Goal: Task Accomplishment & Management: Manage account settings

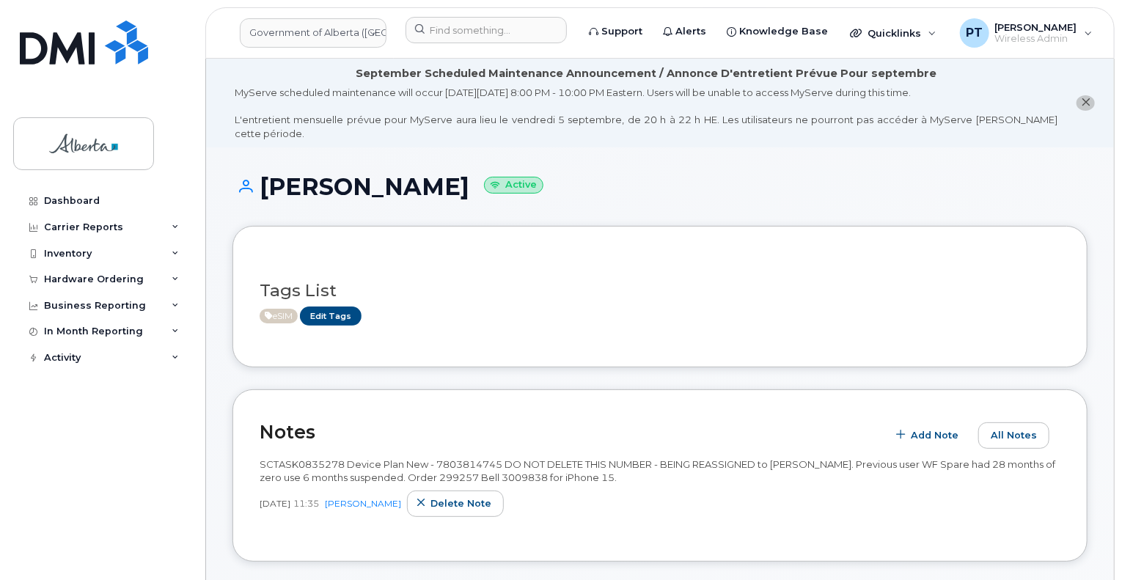
click at [454, 49] on header "Government of Alberta (GOA) Support Alerts Knowledge Base Quicklinks Suspend / …" at bounding box center [659, 32] width 909 height 51
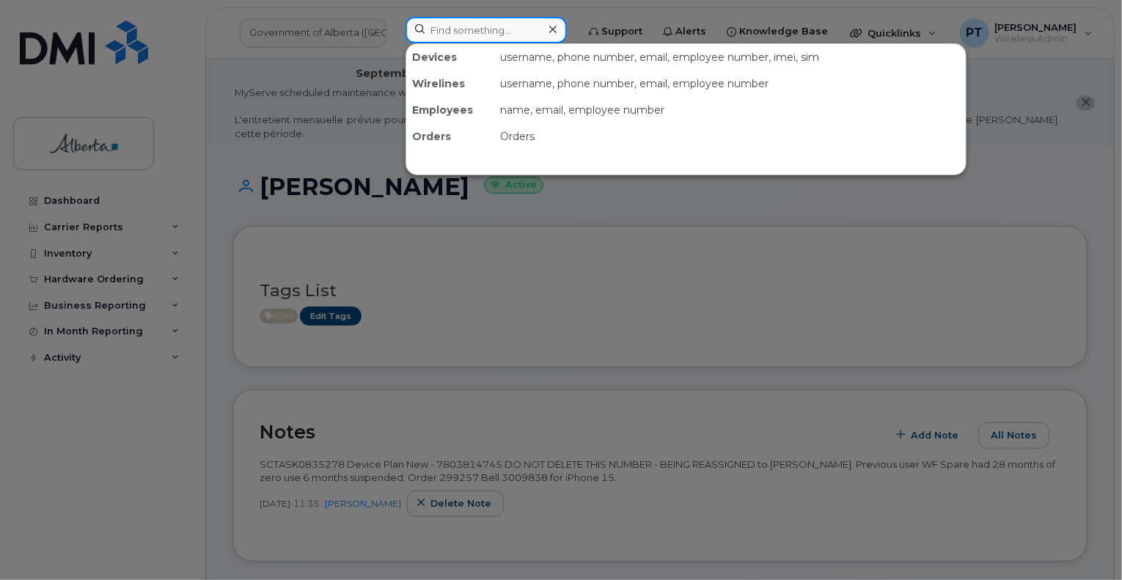
click at [461, 29] on input at bounding box center [485, 30] width 161 height 26
paste input "5878304692"
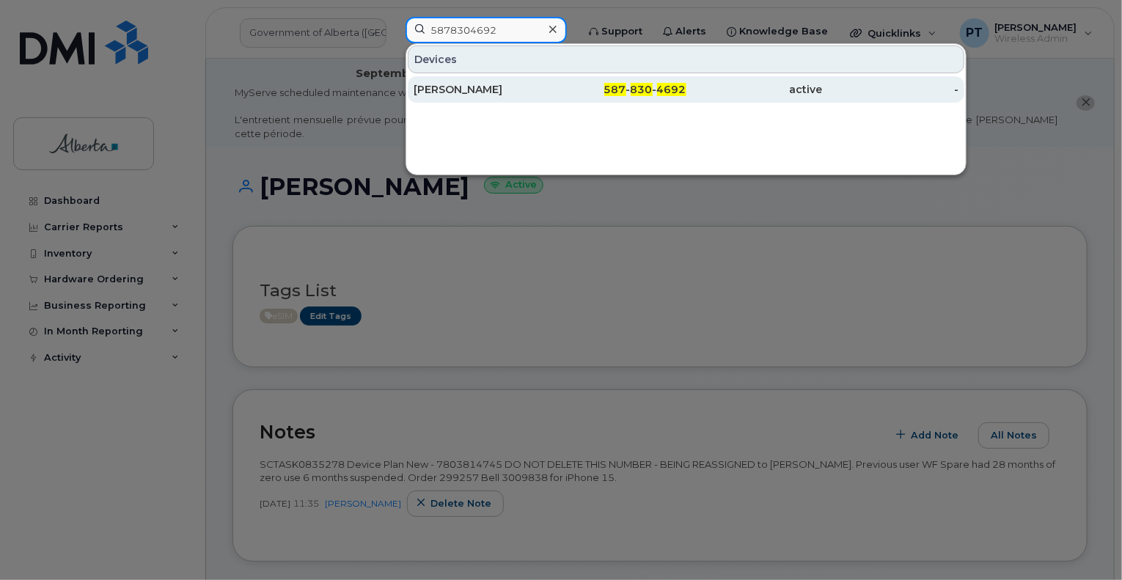
type input "5878304692"
click at [444, 87] on div "[PERSON_NAME]" at bounding box center [481, 89] width 136 height 15
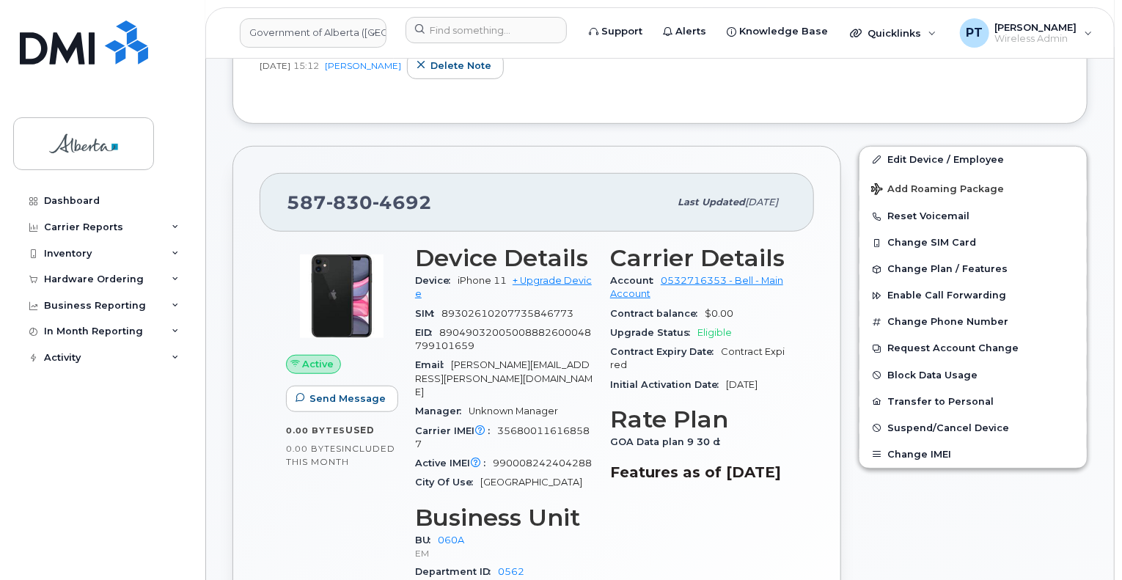
scroll to position [440, 0]
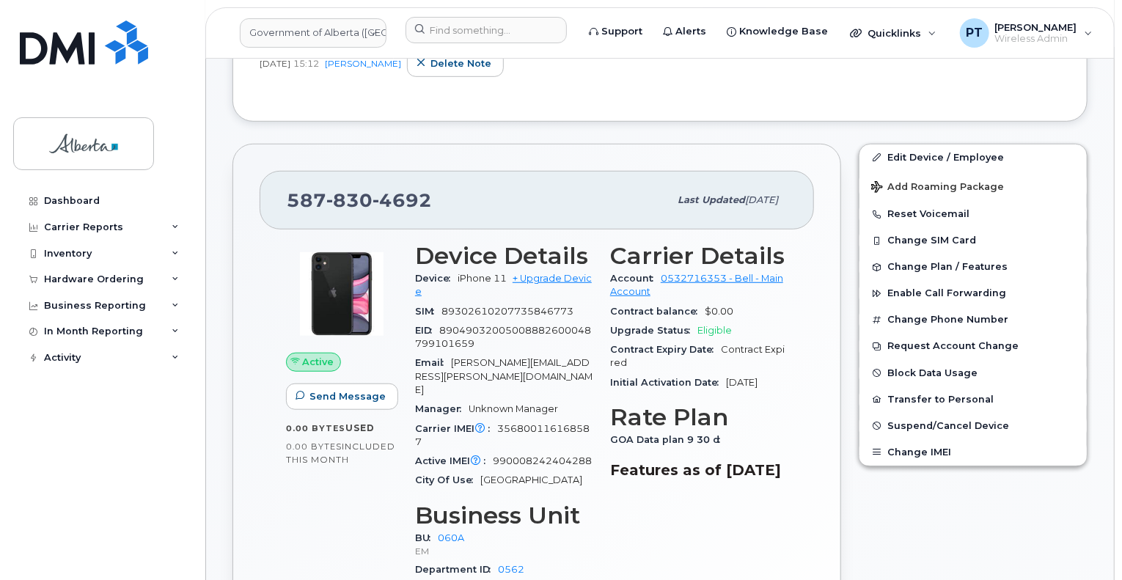
click at [544, 455] on span "990008242404288" at bounding box center [542, 460] width 99 height 11
click at [541, 455] on span "990008242404288" at bounding box center [542, 460] width 99 height 11
copy span "990008242404288"
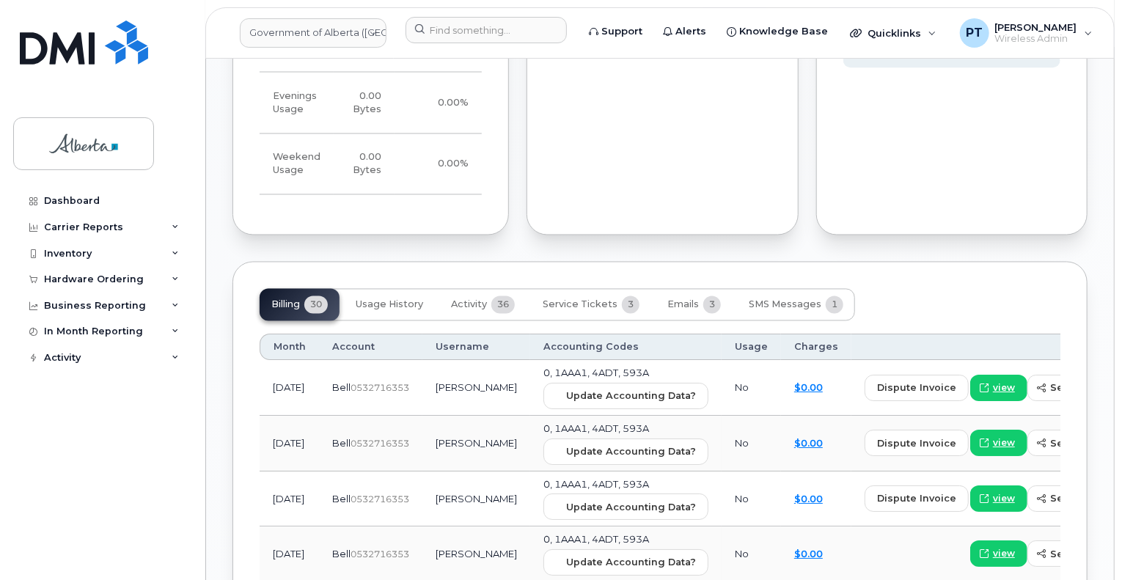
scroll to position [1320, 0]
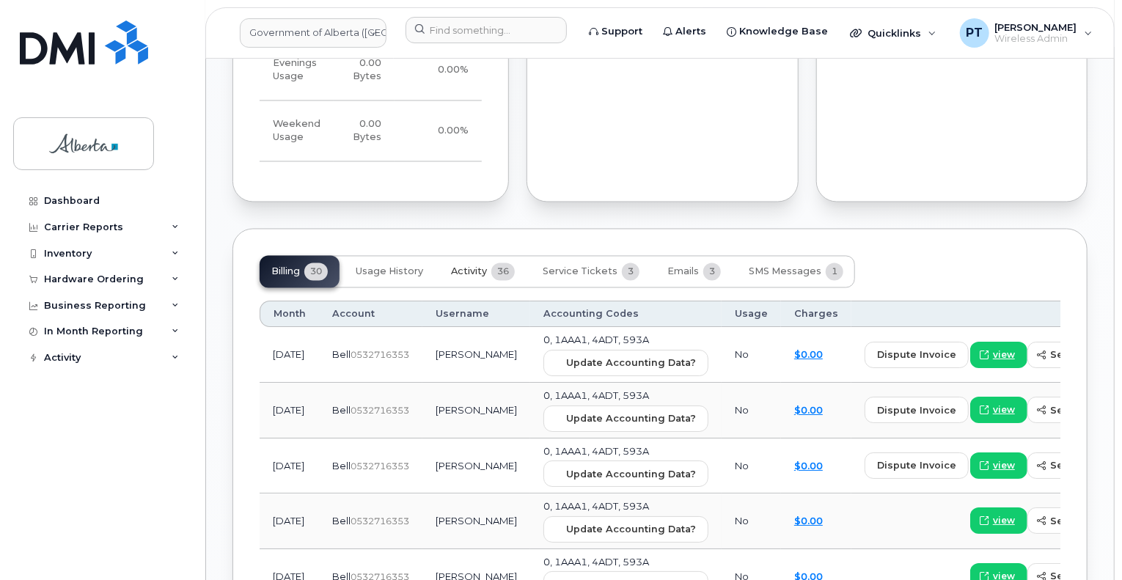
click at [474, 266] on span "Activity" at bounding box center [469, 272] width 36 height 12
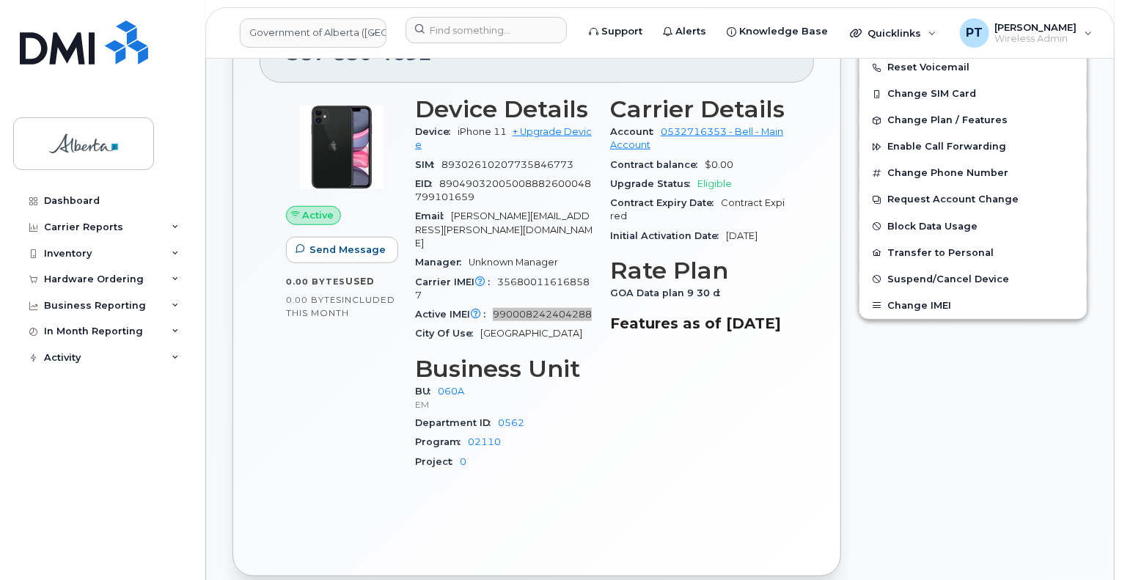
scroll to position [513, 0]
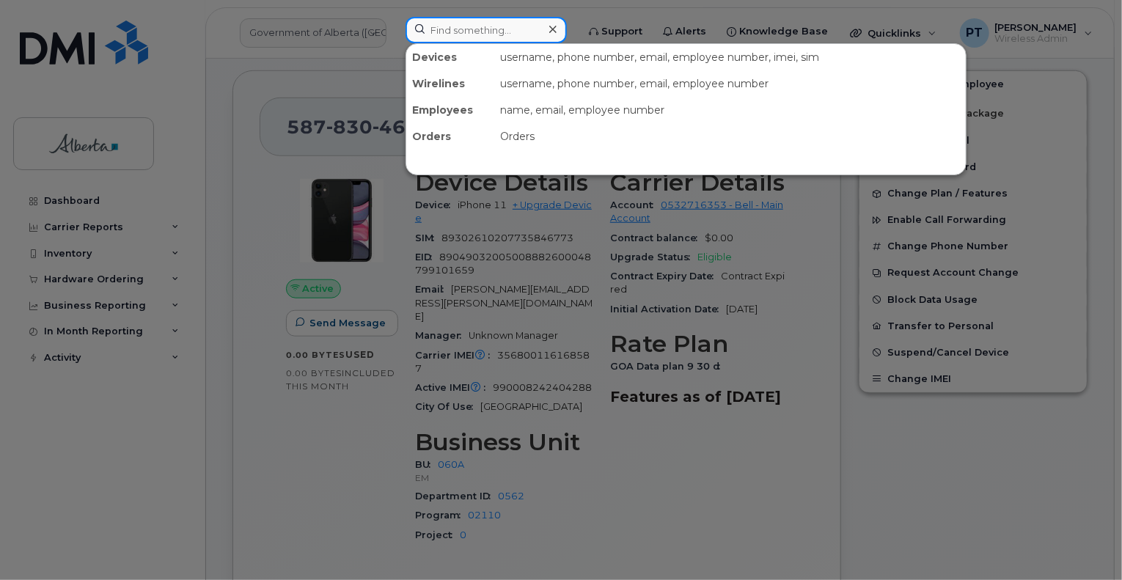
click at [488, 26] on input at bounding box center [485, 30] width 161 height 26
paste input "5873370627"
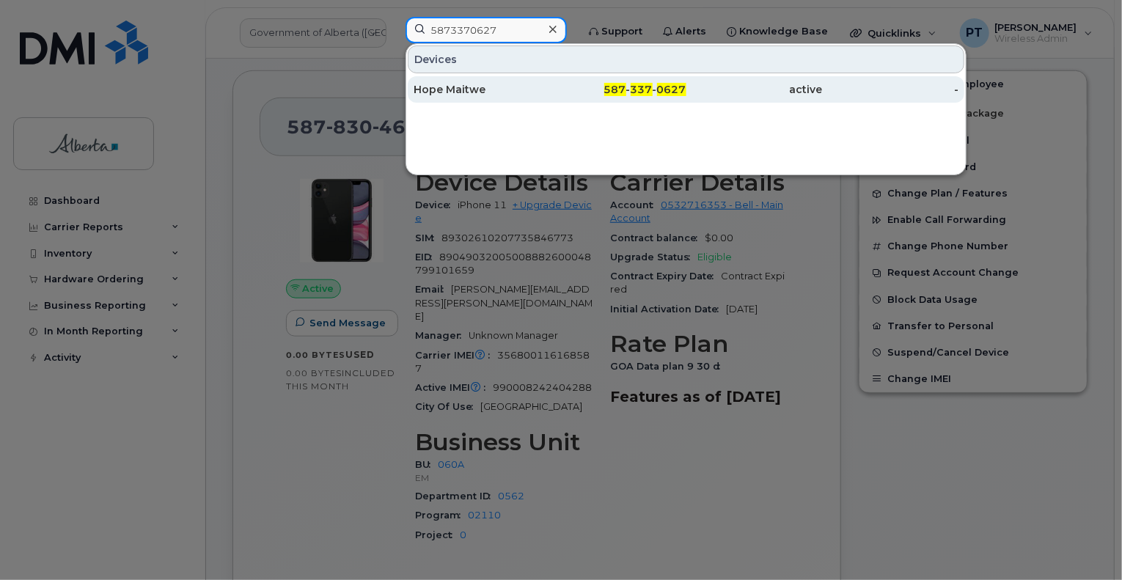
type input "5873370627"
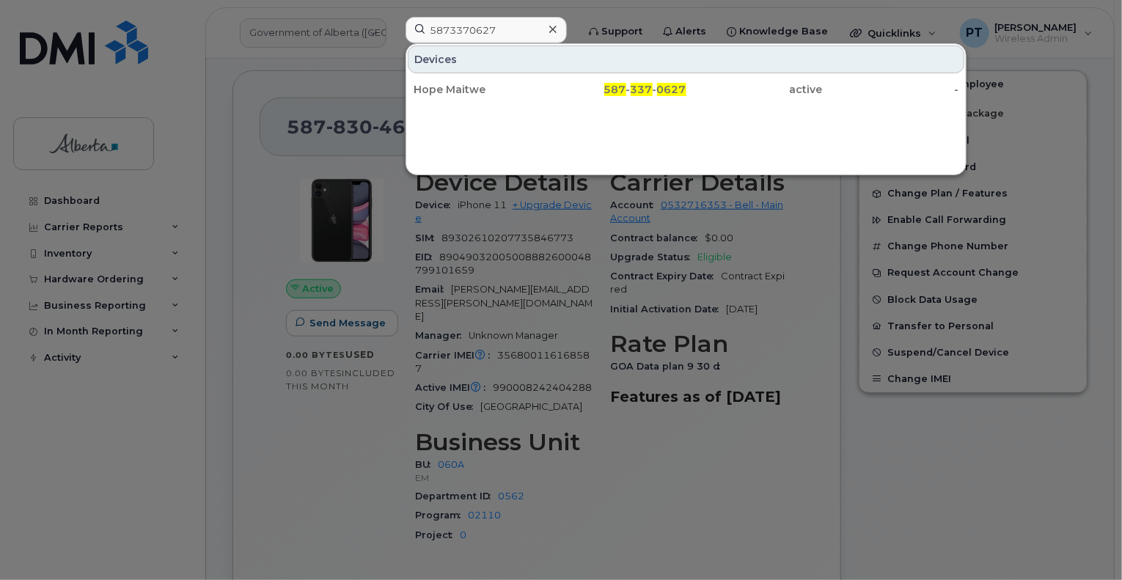
drag, startPoint x: 443, startPoint y: 90, endPoint x: 52, endPoint y: 177, distance: 400.4
click at [443, 90] on div "Hope Maitwe" at bounding box center [481, 89] width 136 height 15
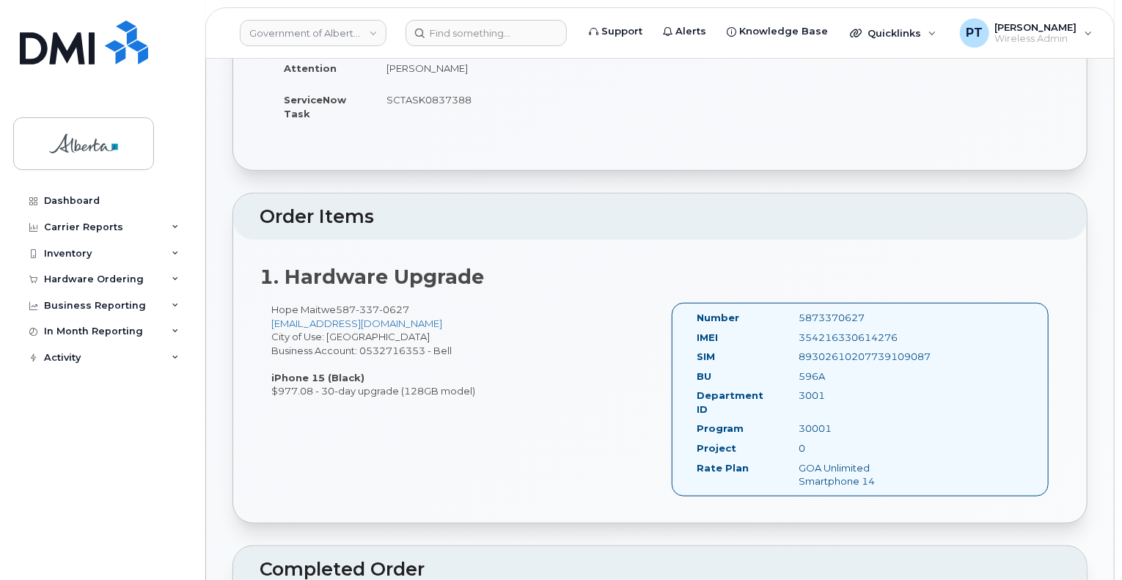
scroll to position [440, 0]
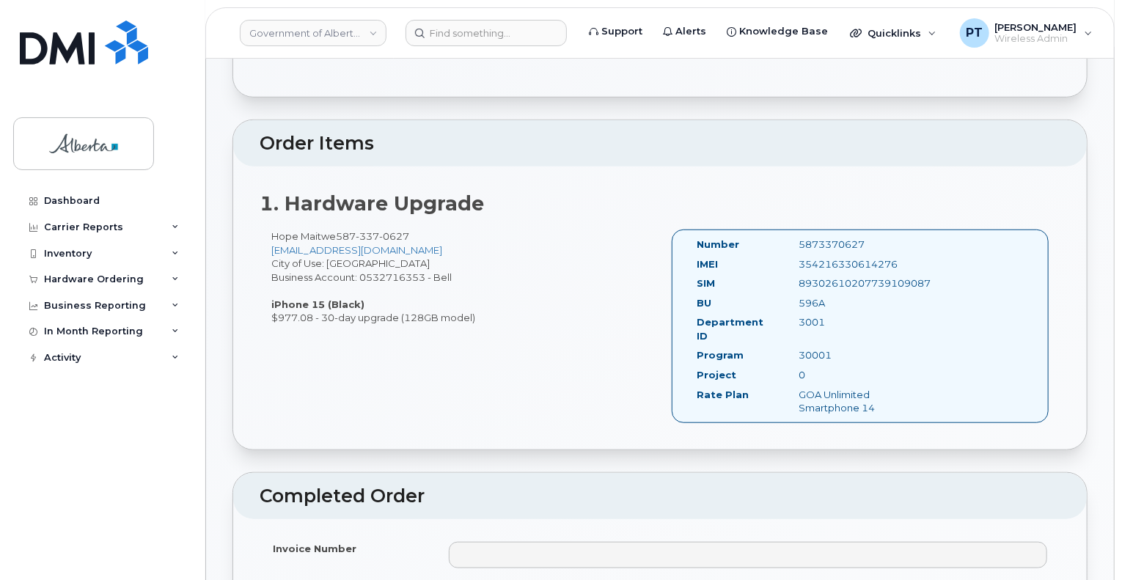
click at [848, 238] on div "5873370627" at bounding box center [859, 245] width 143 height 14
copy div "5873370627"
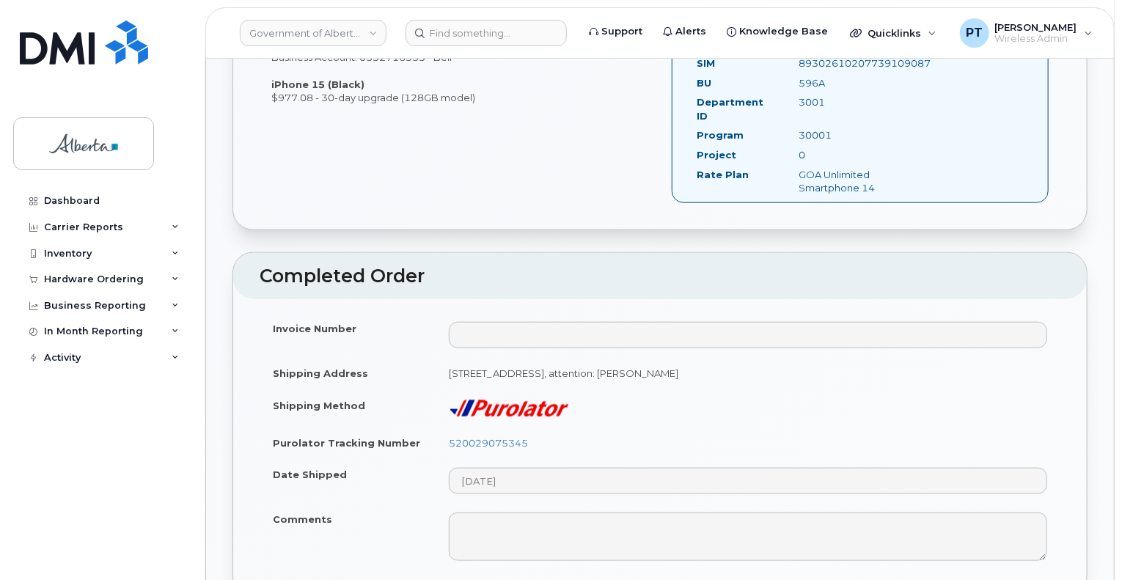
scroll to position [367, 0]
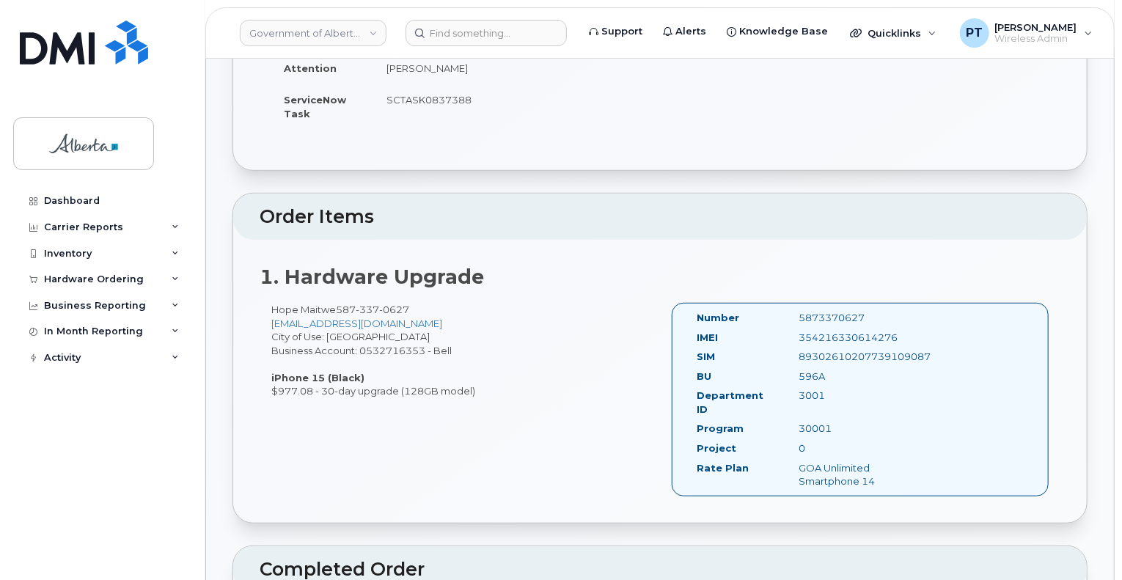
click at [853, 331] on div "354216330614276" at bounding box center [859, 338] width 143 height 14
copy div "354216330614276"
click at [846, 331] on div "354216330614276" at bounding box center [859, 338] width 143 height 14
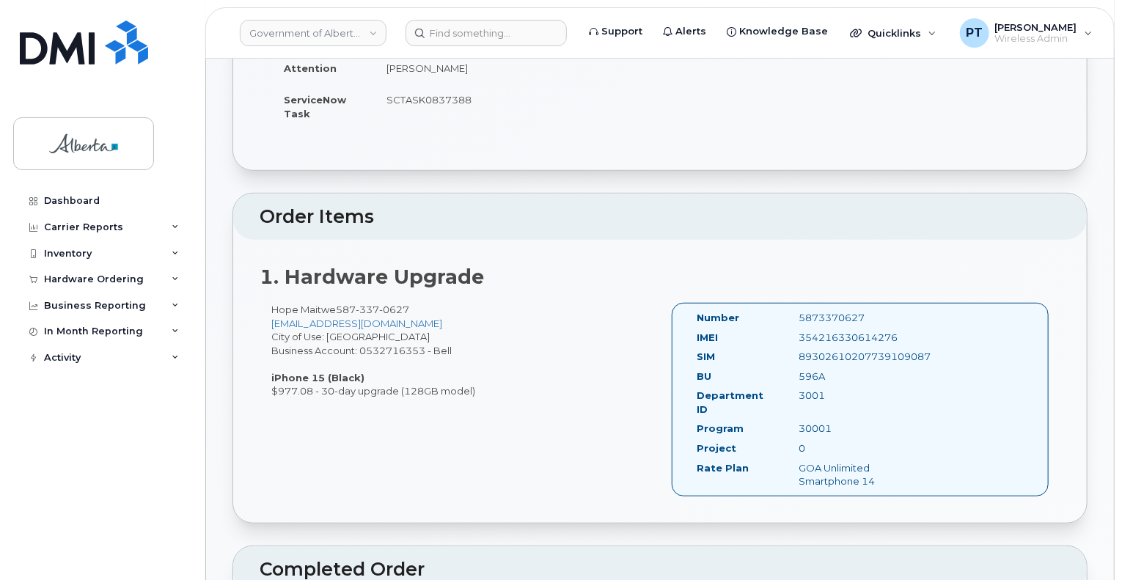
click at [908, 249] on div "1. Hardware Upgrade Hope Maitwe 587 337 0627 Hope.Maitwe@gov.ab.ca City of Use:…" at bounding box center [659, 381] width 853 height 282
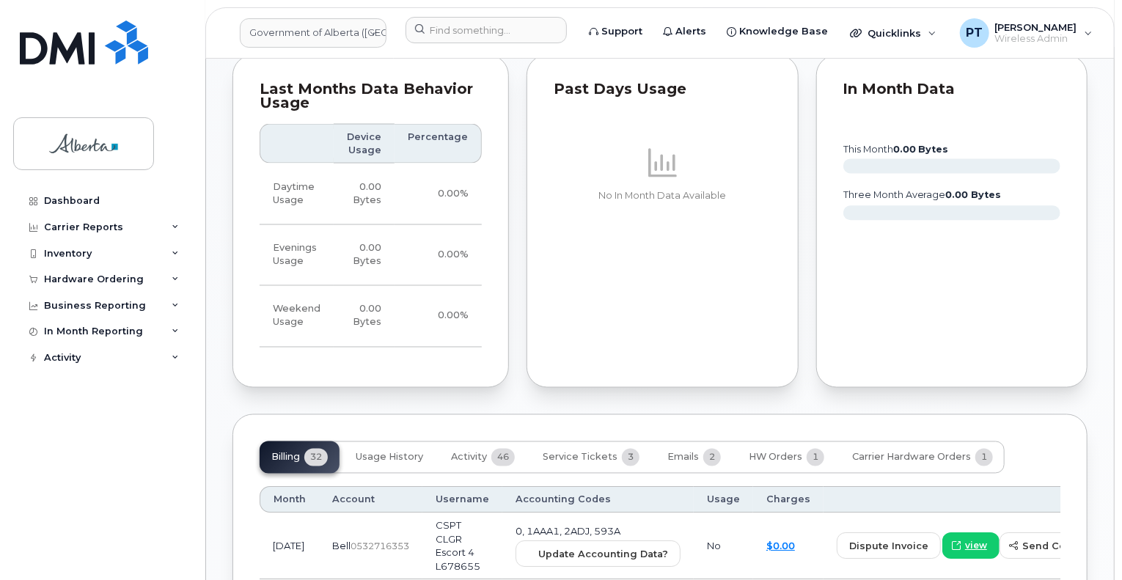
scroll to position [1246, 0]
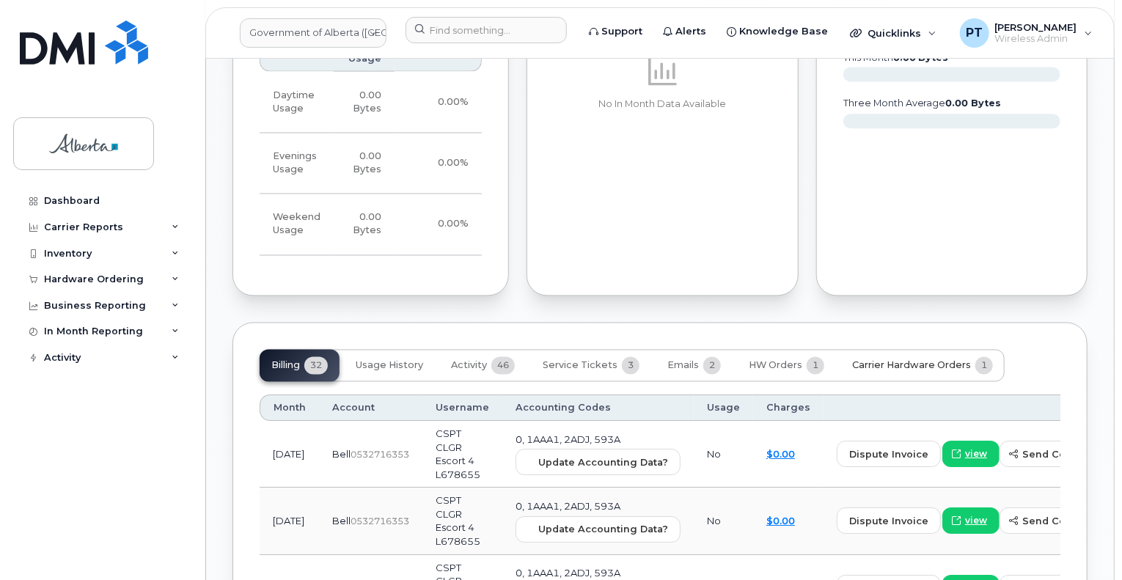
click at [919, 360] on span "Carrier Hardware Orders" at bounding box center [911, 366] width 119 height 12
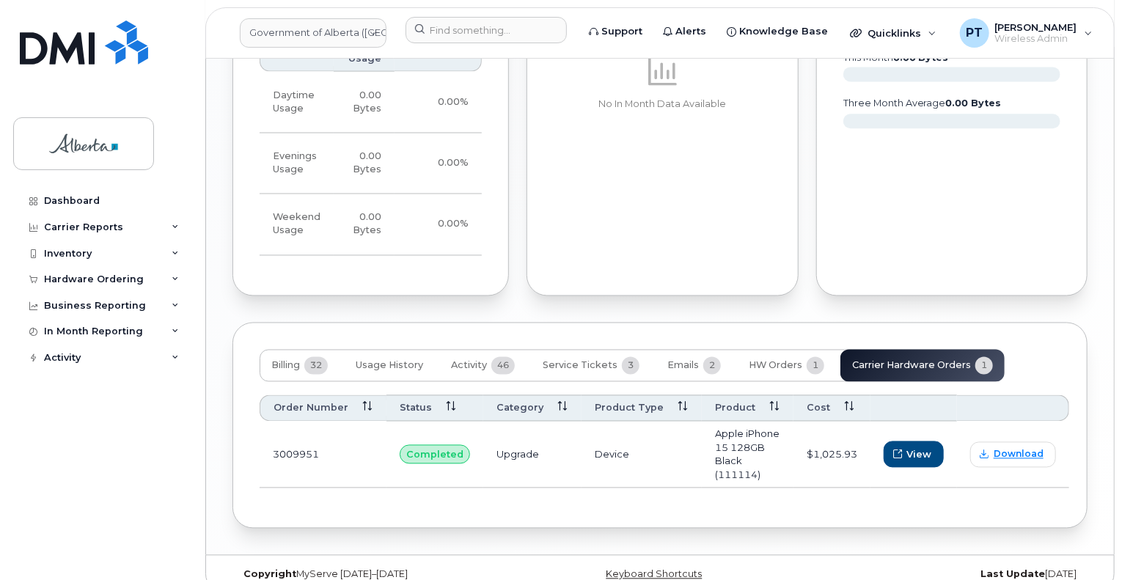
scroll to position [1238, 0]
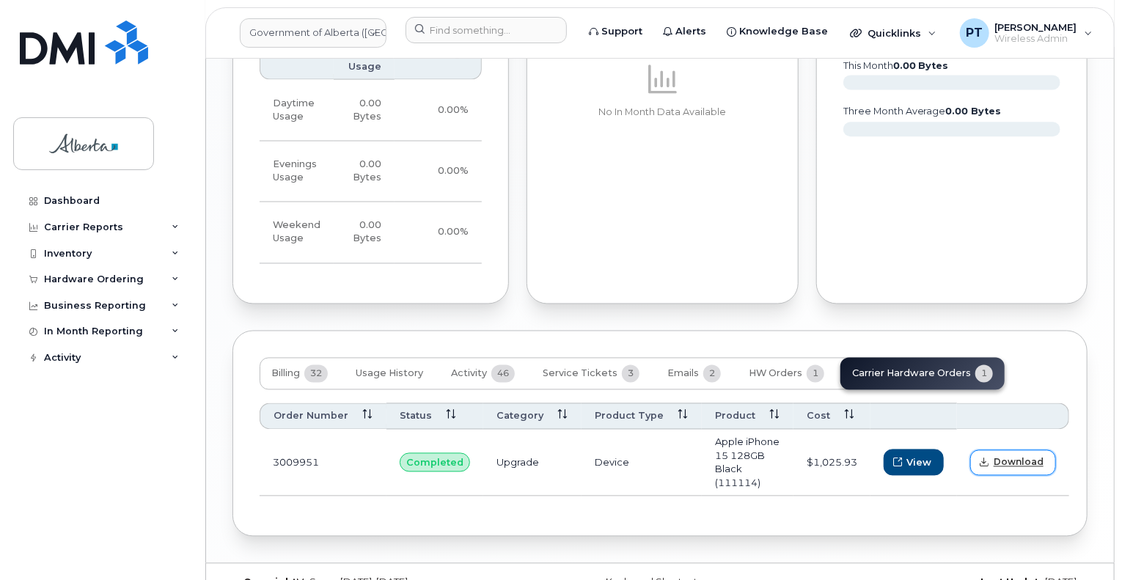
click at [1000, 456] on span "Download" at bounding box center [1018, 462] width 50 height 13
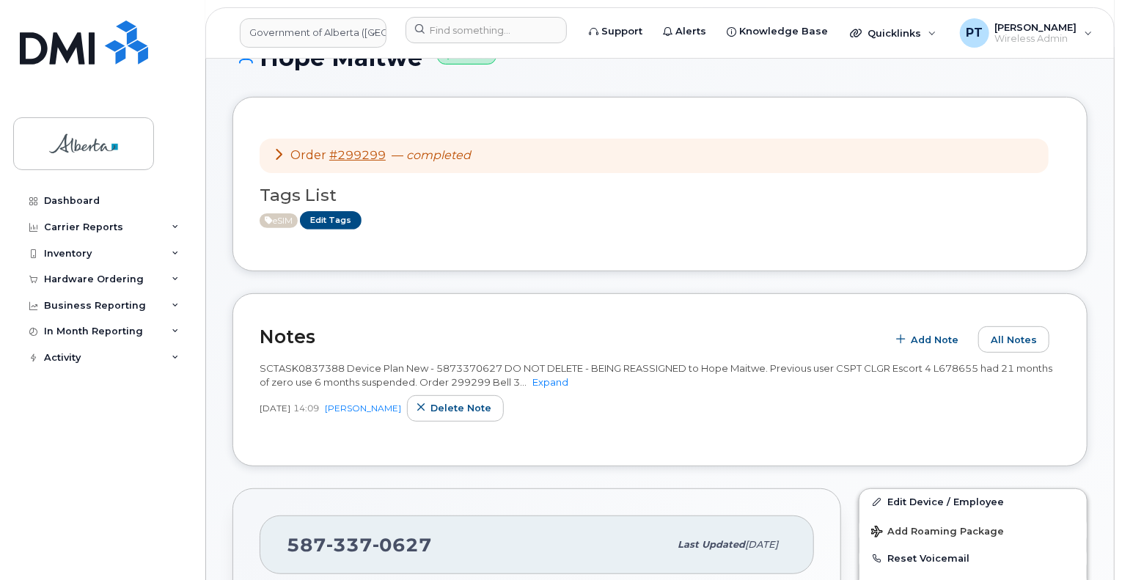
scroll to position [65, 0]
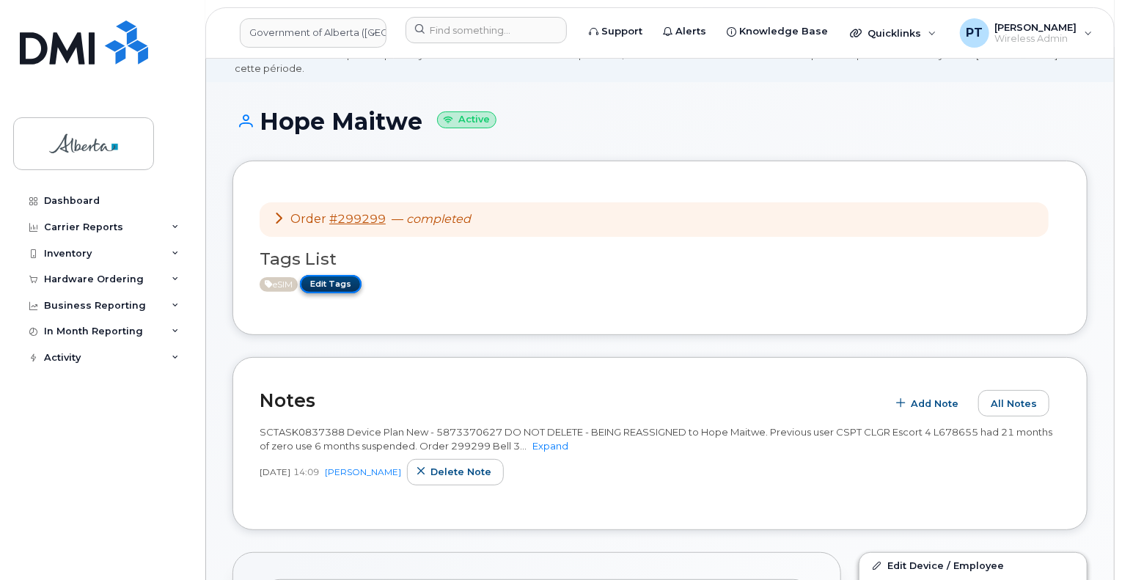
click at [333, 275] on link "Edit Tags" at bounding box center [331, 284] width 62 height 18
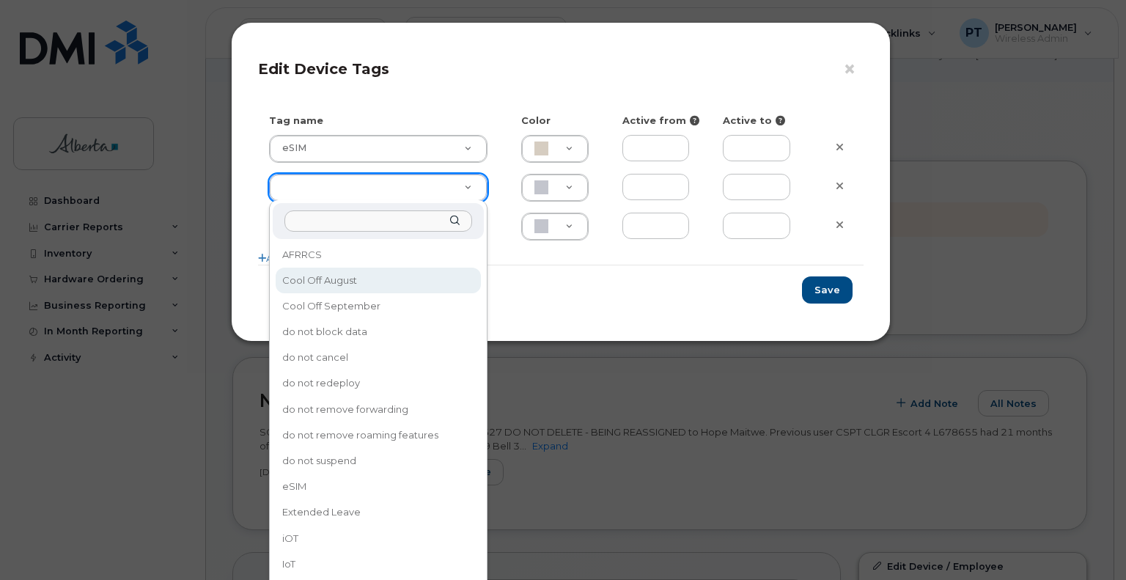
drag, startPoint x: 855, startPoint y: 69, endPoint x: 829, endPoint y: 65, distance: 25.9
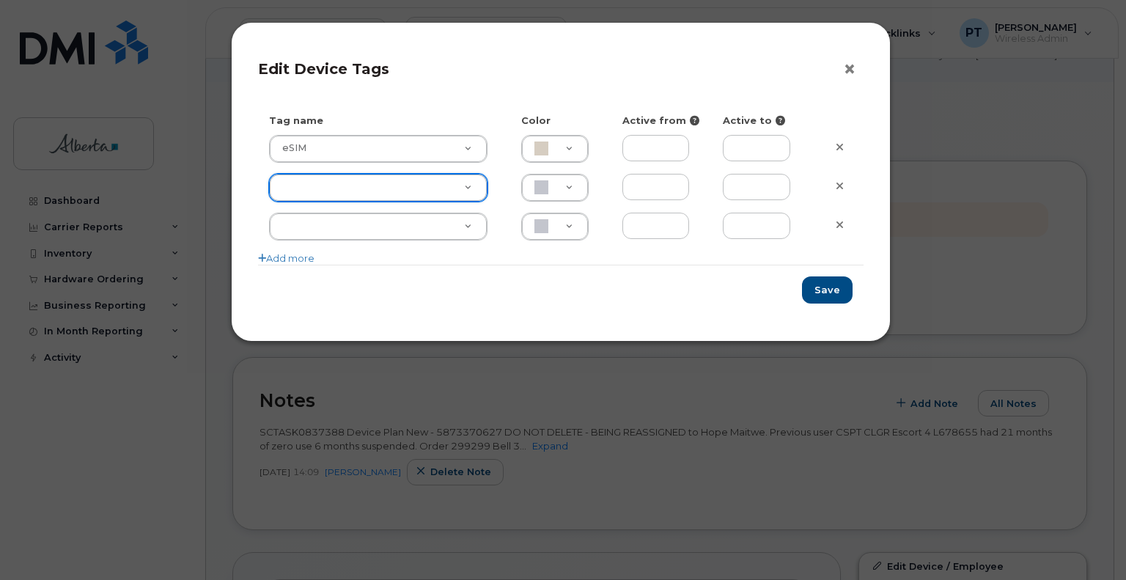
click at [847, 70] on button "×" at bounding box center [853, 70] width 21 height 22
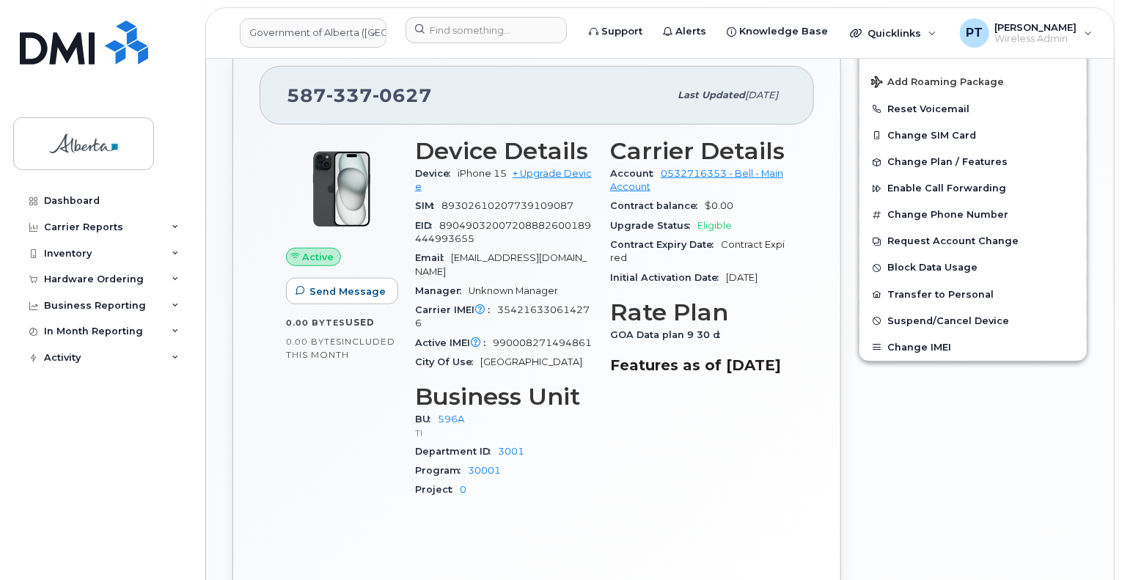
scroll to position [725, 0]
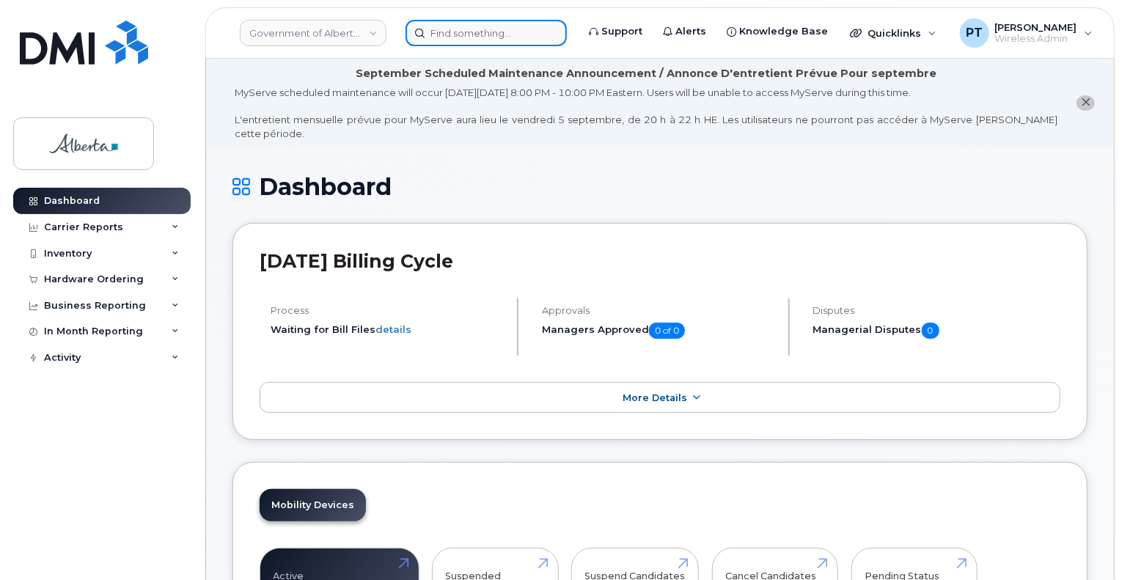
click at [485, 27] on input at bounding box center [485, 33] width 161 height 26
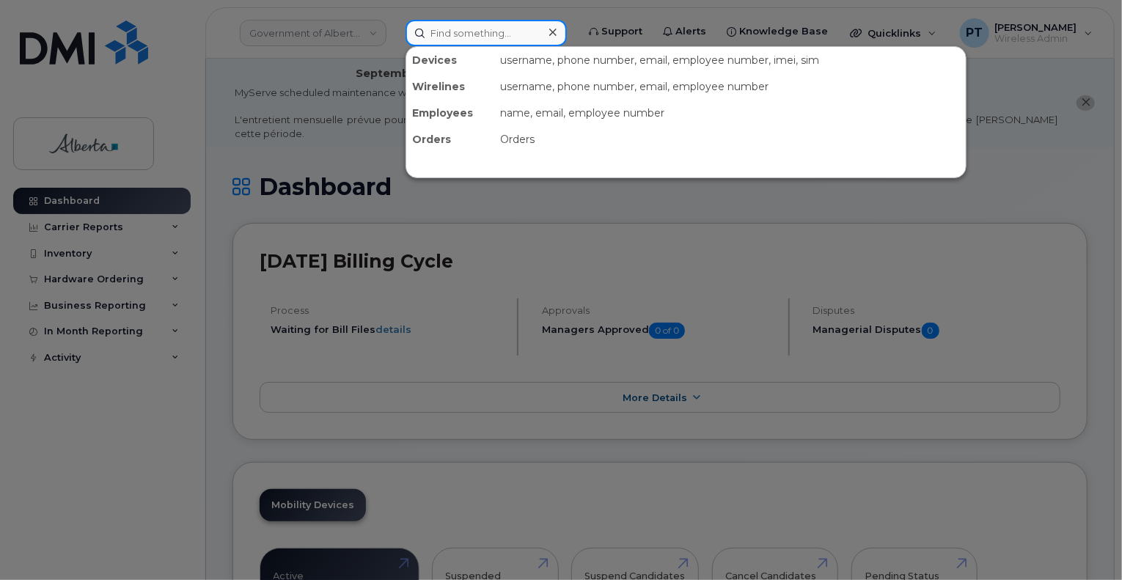
paste input "354216330614276"
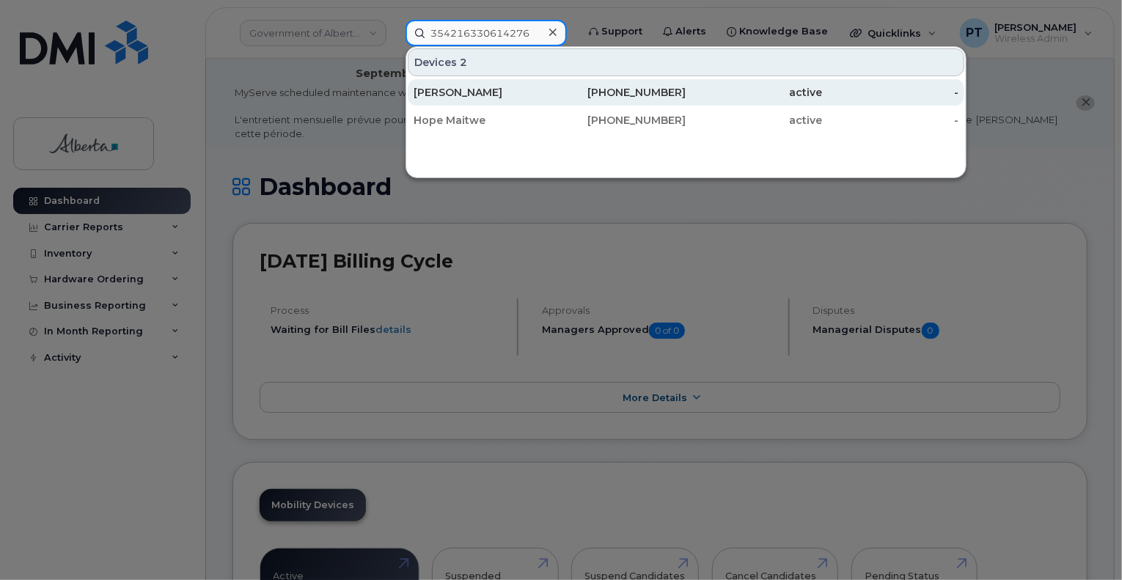
type input "354216330614276"
click at [477, 87] on div "[PERSON_NAME]" at bounding box center [481, 92] width 136 height 15
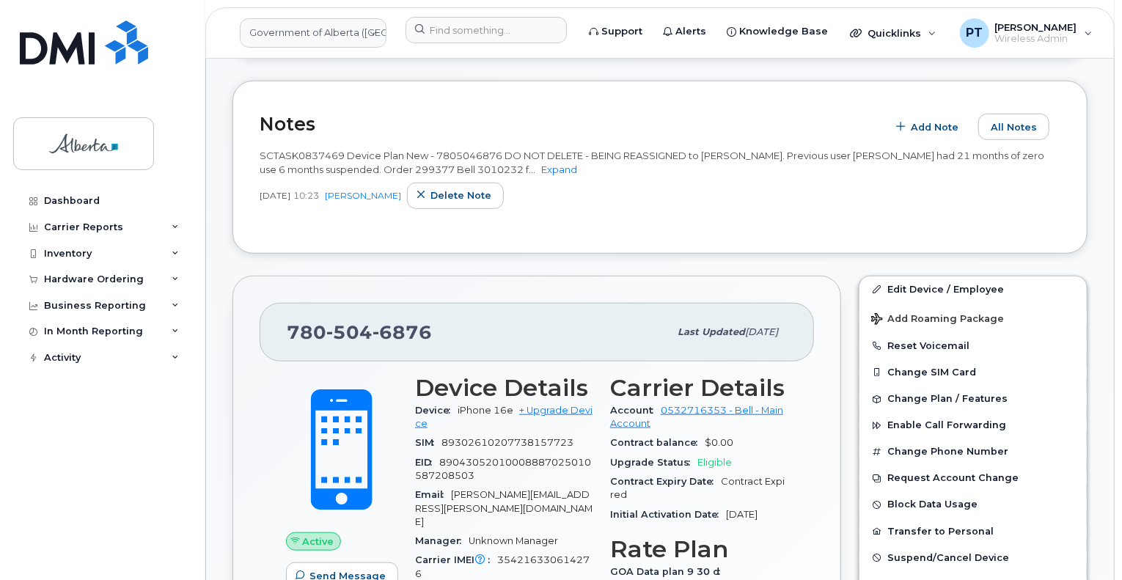
scroll to position [293, 0]
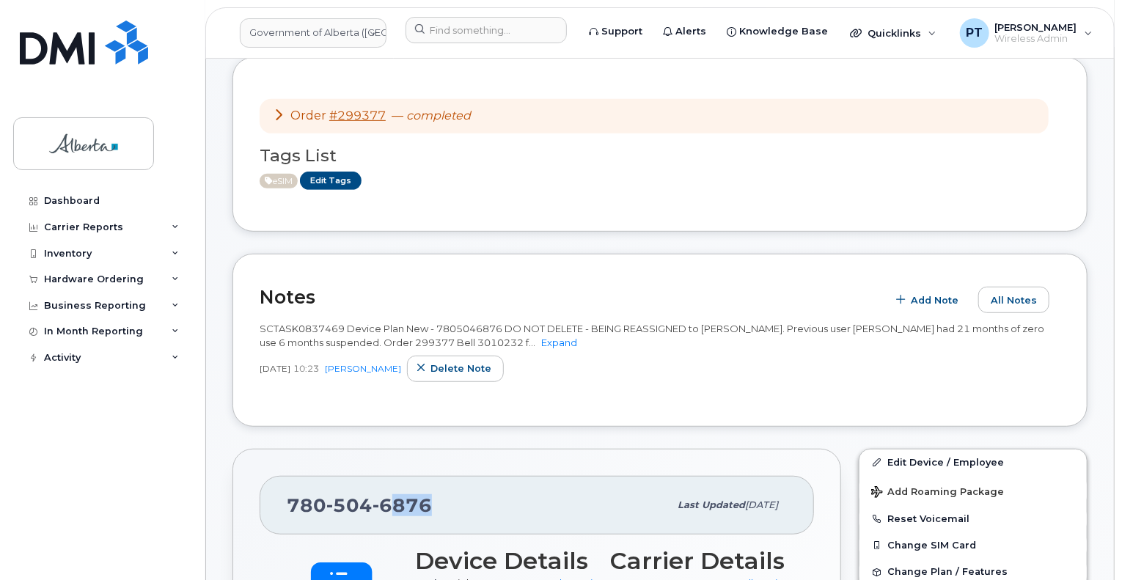
drag, startPoint x: 431, startPoint y: 492, endPoint x: 387, endPoint y: 489, distance: 44.1
click at [387, 490] on div "[PHONE_NUMBER]" at bounding box center [478, 505] width 382 height 31
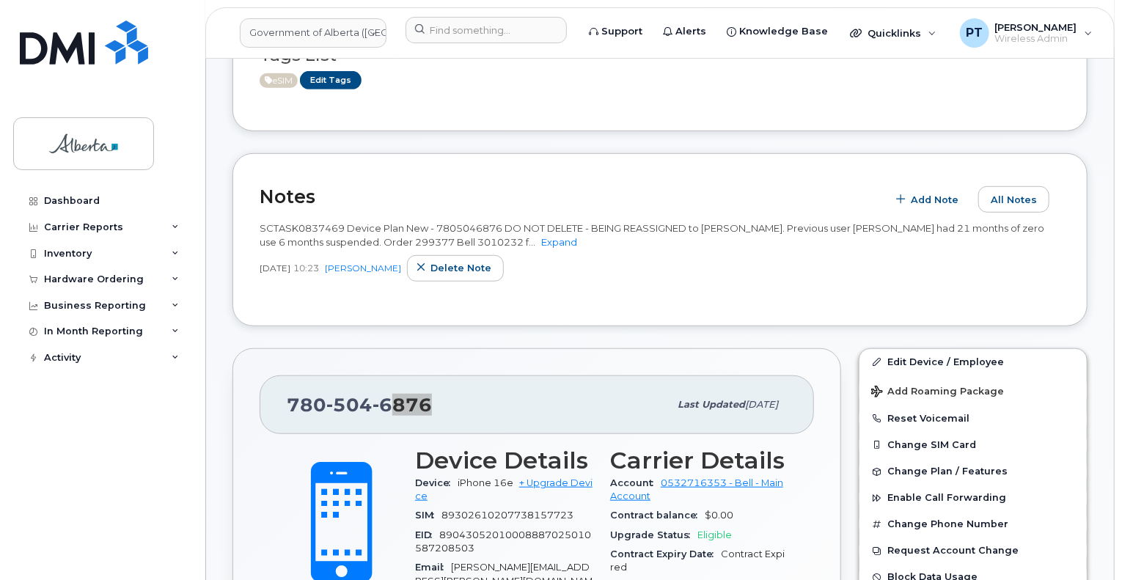
scroll to position [513, 0]
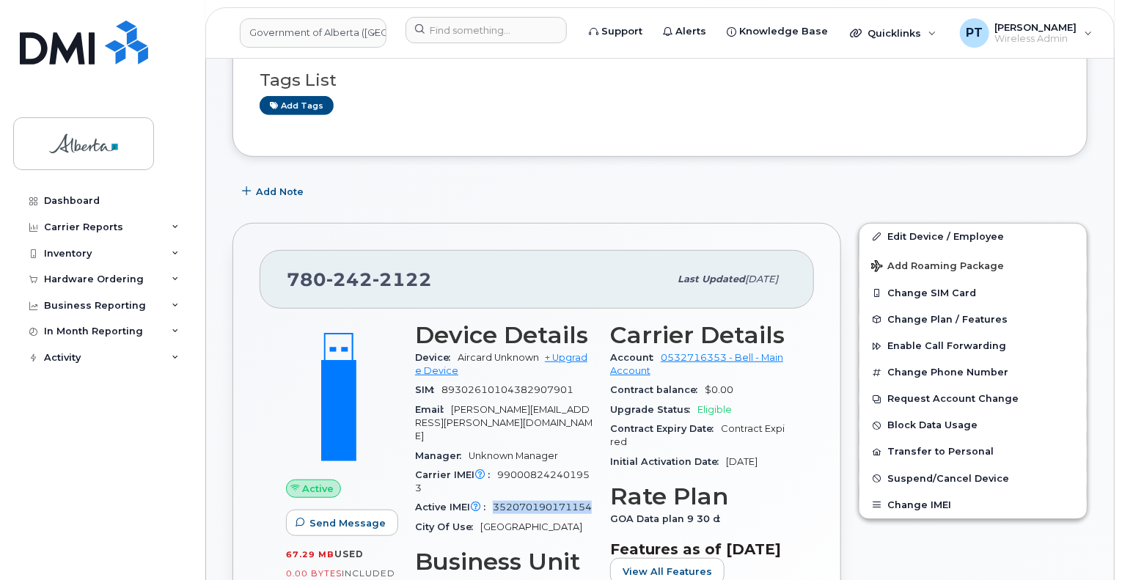
scroll to position [147, 0]
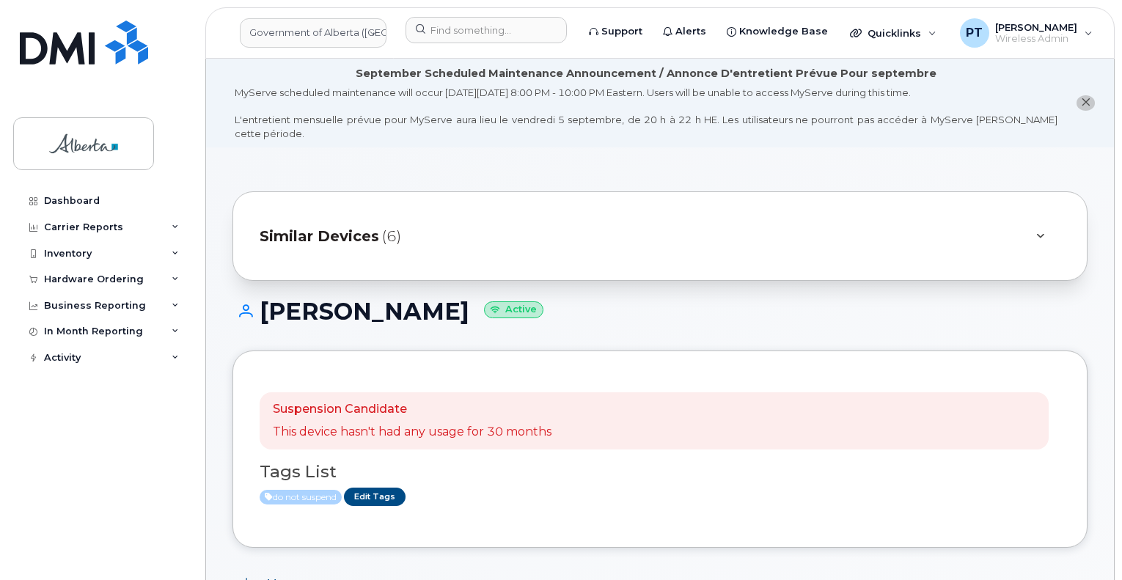
scroll to position [220, 0]
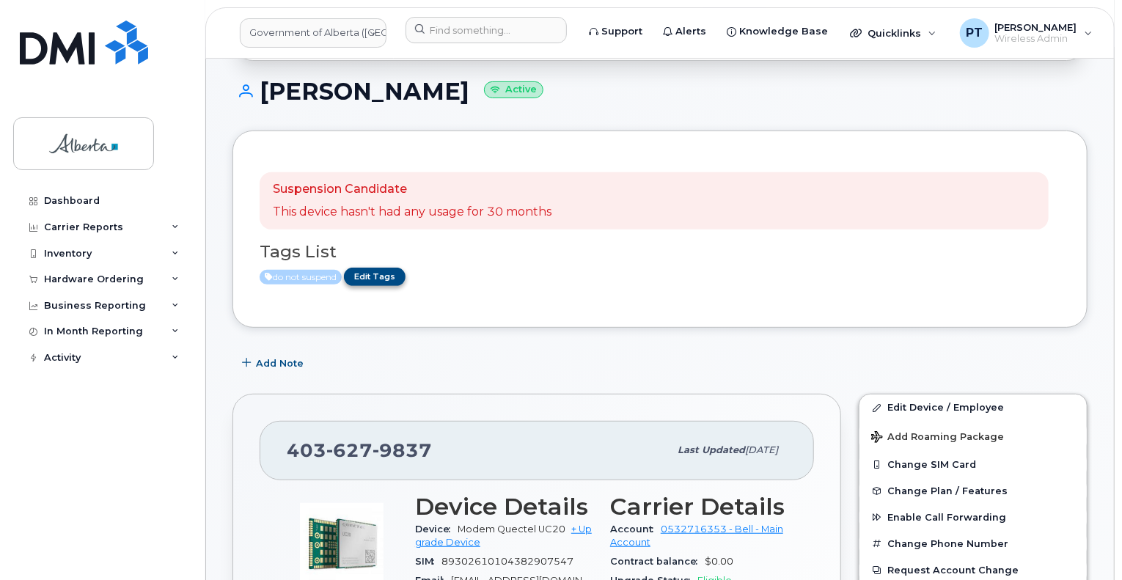
click at [394, 268] on link "Edit Tags" at bounding box center [375, 277] width 62 height 18
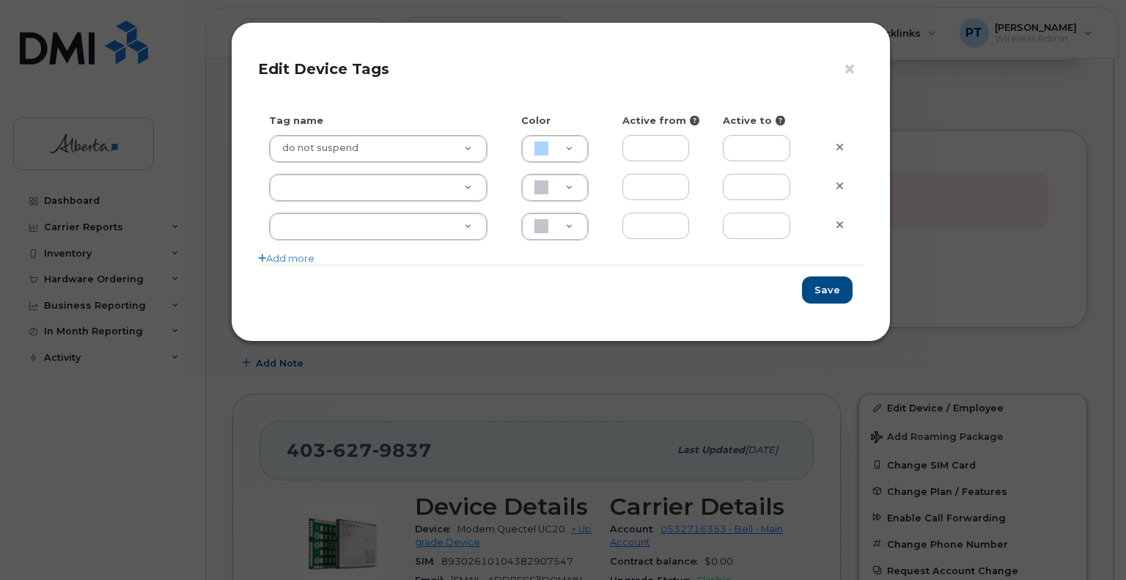
click at [246, 378] on div "× Edit Device Tags Tag name Color Active from Active to do not suspend do not s…" at bounding box center [563, 290] width 1126 height 580
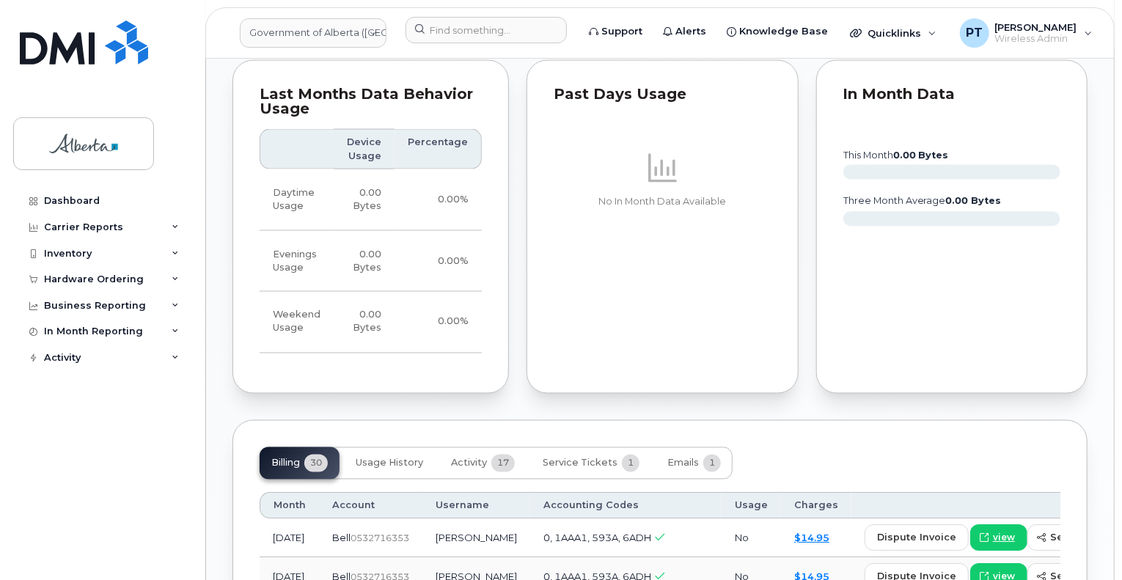
scroll to position [1466, 0]
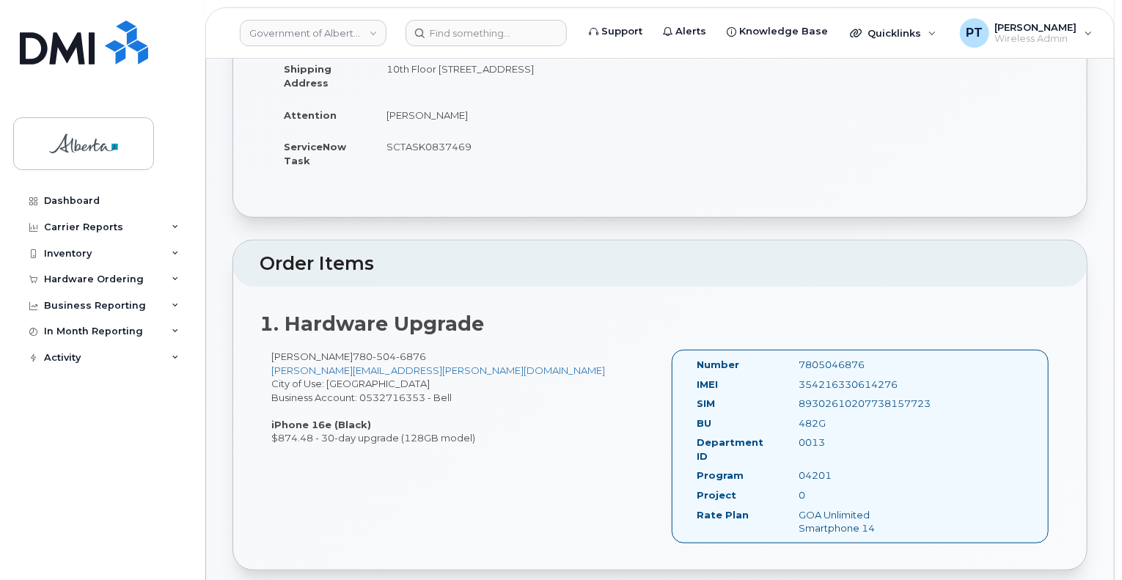
scroll to position [440, 0]
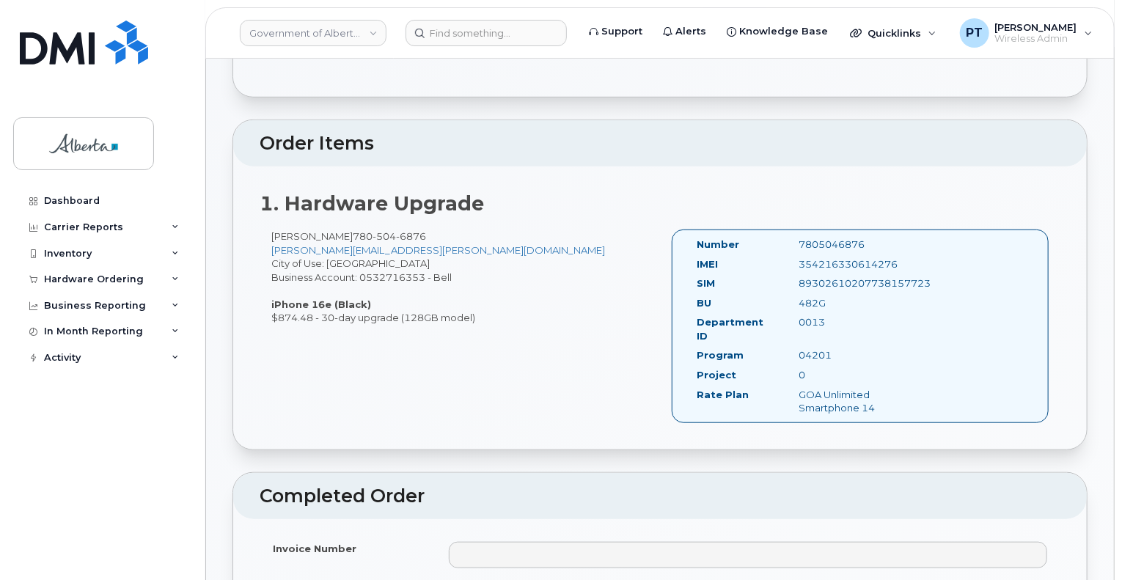
click at [815, 238] on div "7805046876" at bounding box center [859, 245] width 143 height 14
copy div "7805046876"
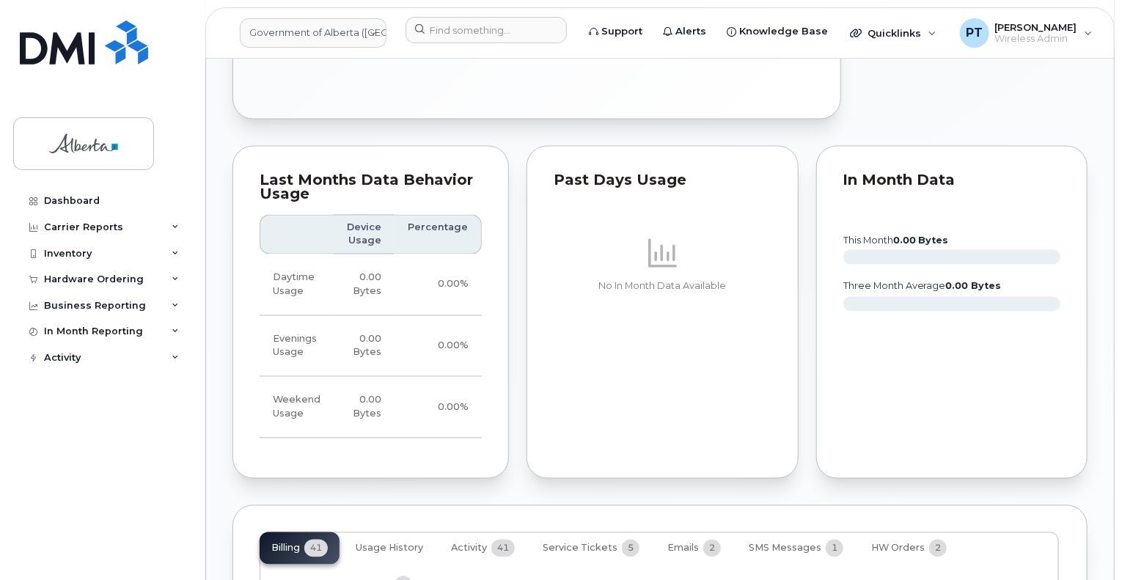
scroll to position [1320, 0]
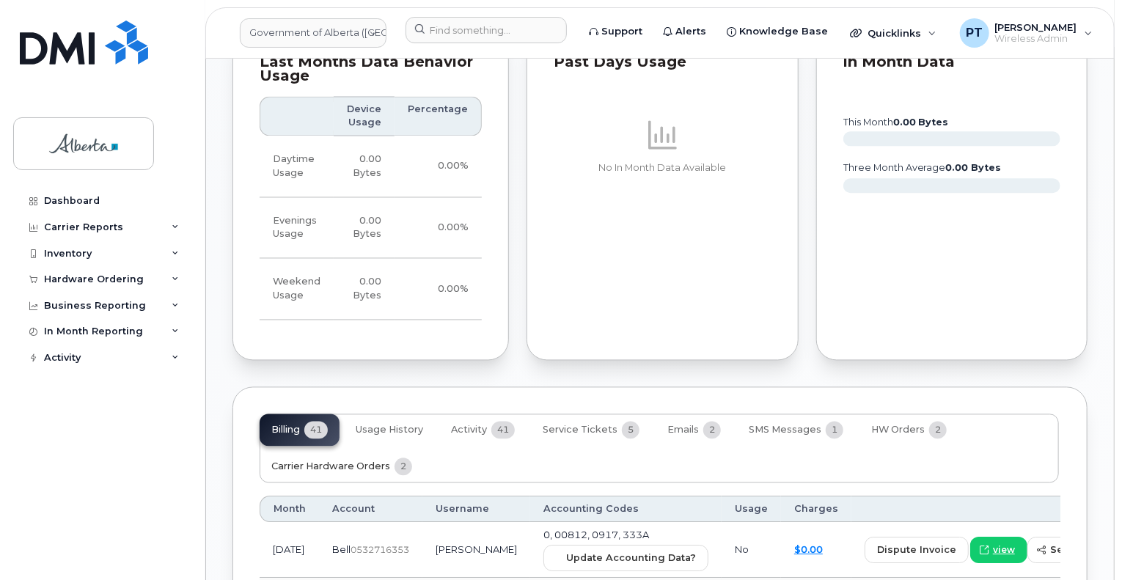
click at [311, 461] on span "Carrier Hardware Orders" at bounding box center [330, 467] width 119 height 12
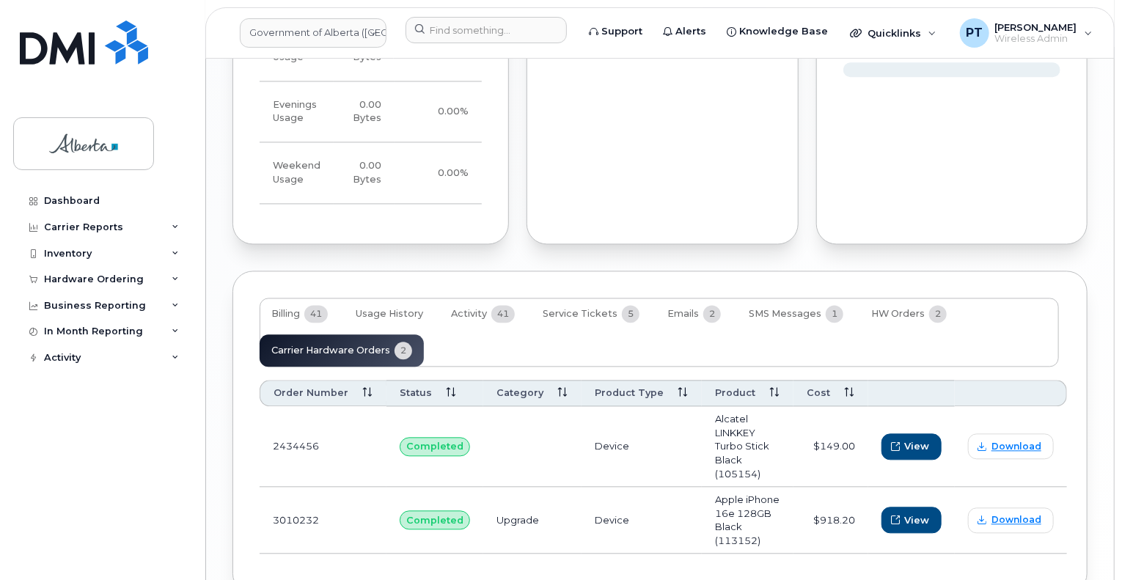
scroll to position [1439, 0]
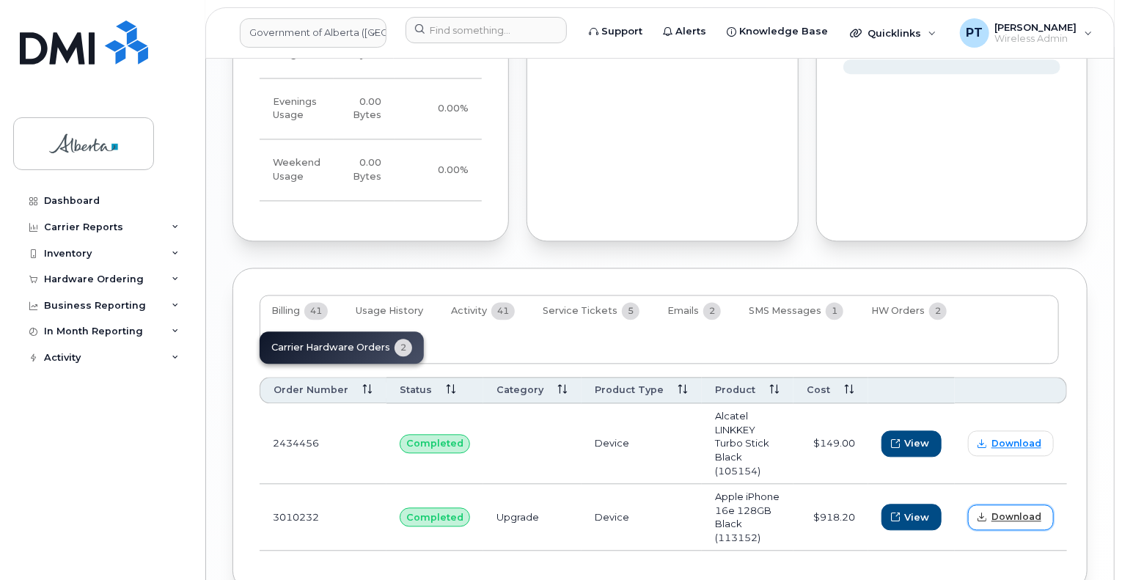
click at [1005, 510] on span "Download" at bounding box center [1016, 516] width 50 height 13
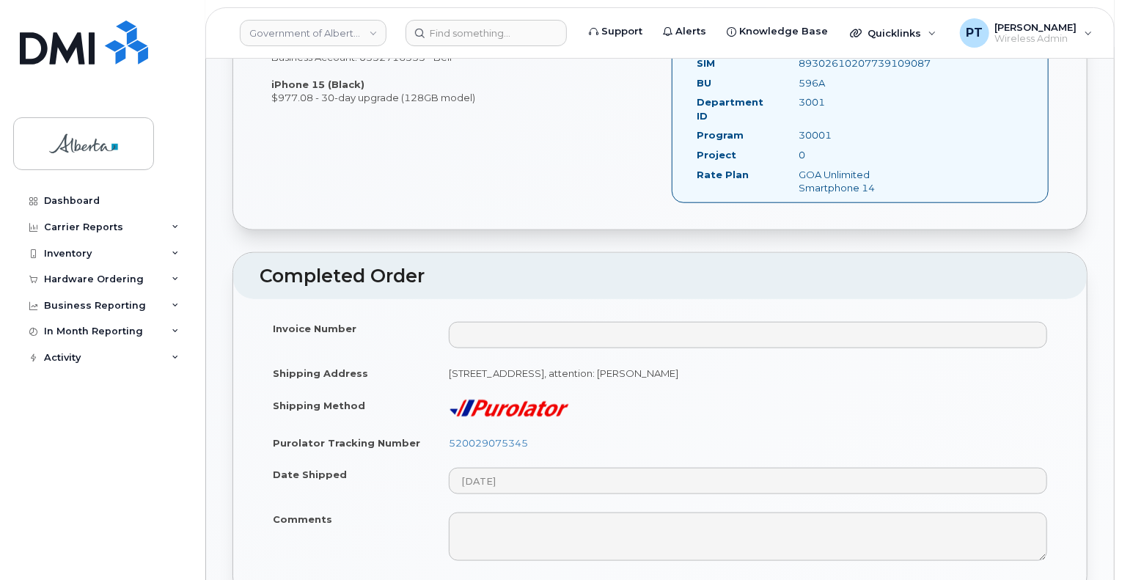
scroll to position [367, 0]
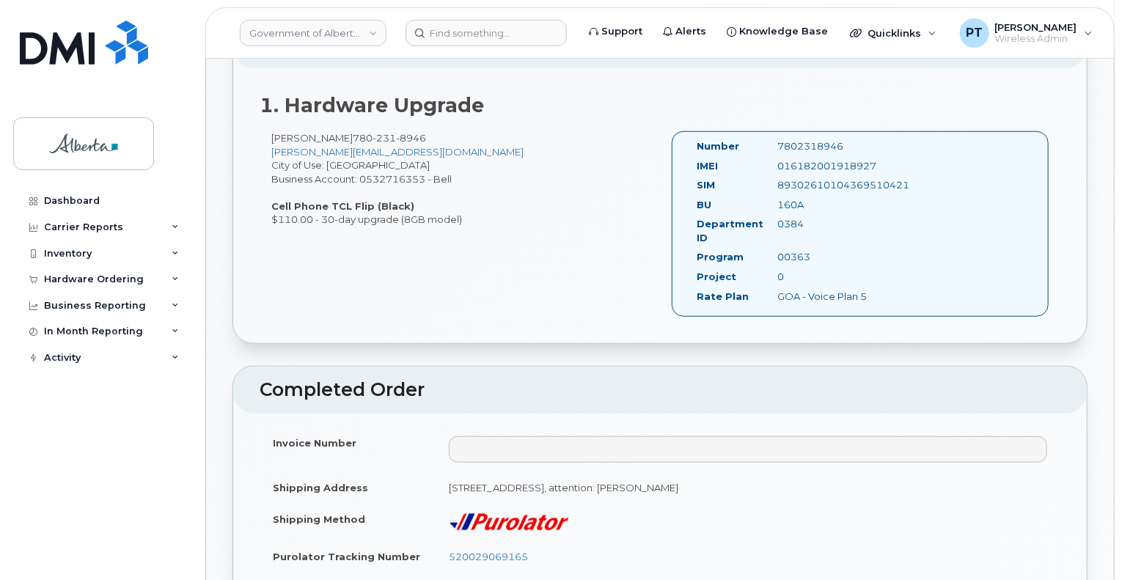
scroll to position [660, 0]
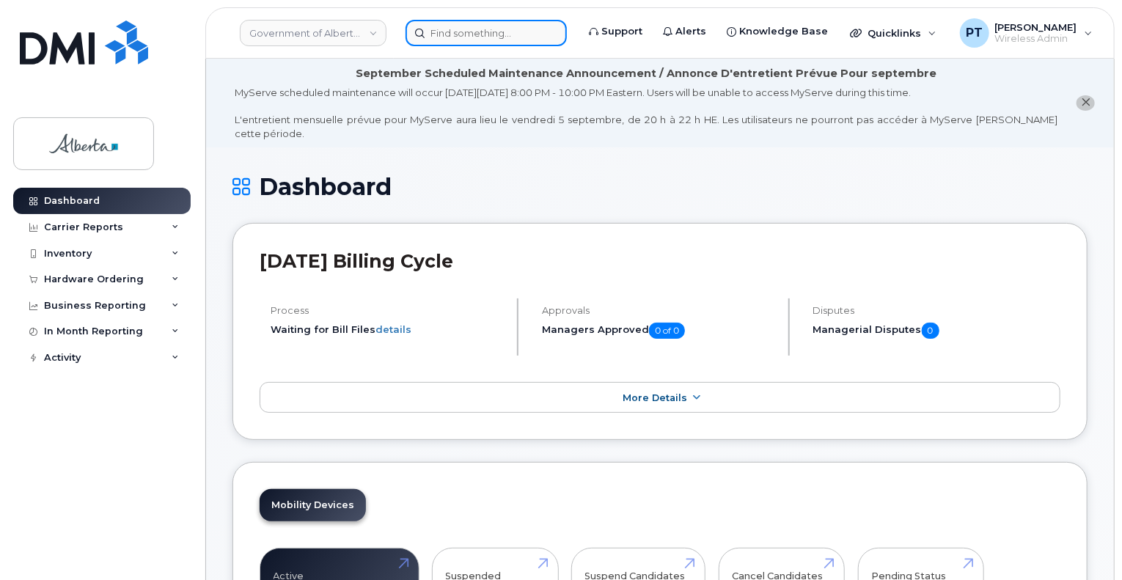
click at [487, 32] on input at bounding box center [485, 33] width 161 height 26
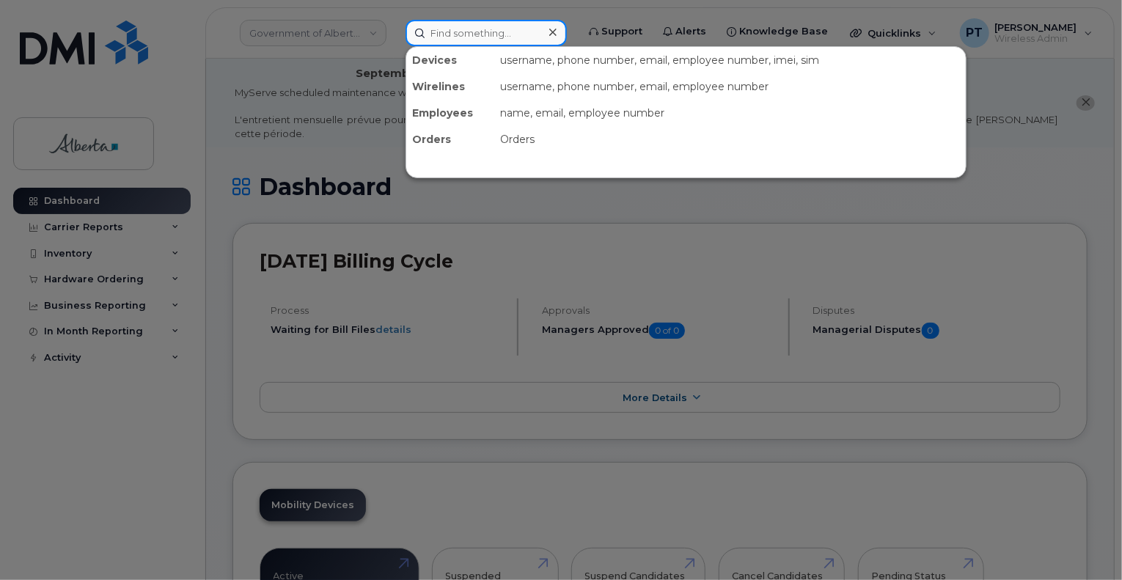
paste input "7802318946"
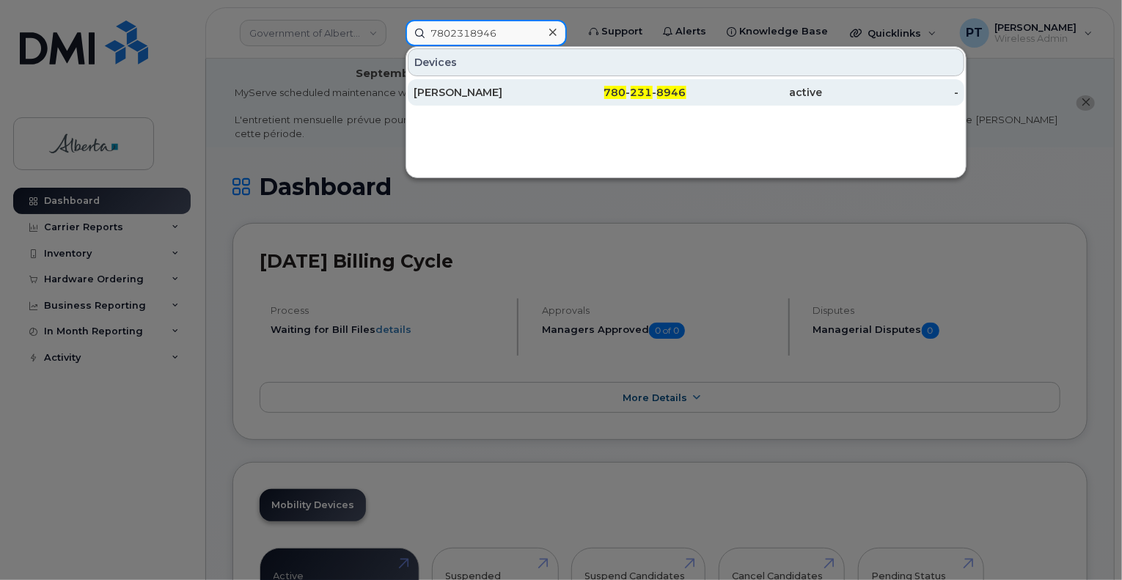
type input "7802318946"
click at [458, 93] on div "[PERSON_NAME]" at bounding box center [481, 92] width 136 height 15
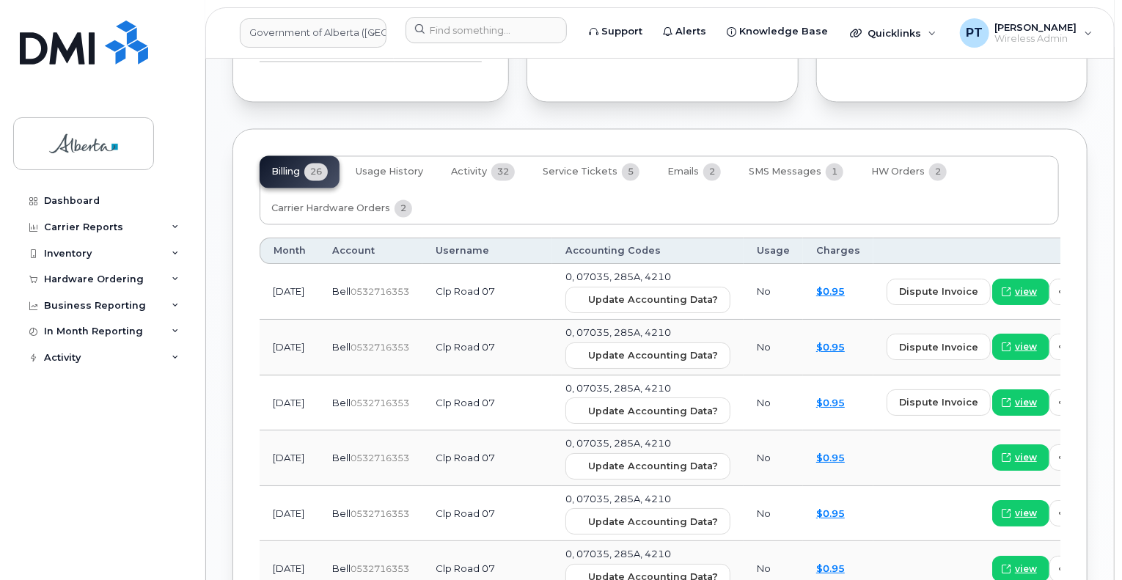
scroll to position [1246, 0]
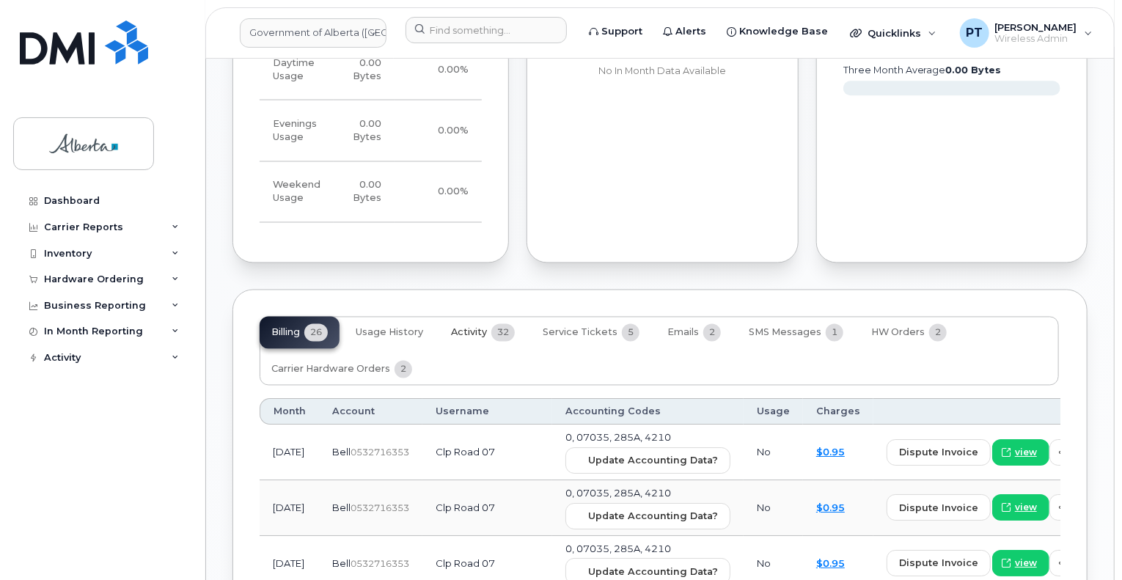
click at [473, 327] on span "Activity" at bounding box center [469, 333] width 36 height 12
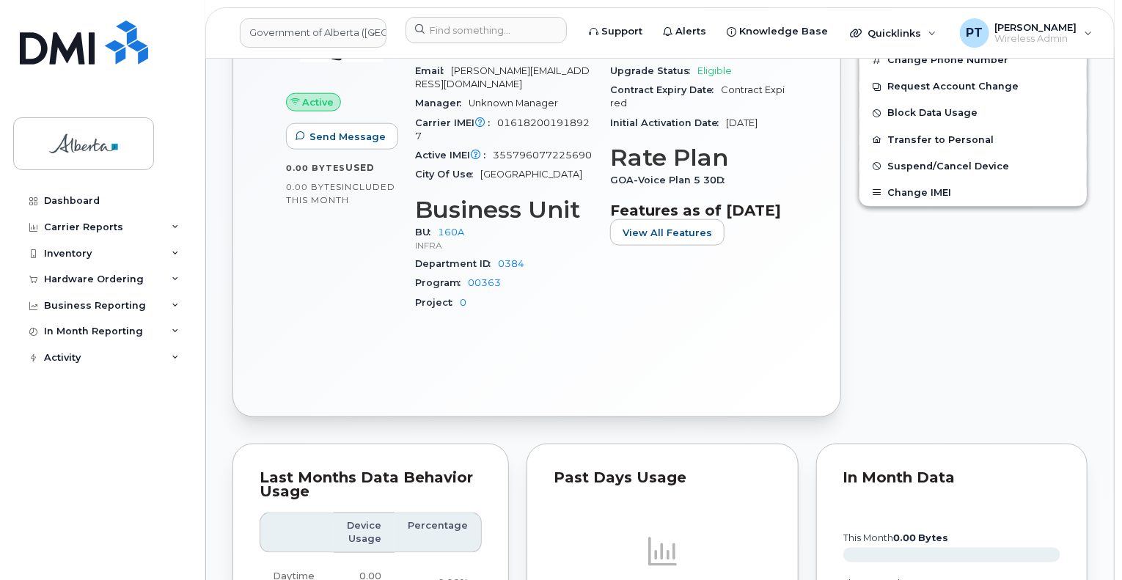
scroll to position [440, 0]
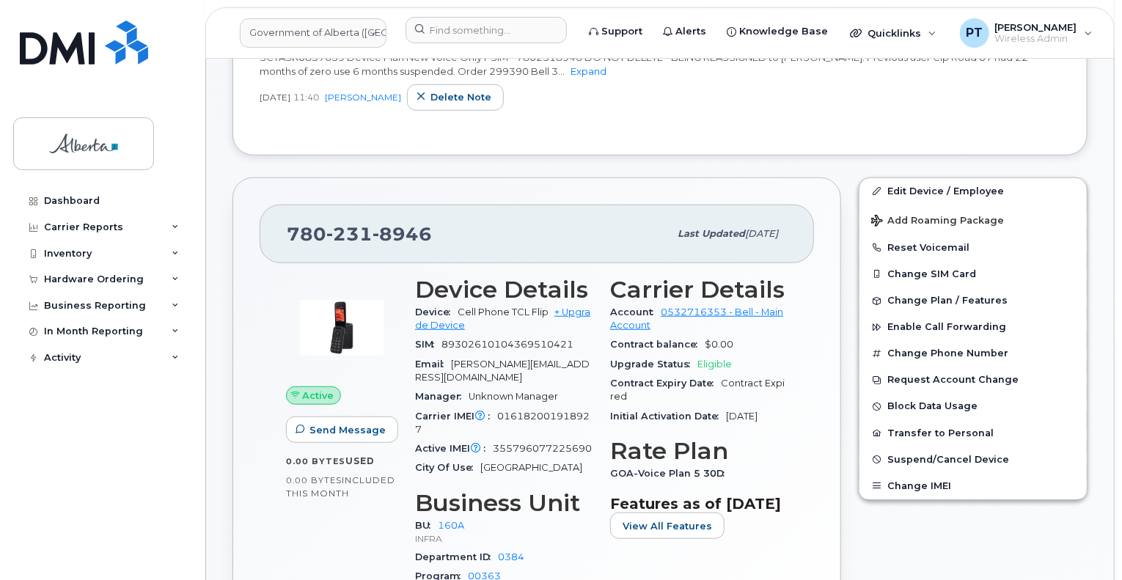
click at [526, 443] on span "355796077225690" at bounding box center [542, 448] width 99 height 11
copy span "355796077225690"
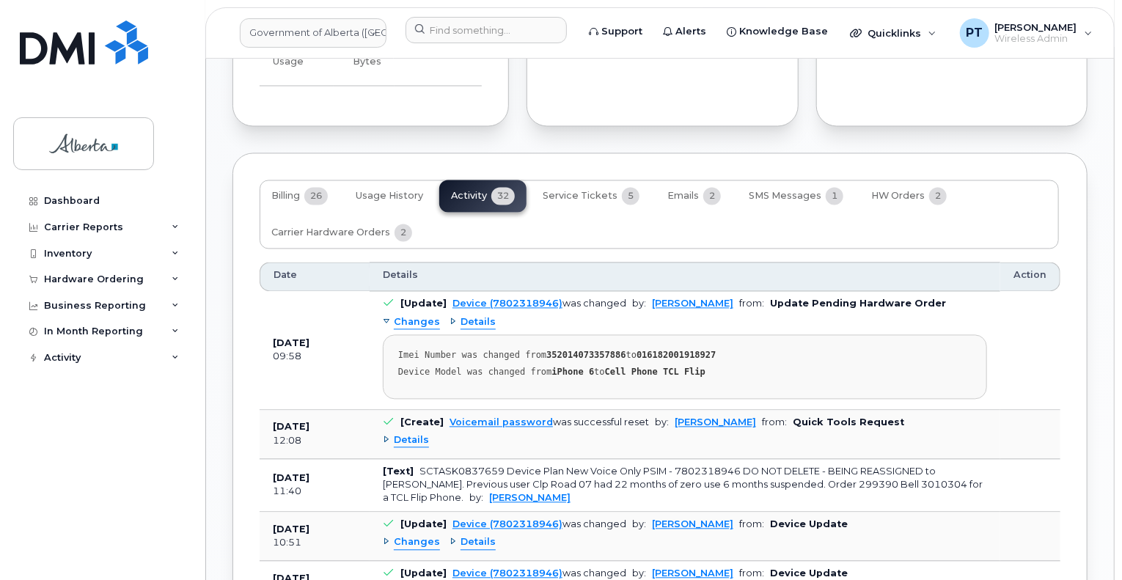
scroll to position [1466, 0]
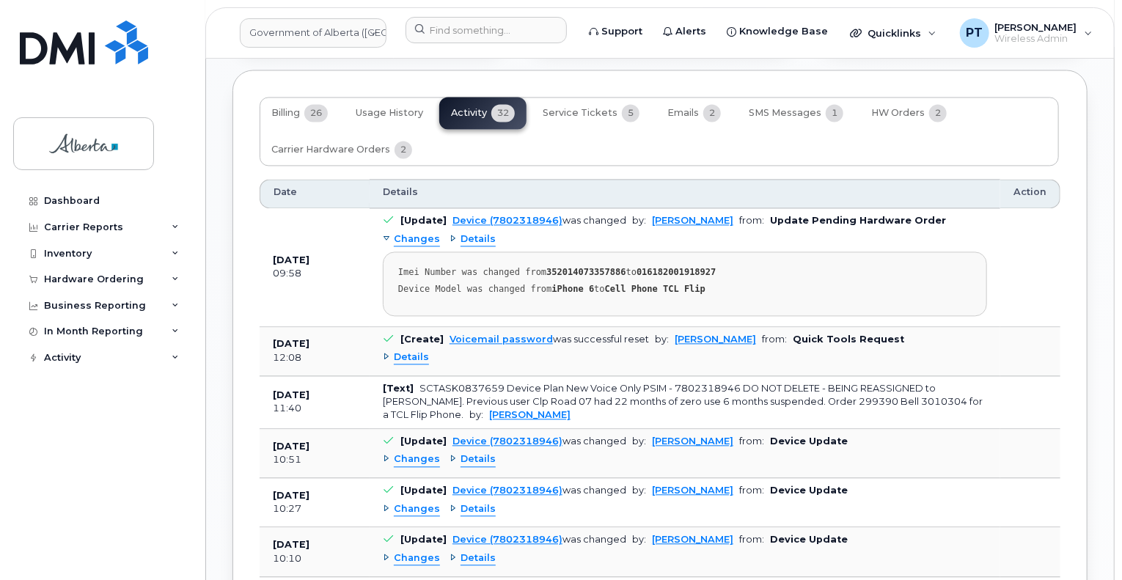
click at [411, 350] on span "Details" at bounding box center [411, 357] width 35 height 14
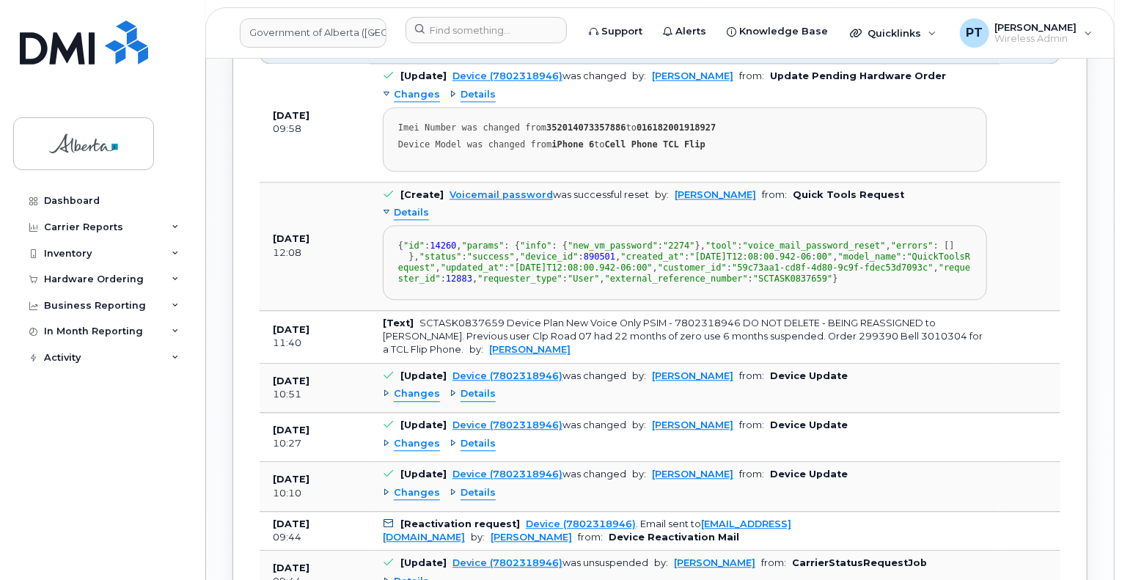
scroll to position [1613, 0]
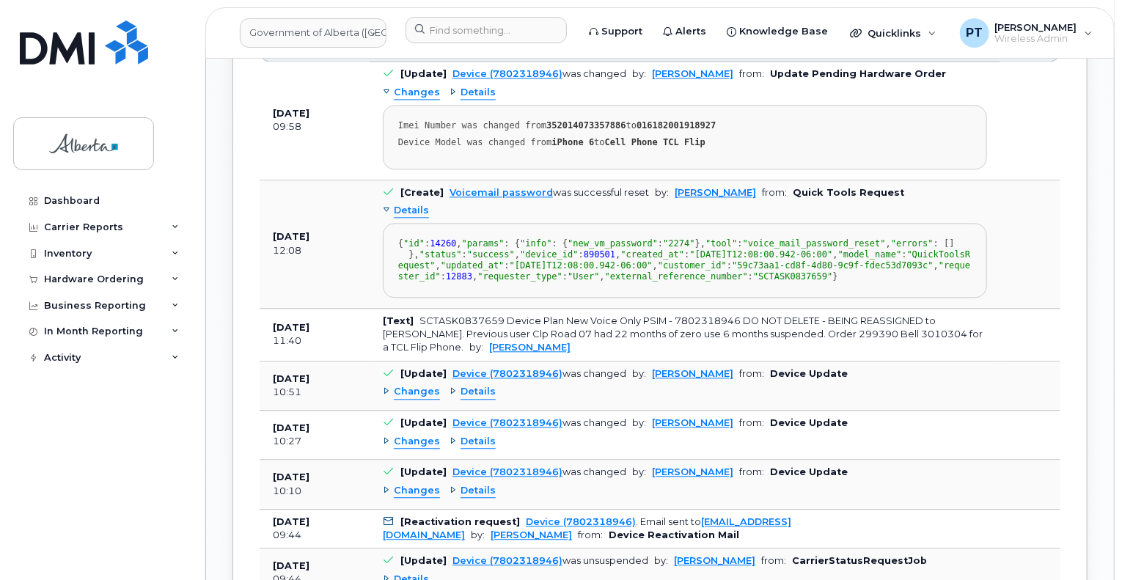
click at [413, 204] on span "Details" at bounding box center [411, 211] width 35 height 14
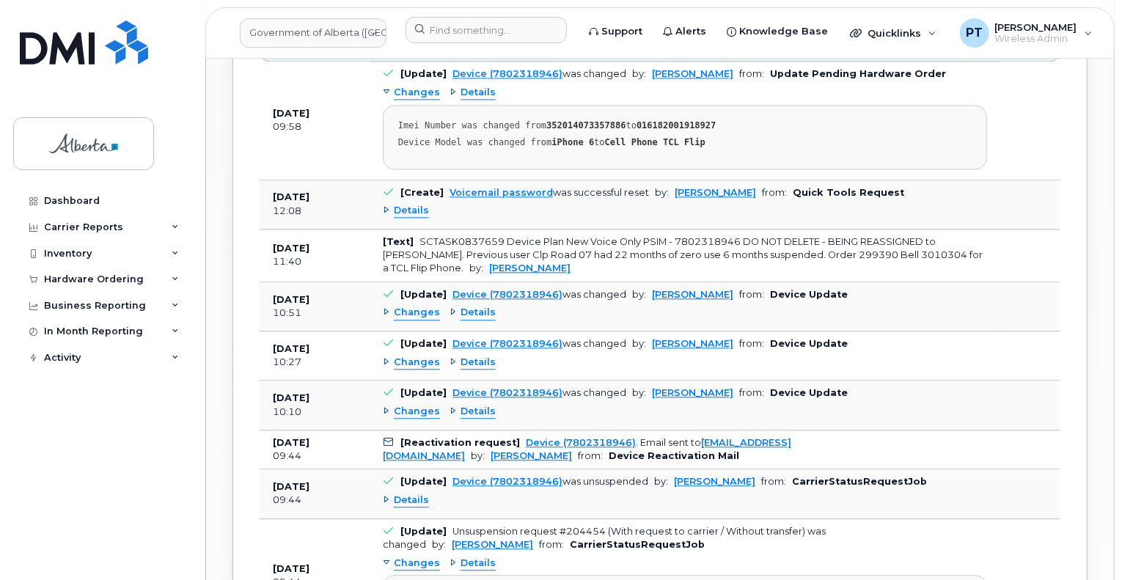
click at [413, 306] on span "Changes" at bounding box center [417, 313] width 46 height 14
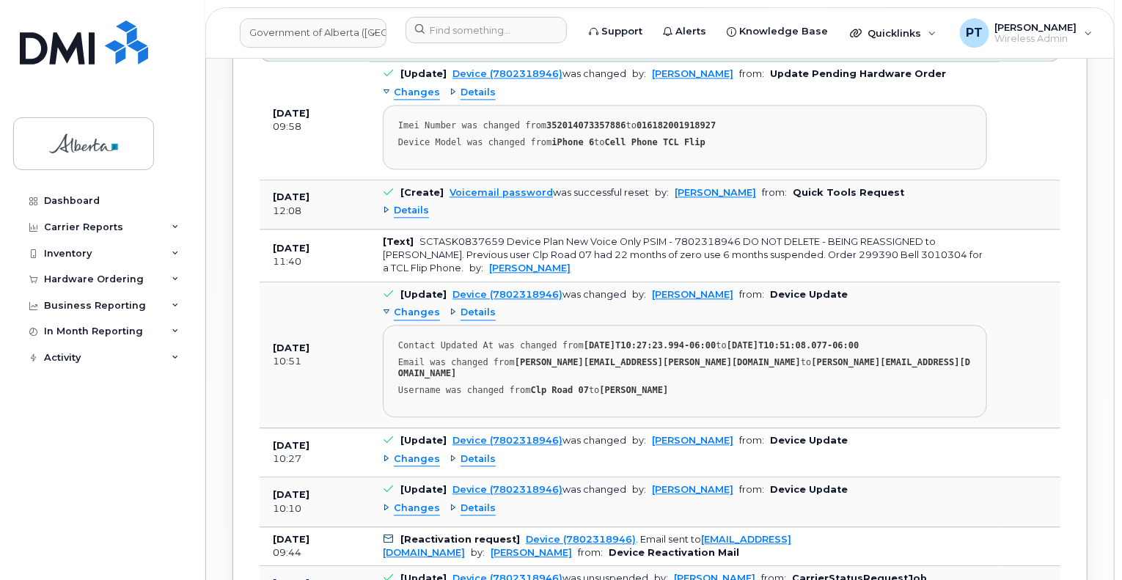
click at [413, 306] on span "Changes" at bounding box center [417, 313] width 46 height 14
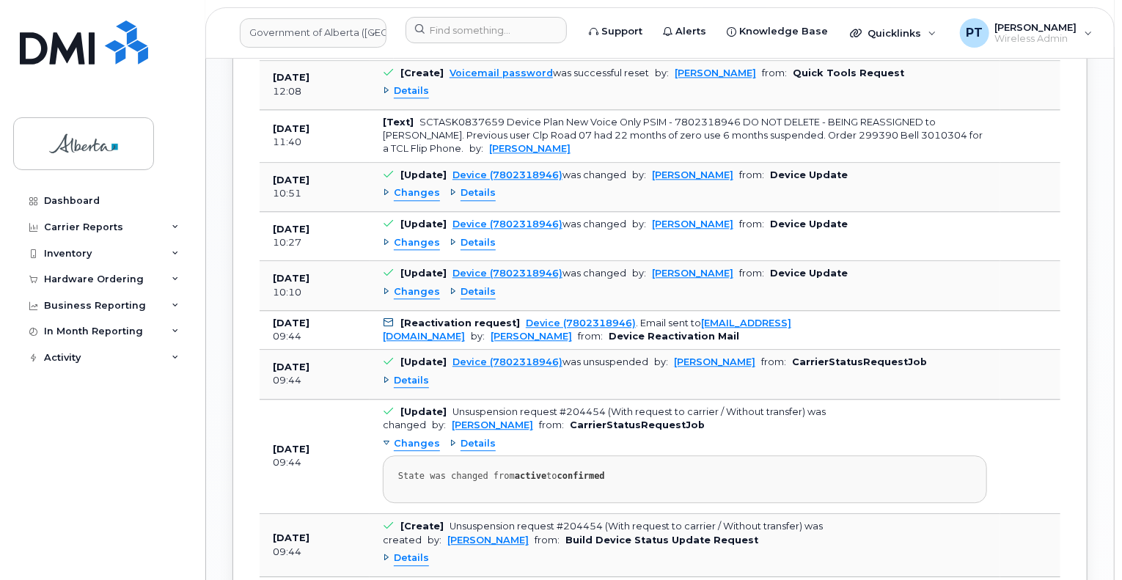
scroll to position [1760, 0]
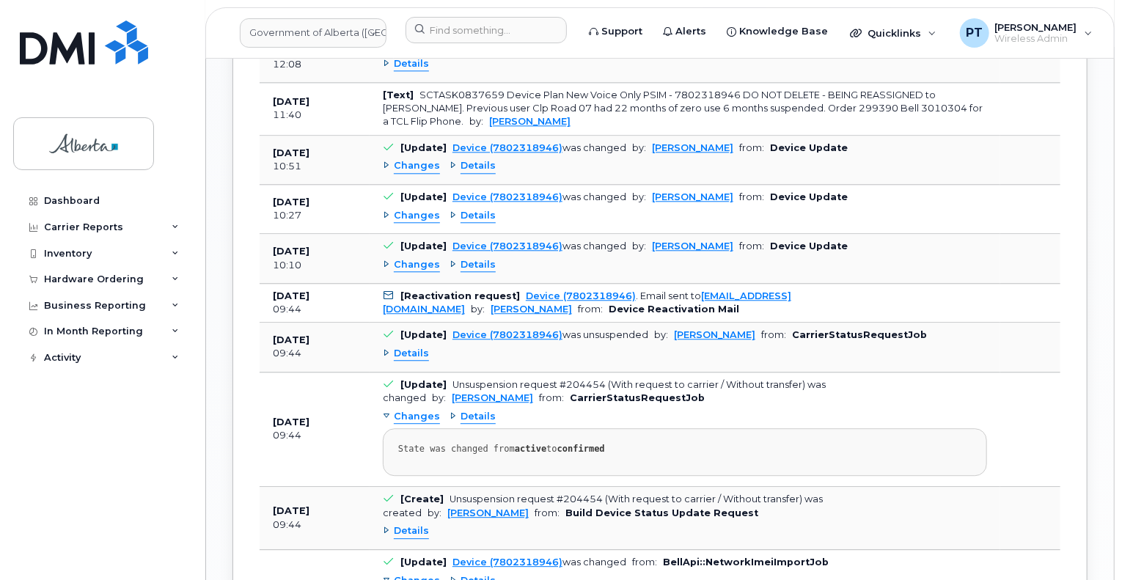
click at [404, 347] on span "Details" at bounding box center [411, 354] width 35 height 14
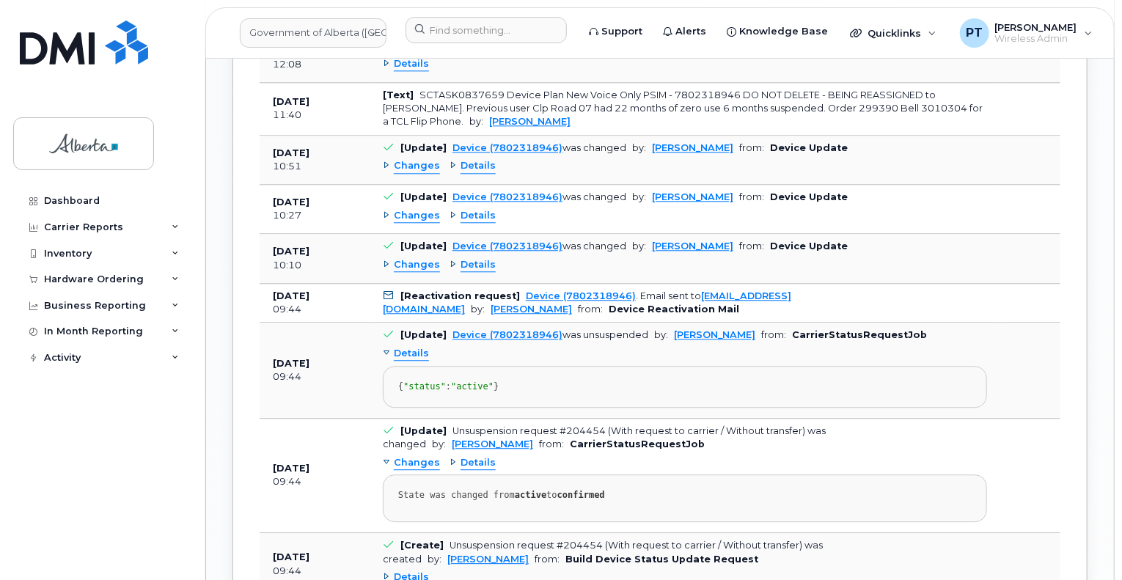
click at [405, 347] on span "Details" at bounding box center [411, 354] width 35 height 14
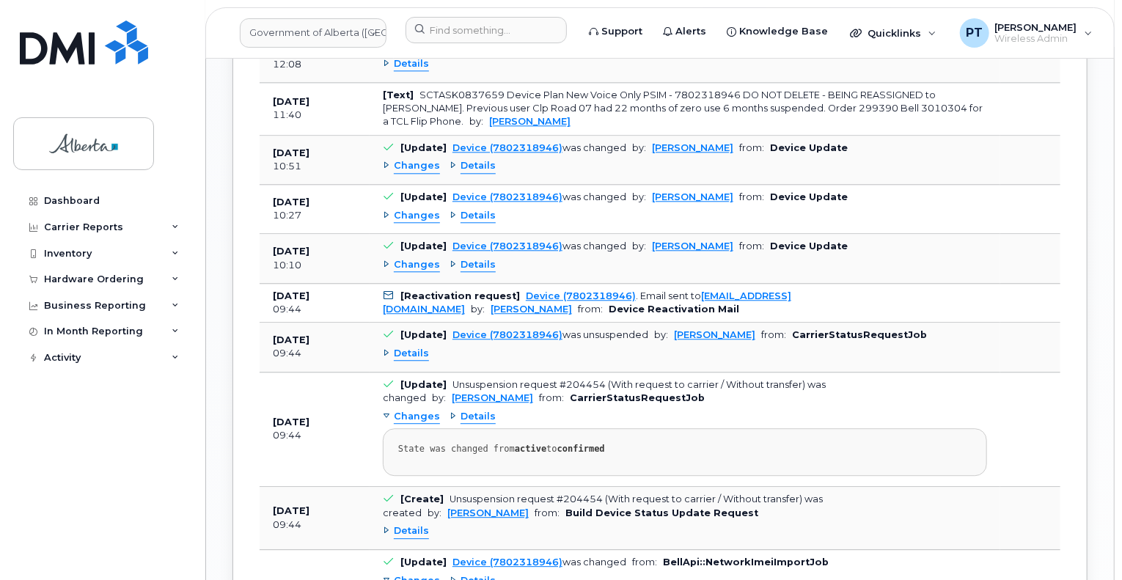
click at [415, 258] on span "Changes" at bounding box center [417, 265] width 46 height 14
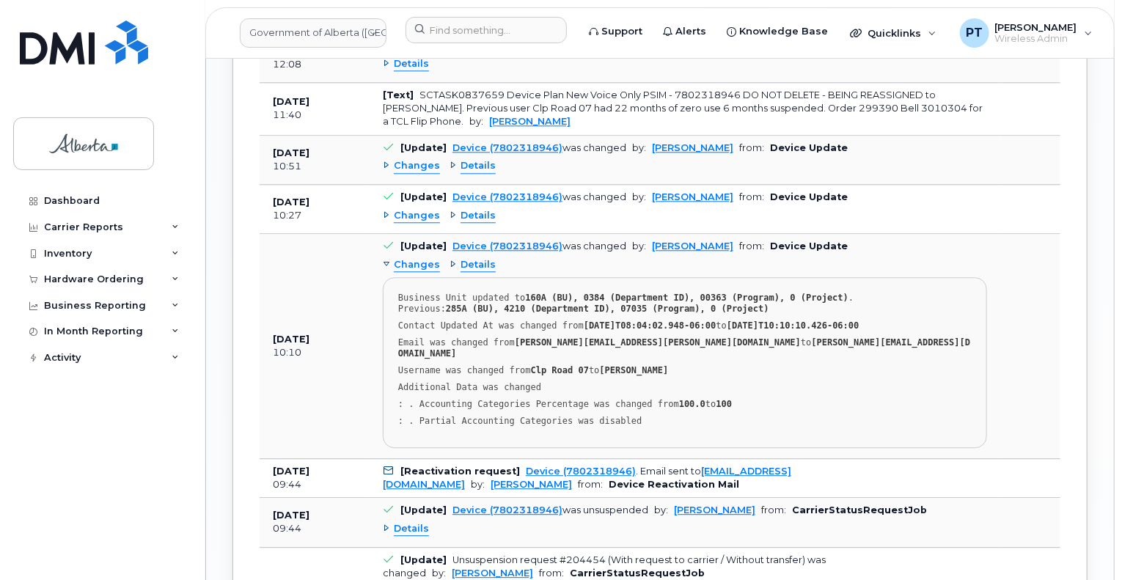
click at [415, 258] on span "Changes" at bounding box center [417, 265] width 46 height 14
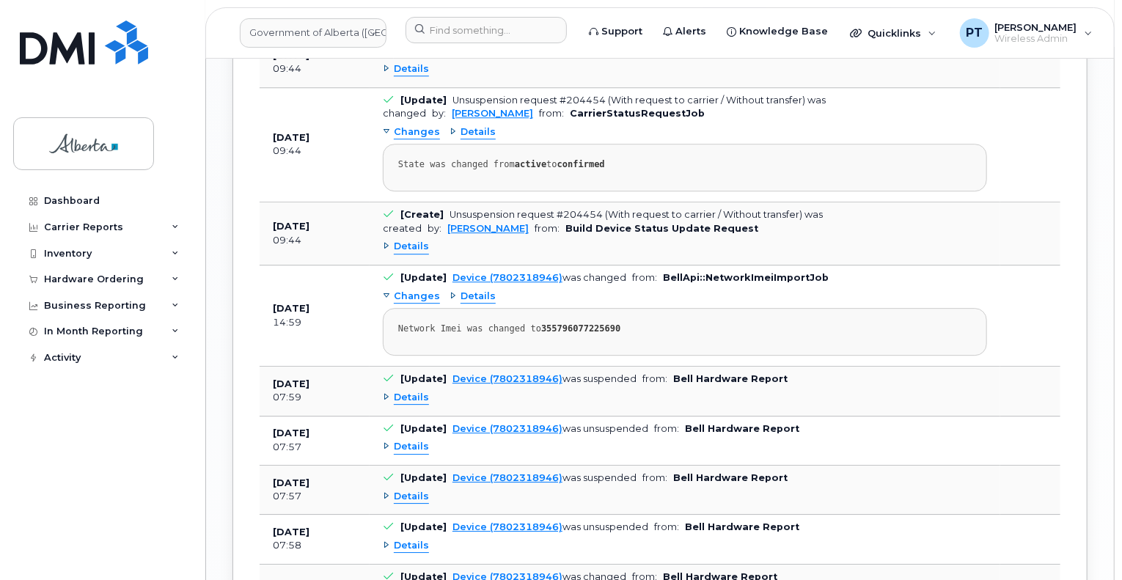
scroll to position [2053, 0]
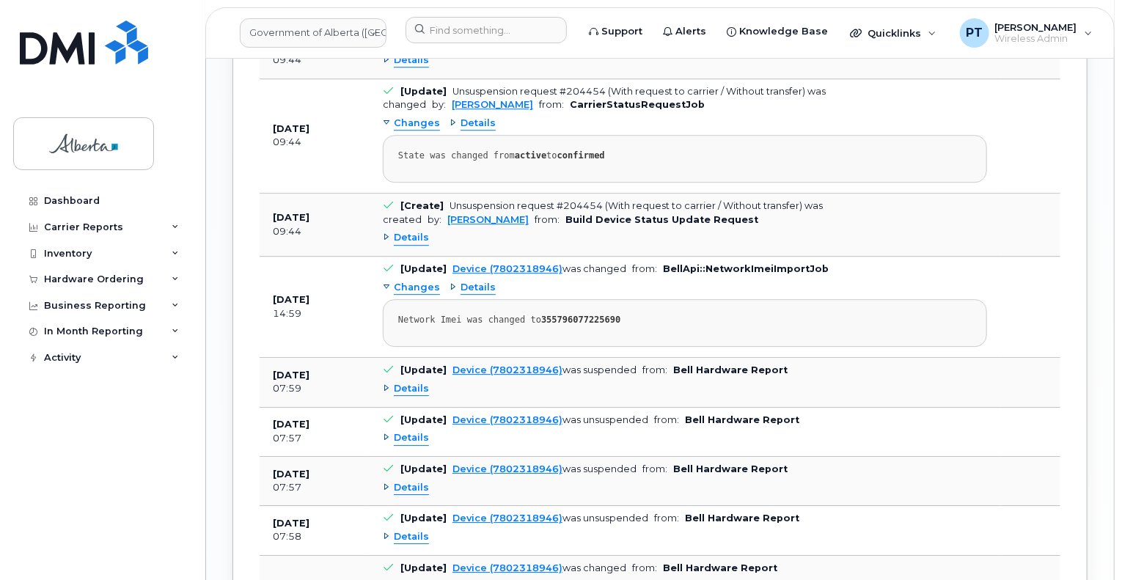
click at [416, 382] on span "Details" at bounding box center [411, 389] width 35 height 14
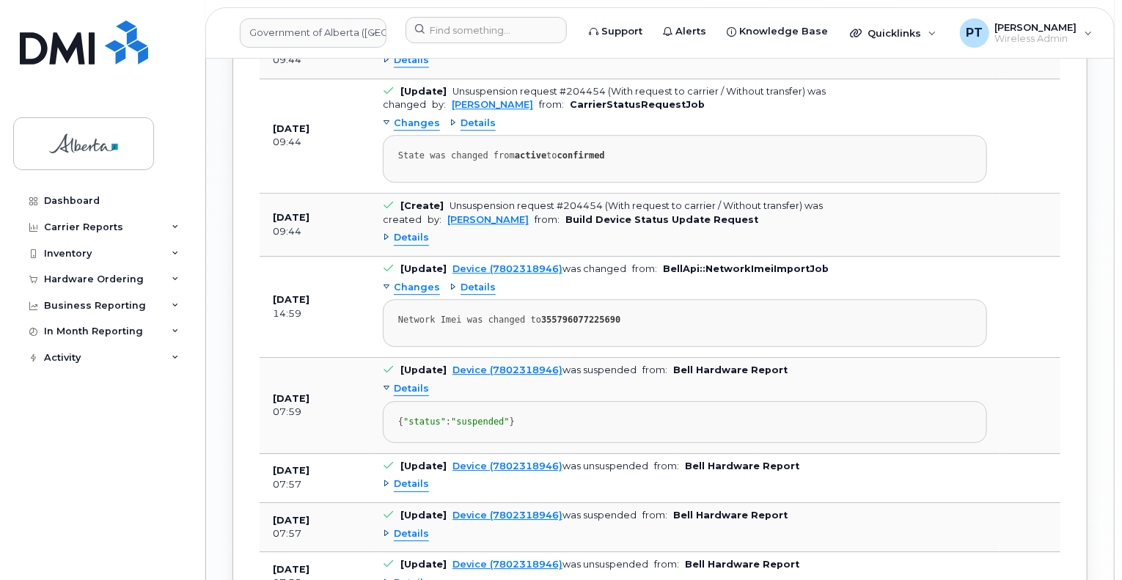
click at [413, 382] on span "Details" at bounding box center [411, 389] width 35 height 14
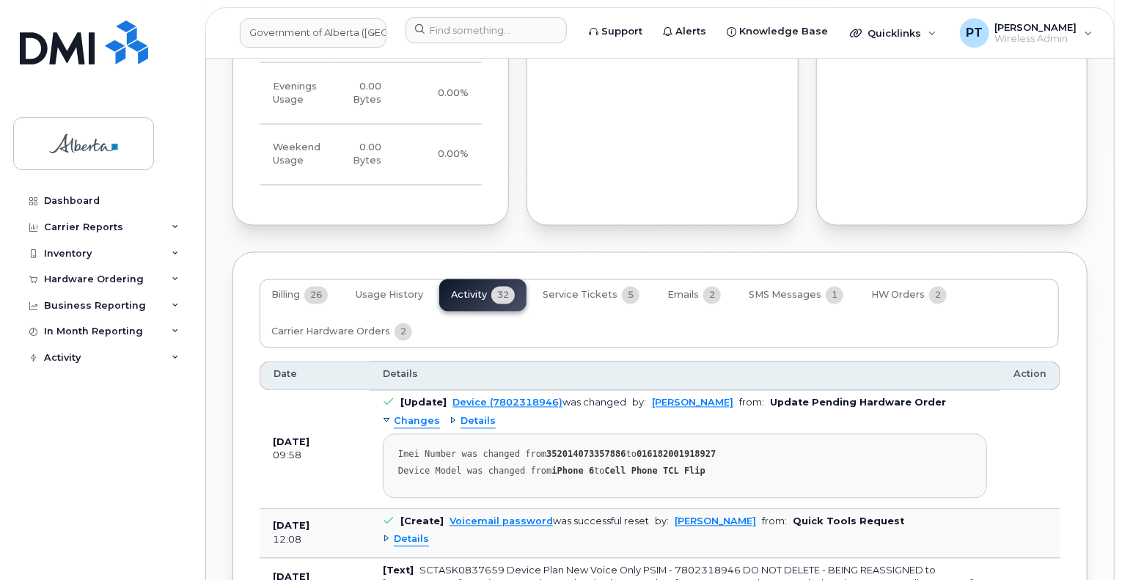
scroll to position [1393, 0]
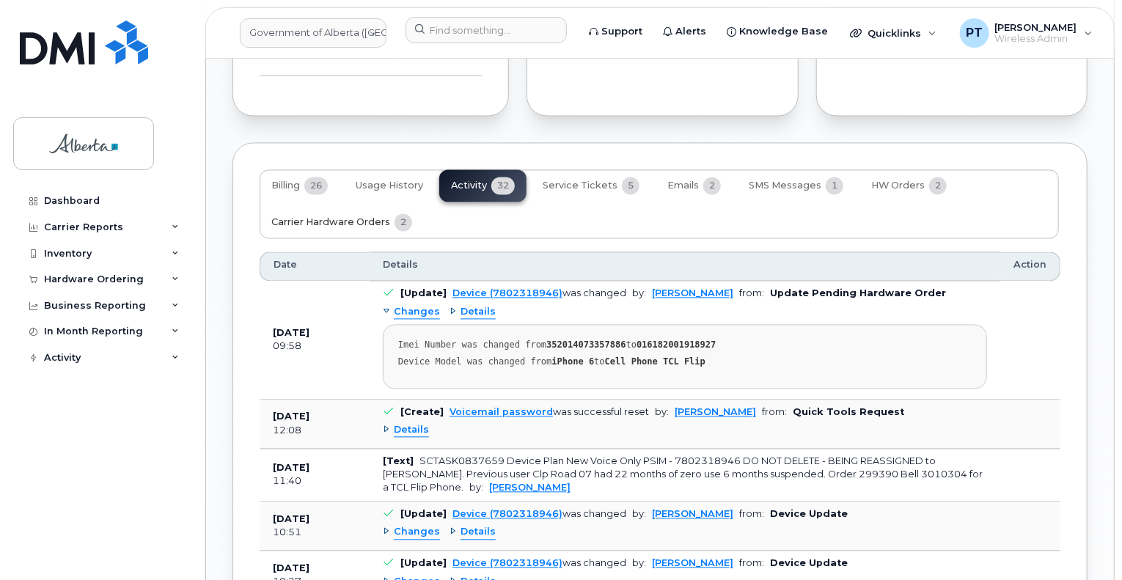
click at [361, 217] on span "Carrier Hardware Orders" at bounding box center [330, 223] width 119 height 12
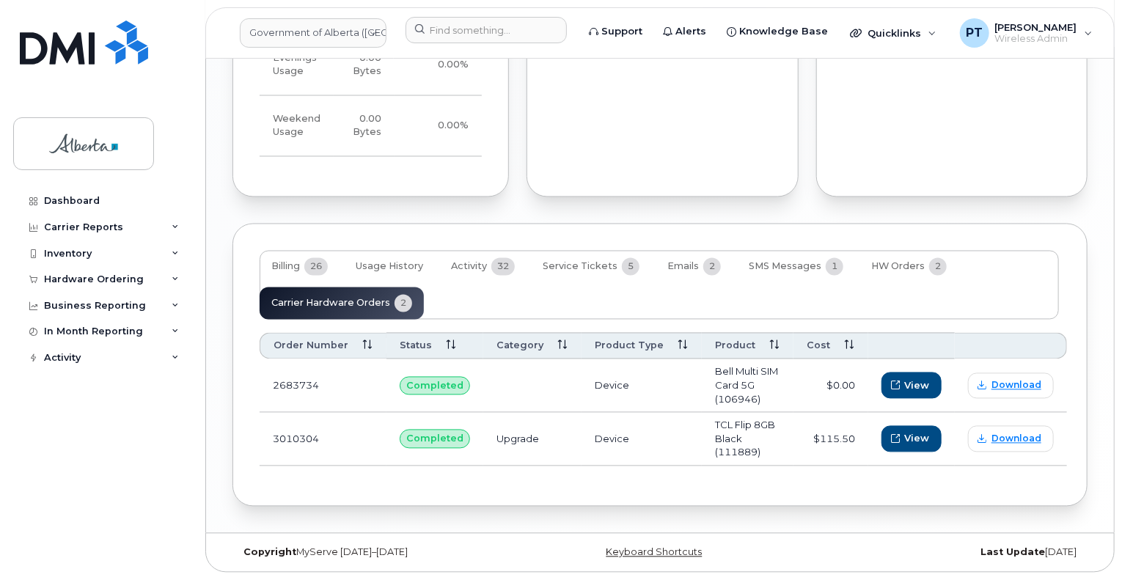
scroll to position [1282, 0]
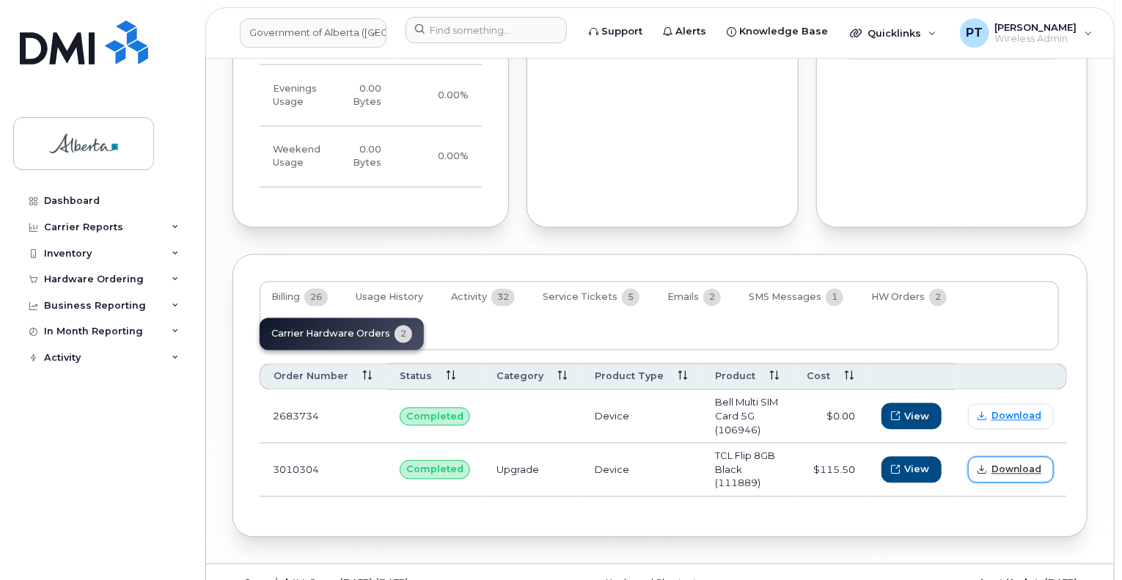
click at [1000, 463] on span "Download" at bounding box center [1016, 469] width 50 height 13
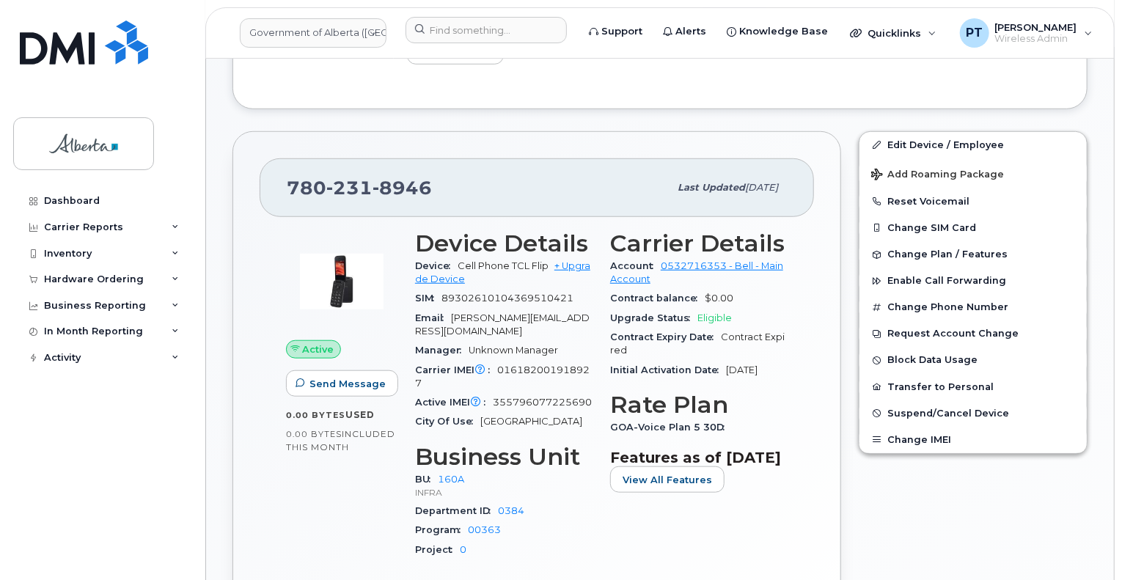
scroll to position [402, 0]
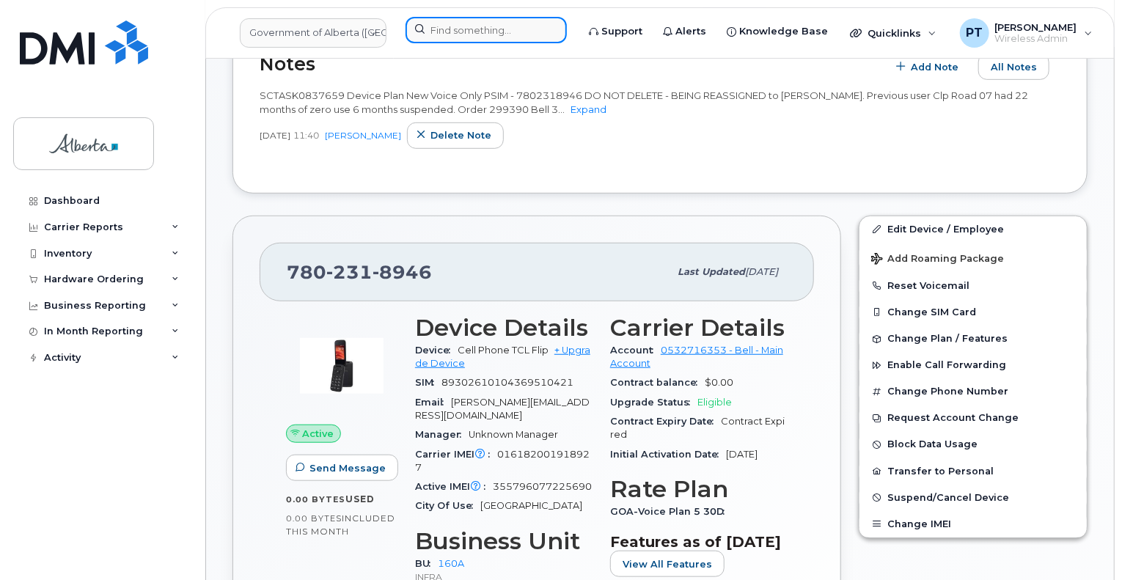
click at [462, 23] on input at bounding box center [485, 30] width 161 height 26
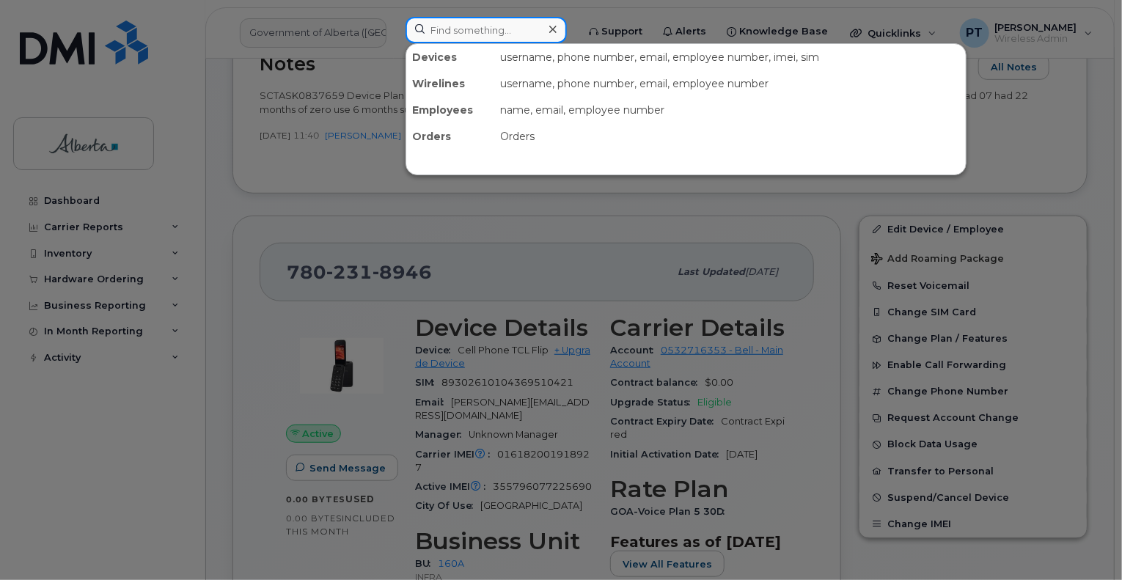
drag, startPoint x: 475, startPoint y: 23, endPoint x: 465, endPoint y: 27, distance: 11.2
click at [475, 23] on input at bounding box center [485, 30] width 161 height 26
paste input "4033578429"
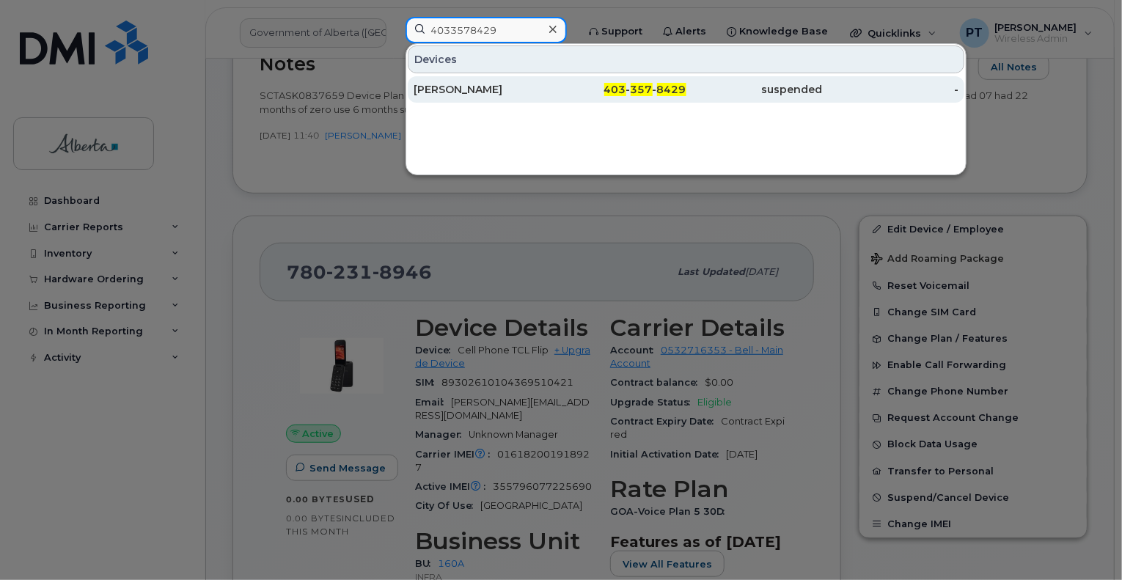
type input "4033578429"
click at [462, 84] on div "Peter Tomlinson" at bounding box center [481, 89] width 136 height 15
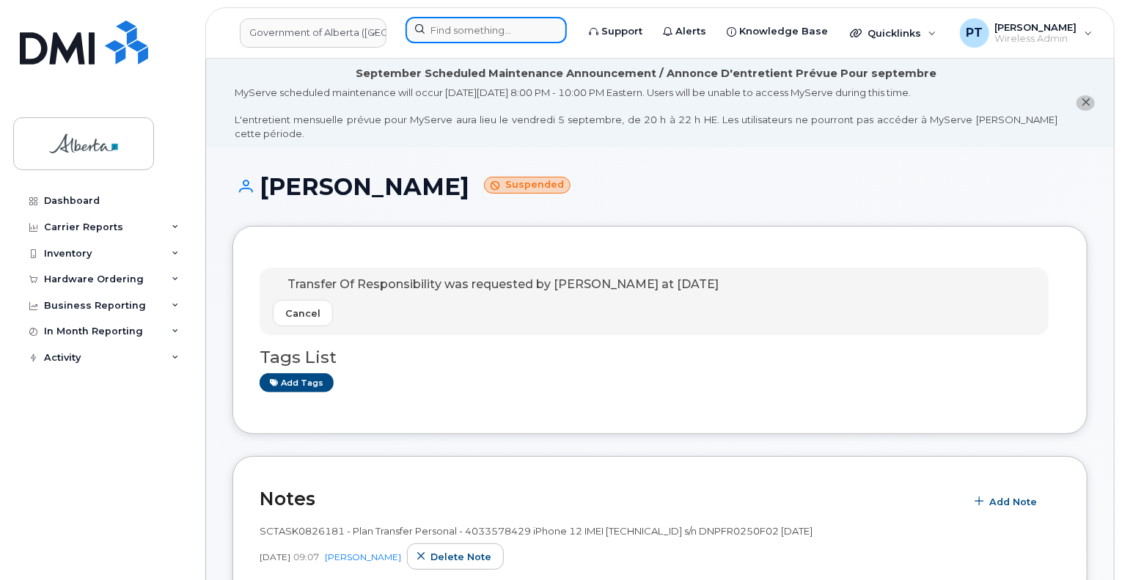
click at [461, 26] on input at bounding box center [485, 30] width 161 height 26
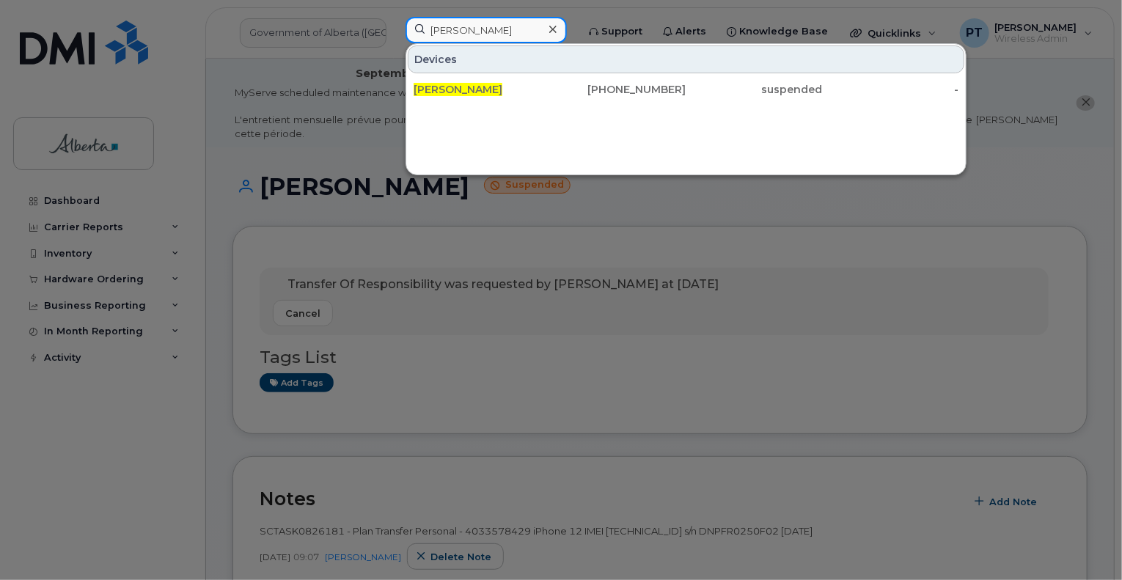
type input "[PERSON_NAME]"
click at [462, 130] on div "Devices [PERSON_NAME] [PHONE_NUMBER] suspended -" at bounding box center [685, 109] width 561 height 132
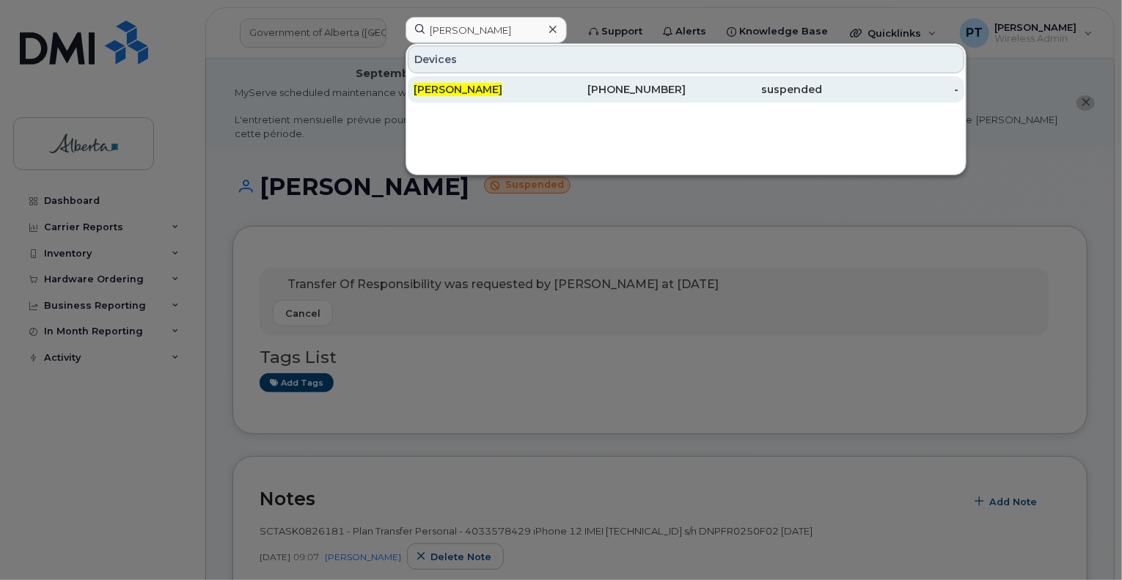
click at [463, 87] on span "[PERSON_NAME]" at bounding box center [457, 89] width 89 height 13
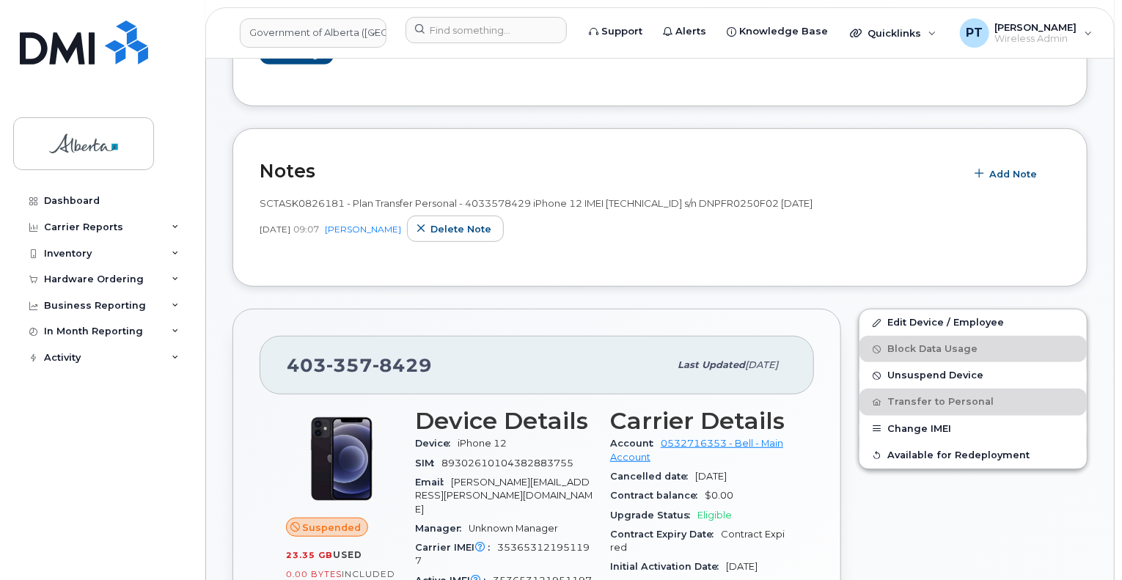
scroll to position [440, 0]
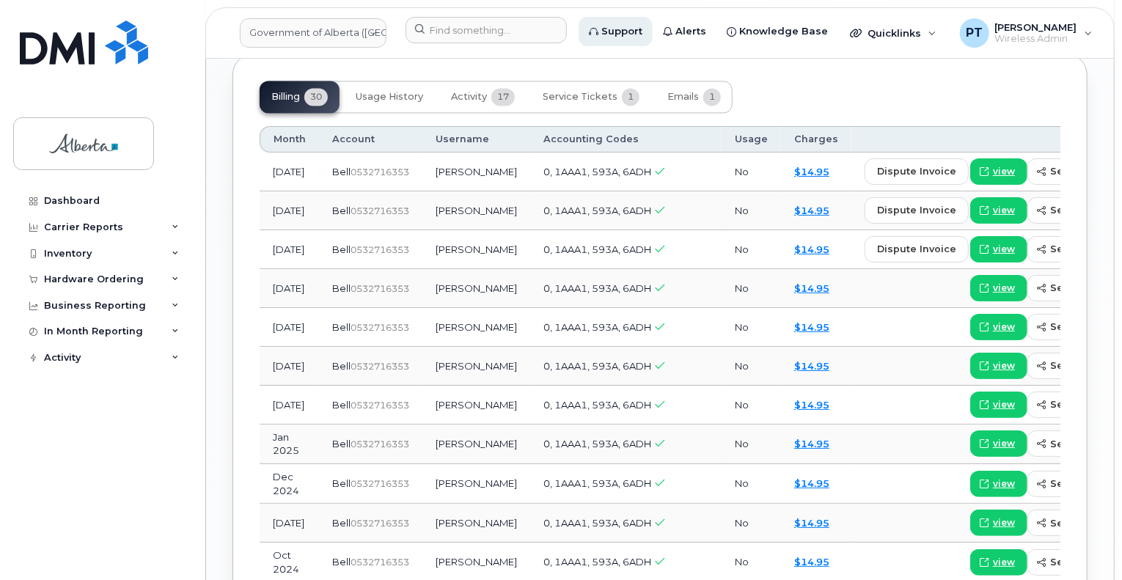
scroll to position [1466, 0]
click at [516, 31] on input at bounding box center [485, 30] width 161 height 26
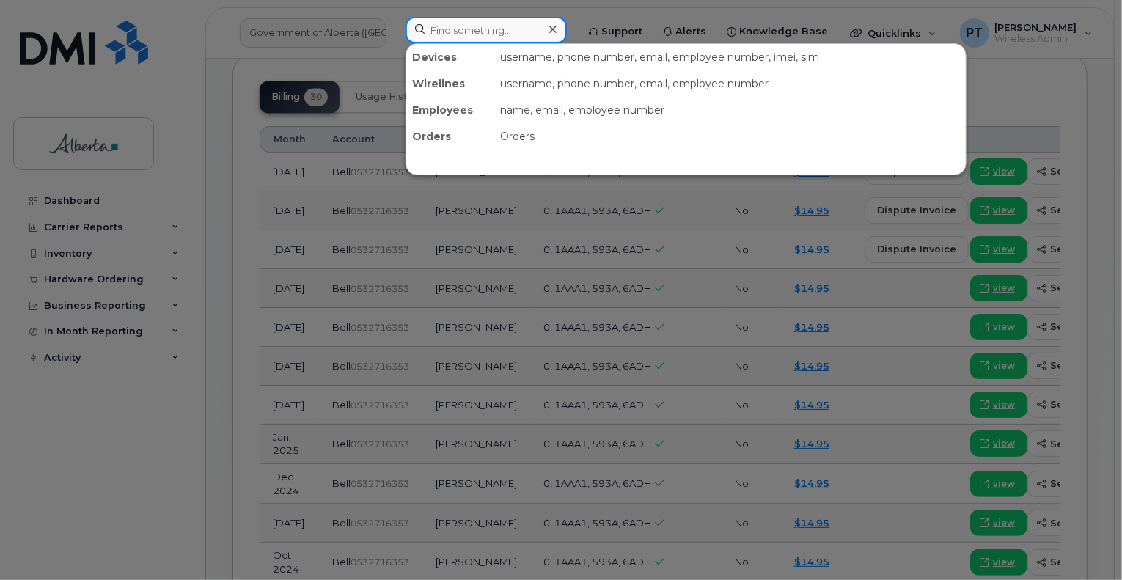
paste input "5873371807"
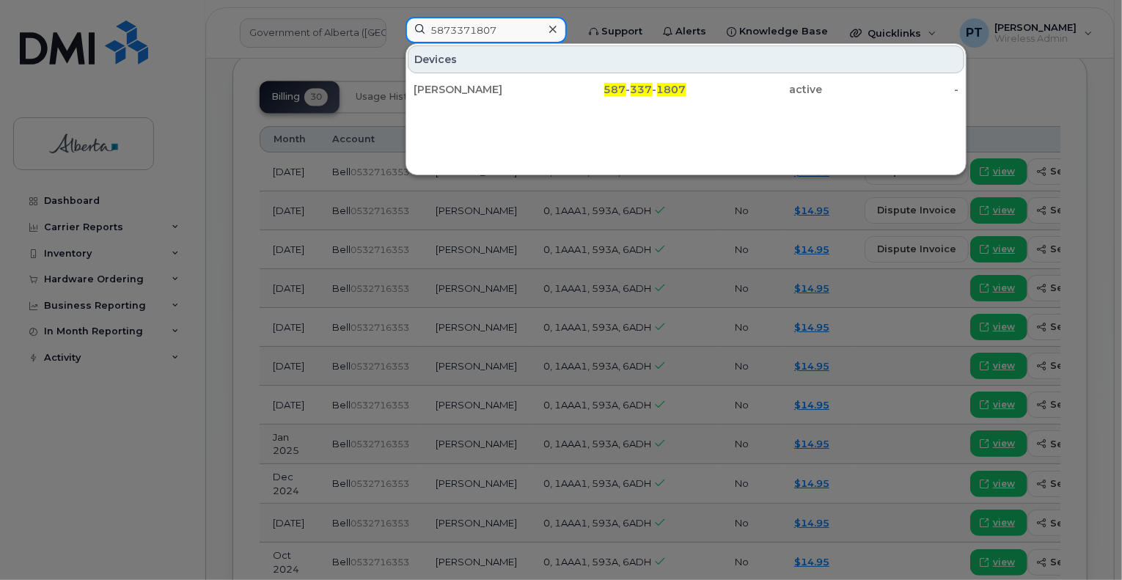
type input "5873371807"
drag, startPoint x: 444, startPoint y: 84, endPoint x: 511, endPoint y: 140, distance: 86.9
click at [444, 84] on div "Soraya Abad" at bounding box center [481, 89] width 136 height 15
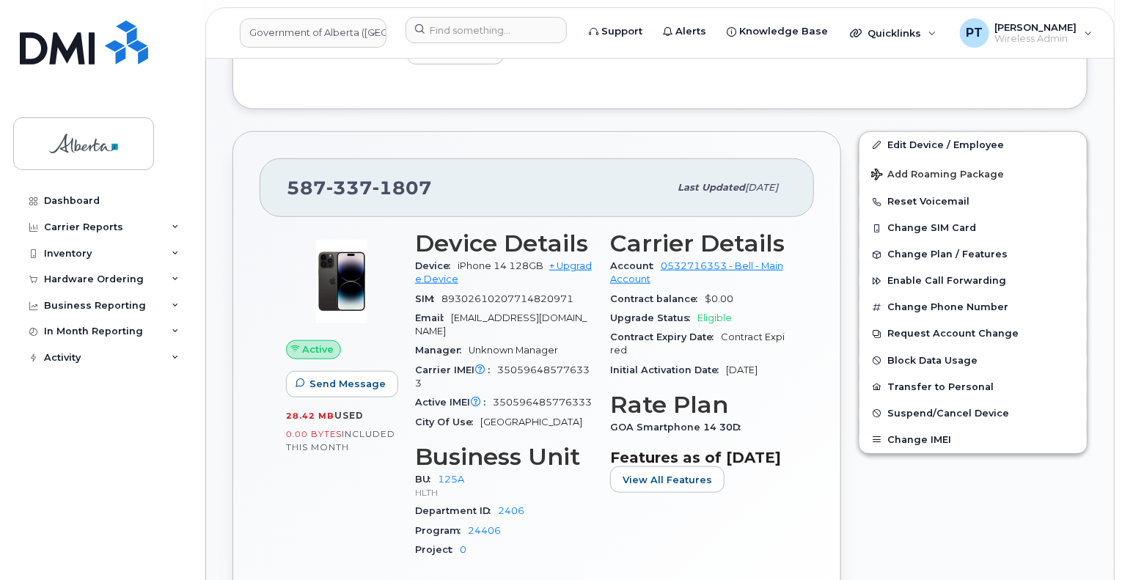
scroll to position [293, 0]
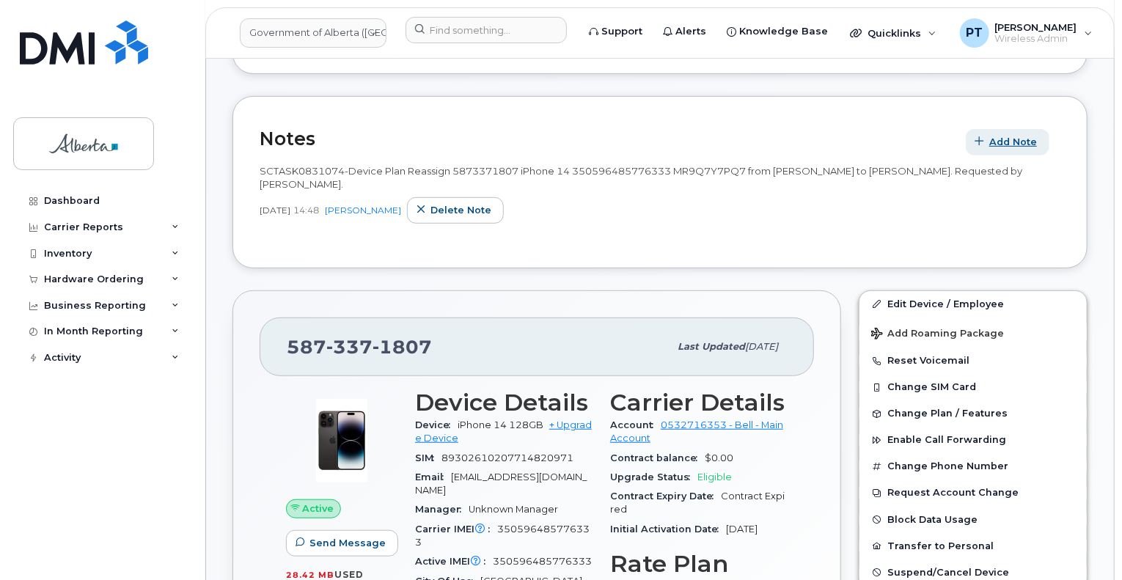
click at [1018, 129] on button "Add Note" at bounding box center [1008, 142] width 84 height 26
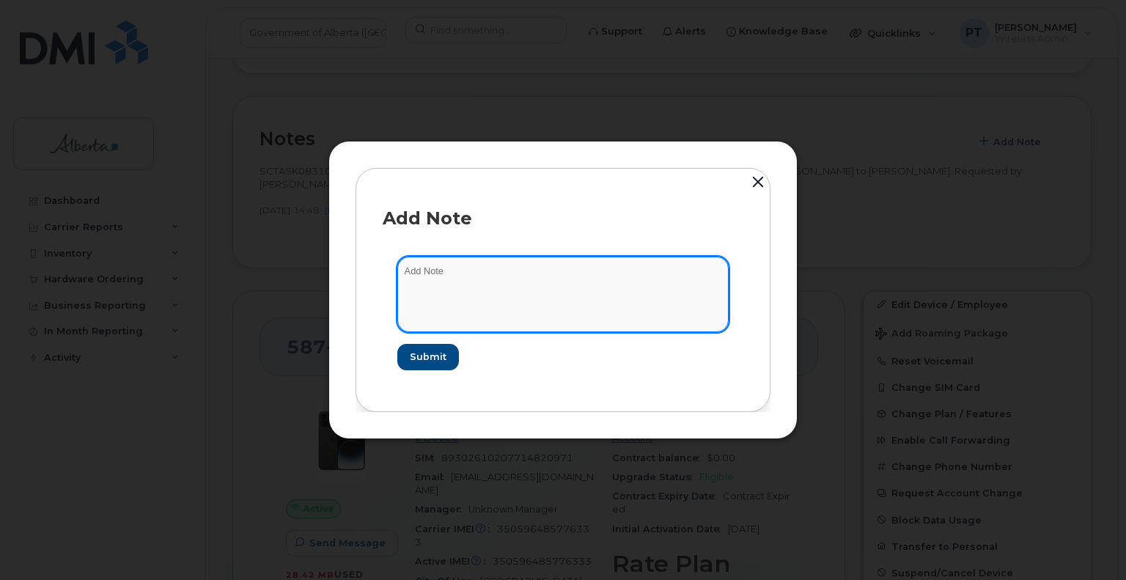
click at [438, 267] on textarea at bounding box center [562, 294] width 331 height 75
paste textarea "SCTASK0841682"
click at [554, 280] on textarea "SCTASK0841682 -" at bounding box center [562, 294] width 331 height 75
paste textarea "Plan User Name Change - 5873371807 iPhone 14 IMEI 350596485776333 s/n MR9Q7Y7PQ…"
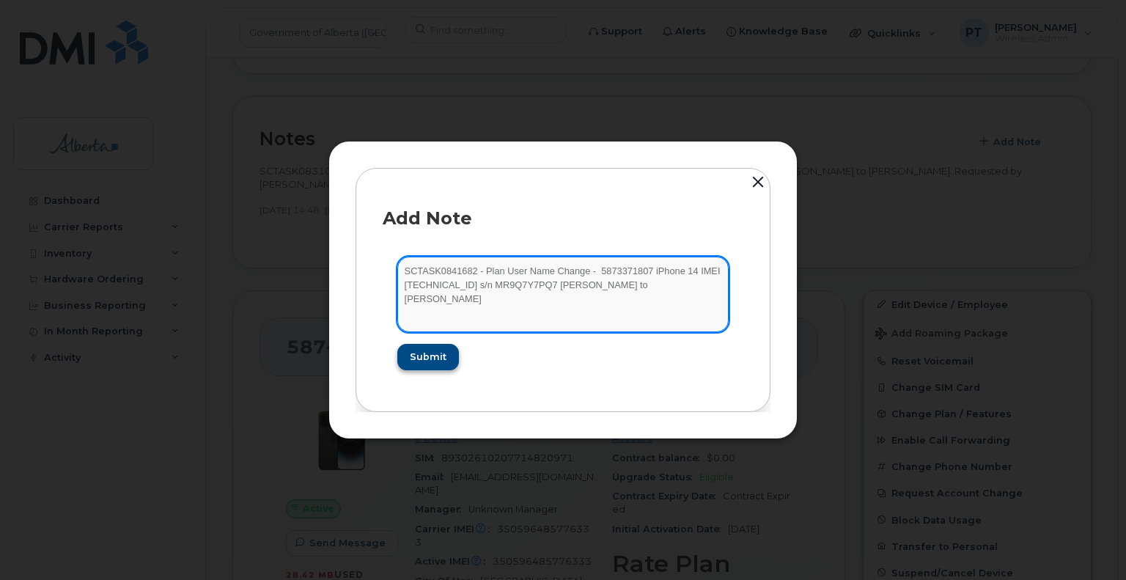
type textarea "SCTASK0841682 - Plan User Name Change - 5873371807 iPhone 14 IMEI 3505964857763…"
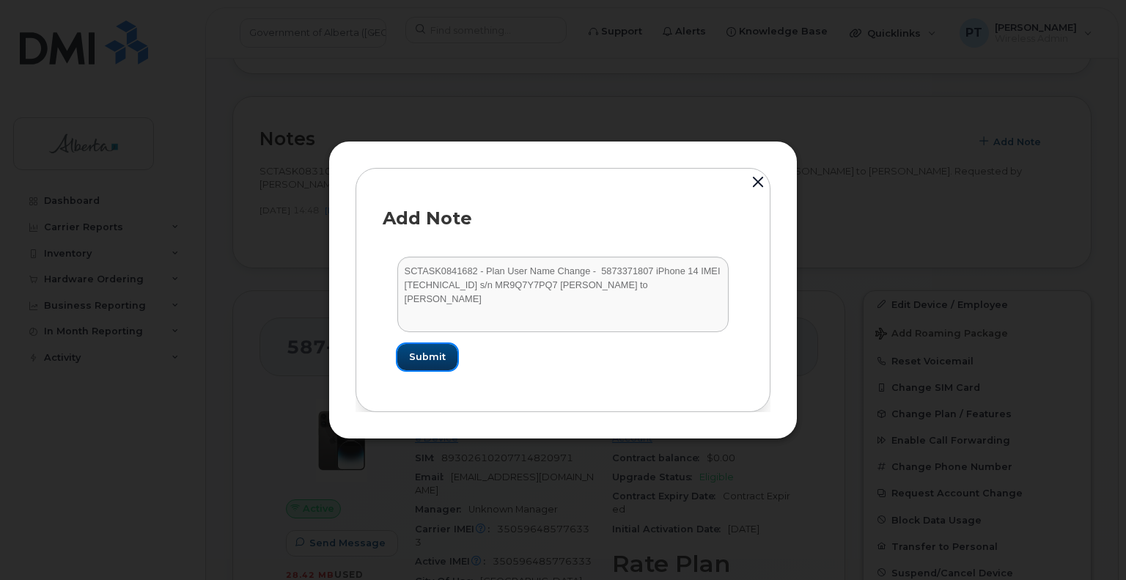
click at [425, 363] on span "Submit" at bounding box center [427, 357] width 37 height 14
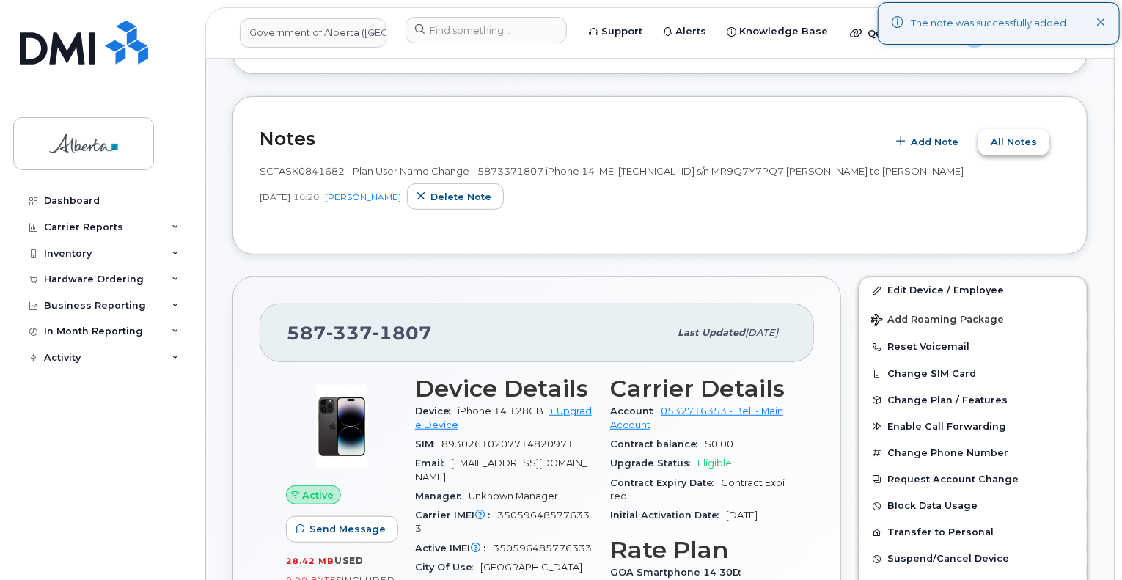
click at [1026, 135] on span "All Notes" at bounding box center [1013, 142] width 46 height 14
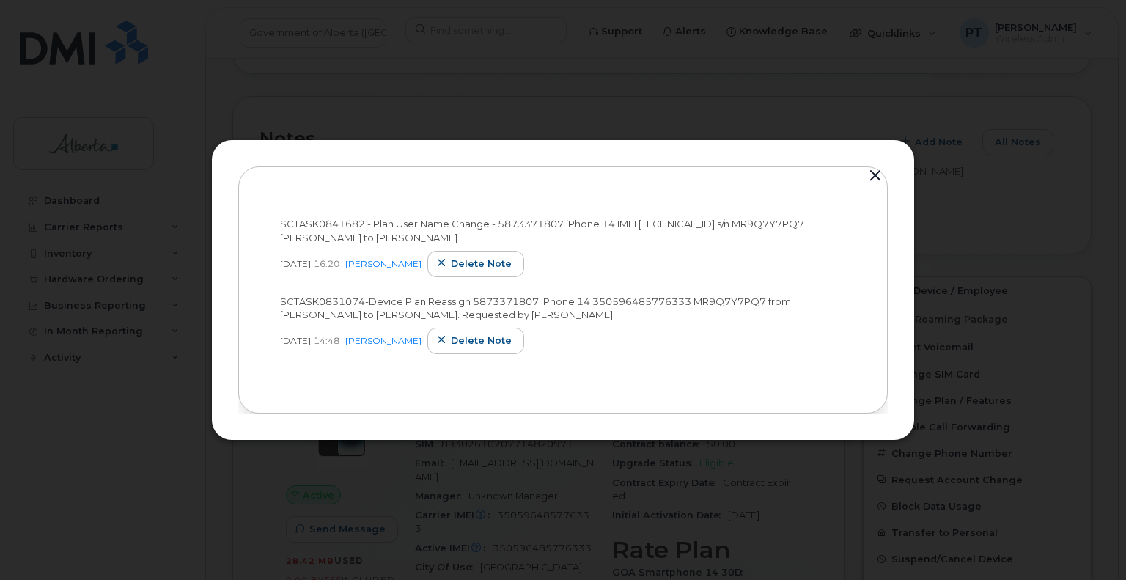
click at [880, 174] on button "button" at bounding box center [875, 176] width 22 height 21
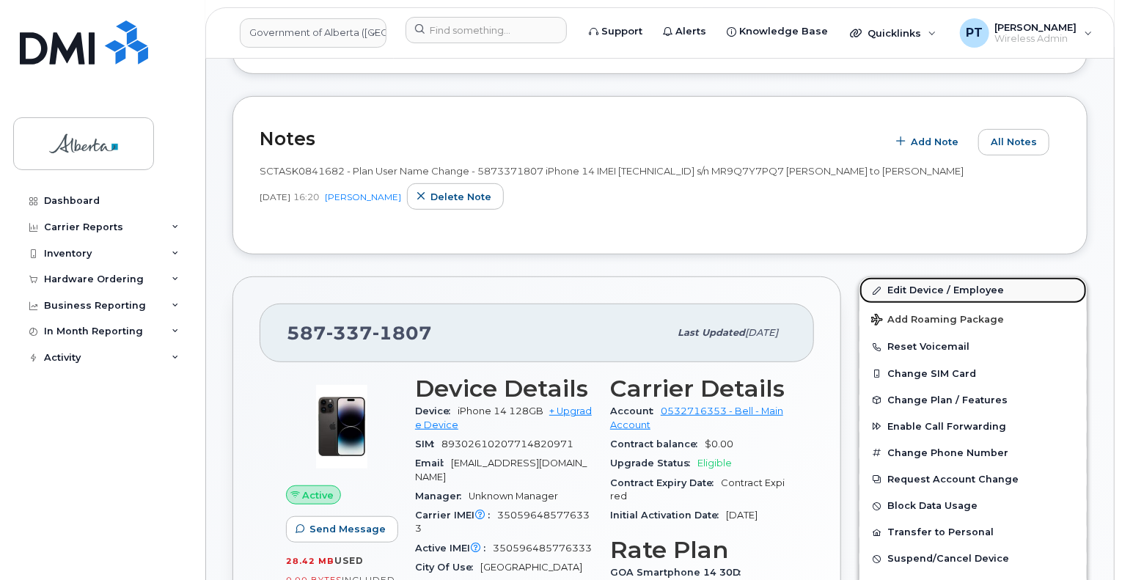
click at [906, 277] on link "Edit Device / Employee" at bounding box center [972, 290] width 227 height 26
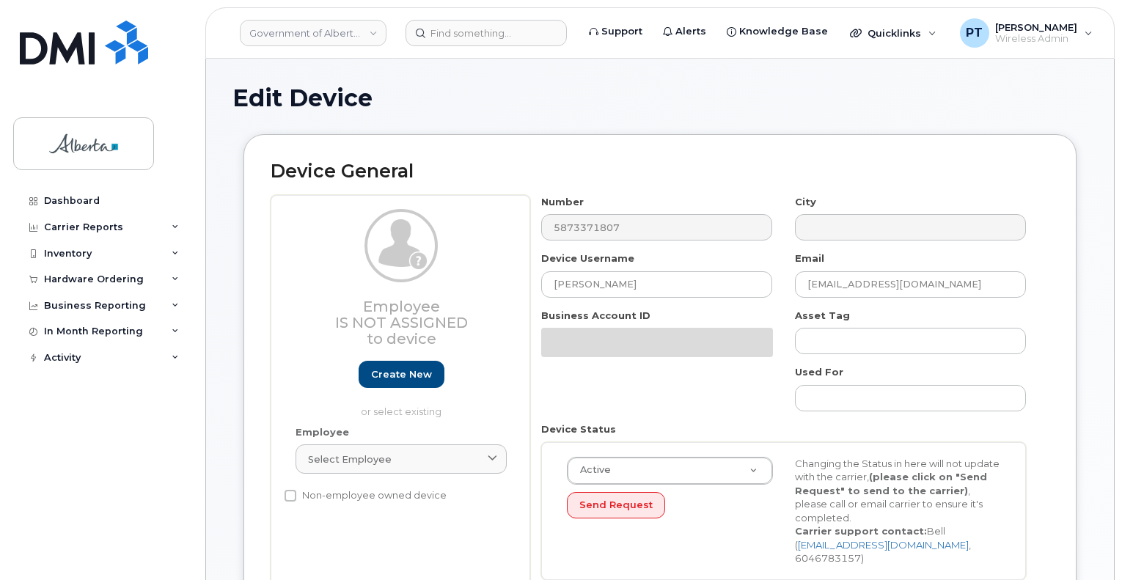
select select "4120335"
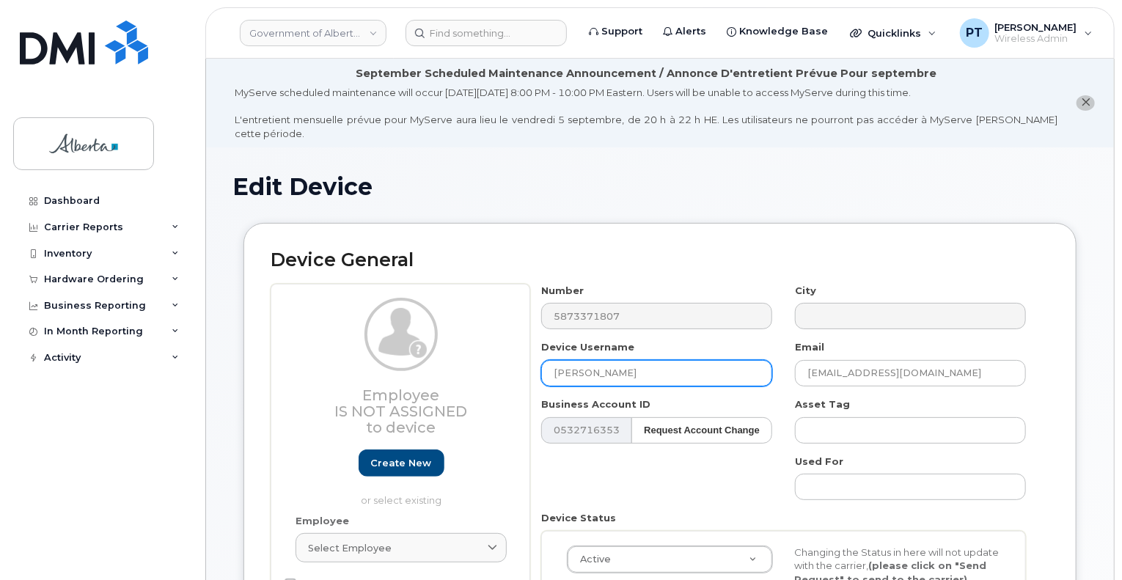
drag, startPoint x: 637, startPoint y: 365, endPoint x: 509, endPoint y: 368, distance: 128.3
click at [496, 364] on div "Employee Is not assigned to device Create new or select existing Employee Selec…" at bounding box center [660, 482] width 779 height 396
paste input "Granados"
type input "[PERSON_NAME]"
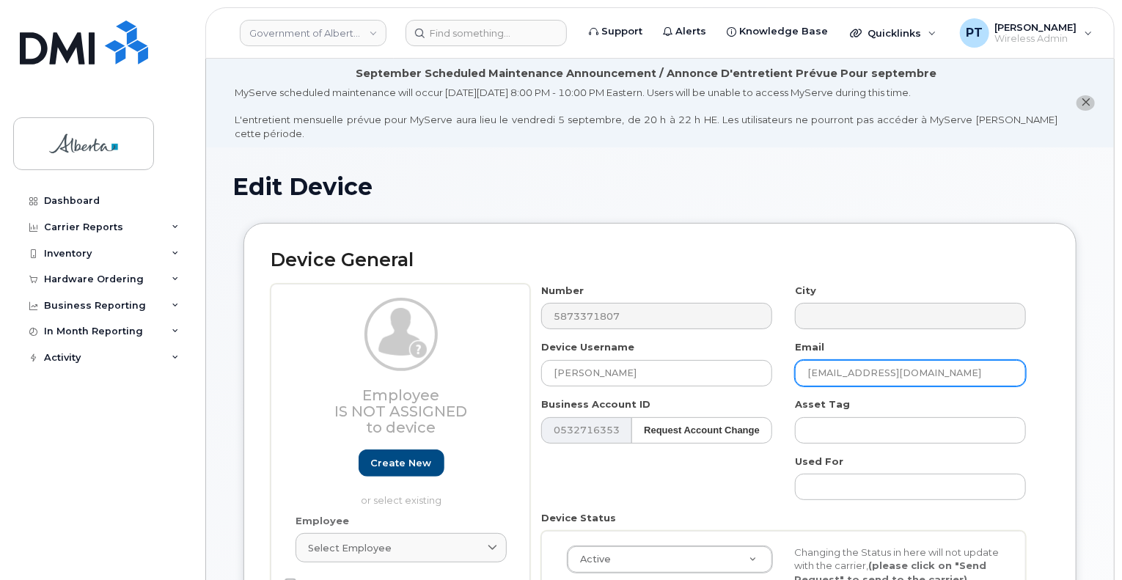
click at [856, 363] on input "Soraya.Abad@gov.ab.ca" at bounding box center [910, 373] width 231 height 26
click at [858, 360] on input "Soraya.Abad@gov.ab.ca" at bounding box center [910, 373] width 231 height 26
click at [883, 363] on input "Soraya.Abad@gov.ab.ca" at bounding box center [910, 373] width 231 height 26
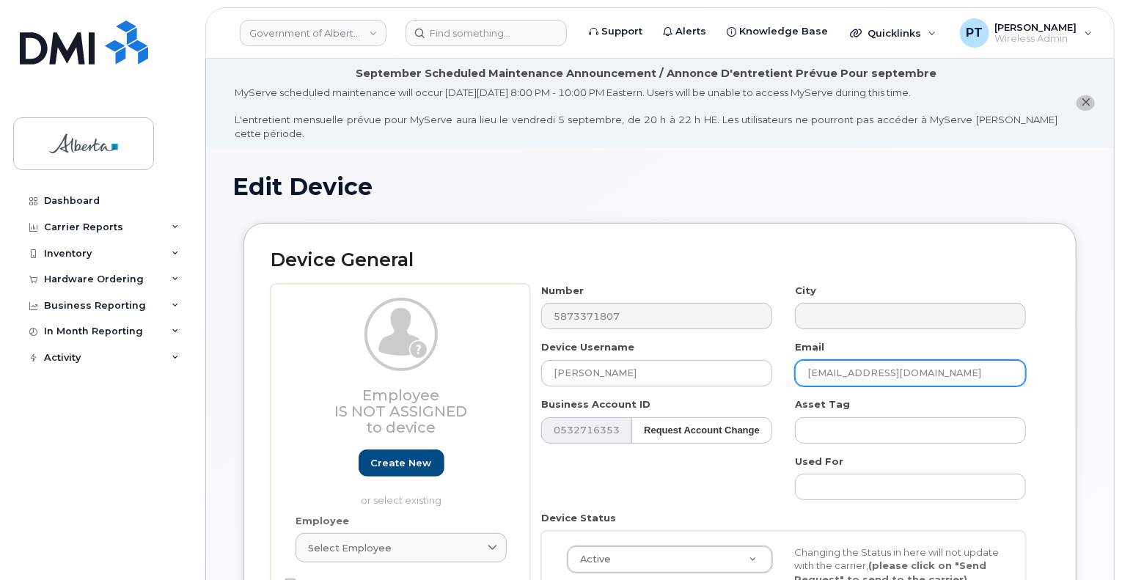
click at [883, 363] on input "Soraya.Abad@gov.ab.ca" at bounding box center [910, 373] width 231 height 26
paste input "Granados"
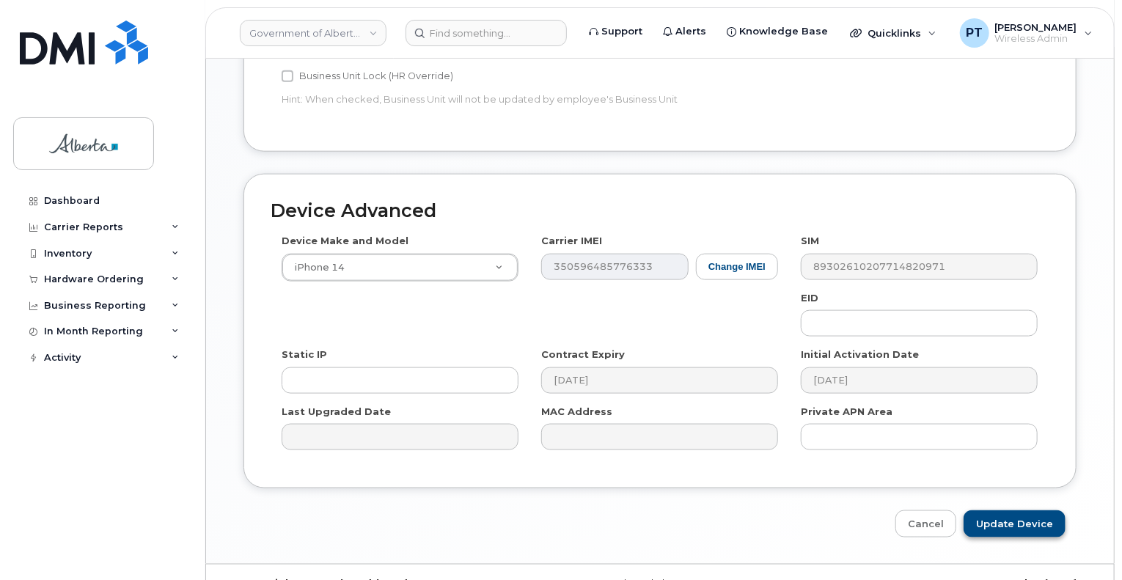
scroll to position [809, 0]
type input "Soraya.Granados@gov.ab.ca"
click at [994, 510] on input "Update Device" at bounding box center [1014, 523] width 102 height 27
type input "Saving..."
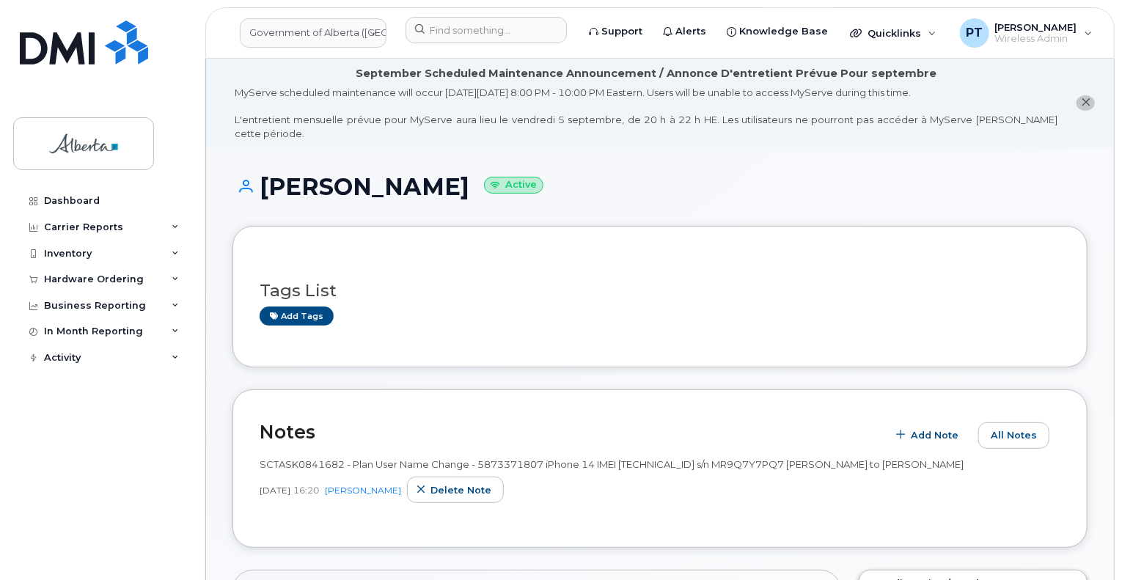
drag, startPoint x: 971, startPoint y: 315, endPoint x: 952, endPoint y: 318, distance: 18.6
click at [971, 315] on div "Tags List Add tags" at bounding box center [660, 296] width 801 height 87
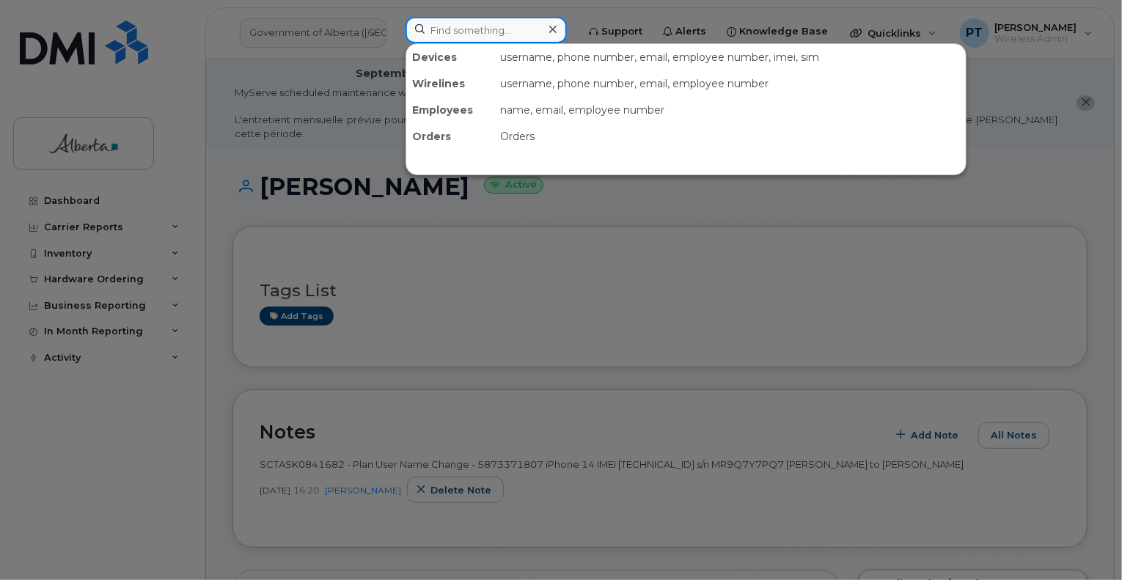
click at [507, 35] on input at bounding box center [485, 30] width 161 height 26
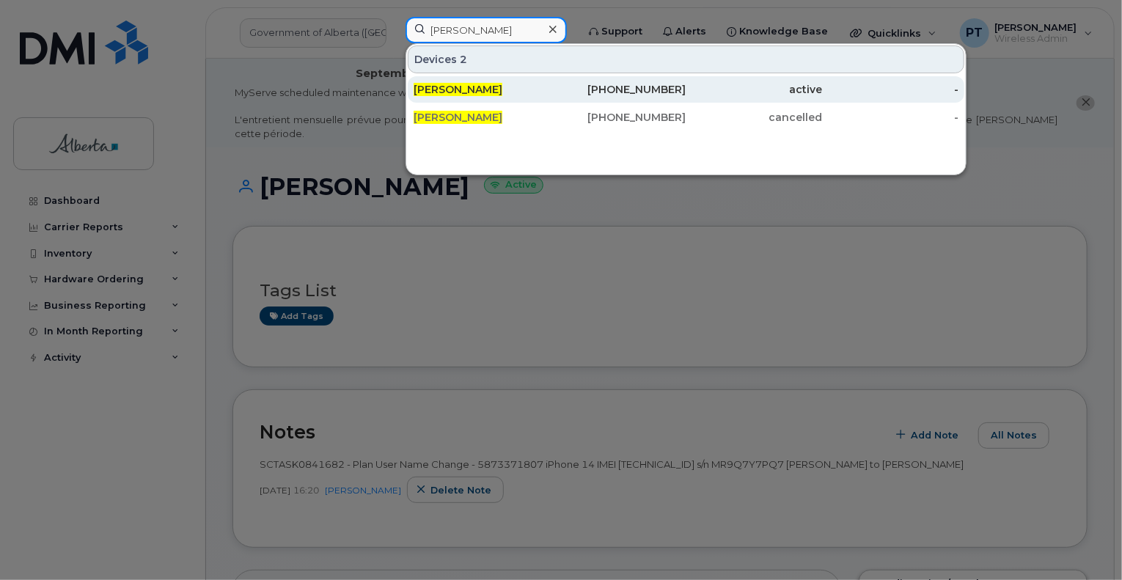
type input "nada natsheh"
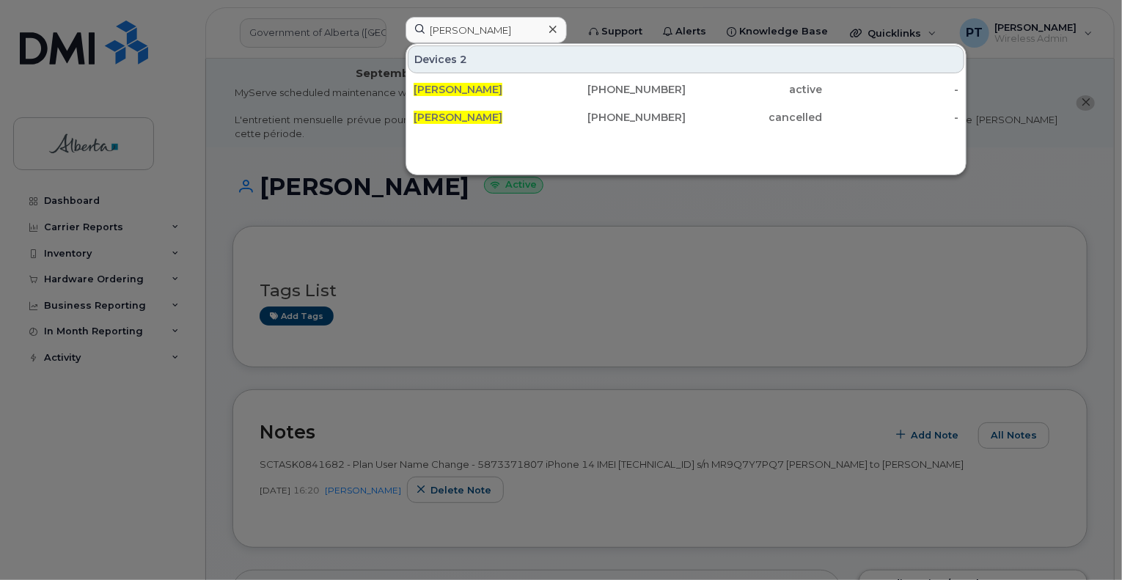
drag, startPoint x: 473, startPoint y: 90, endPoint x: 909, endPoint y: 236, distance: 460.0
click at [473, 90] on span "Nada Natsheh" at bounding box center [457, 89] width 89 height 13
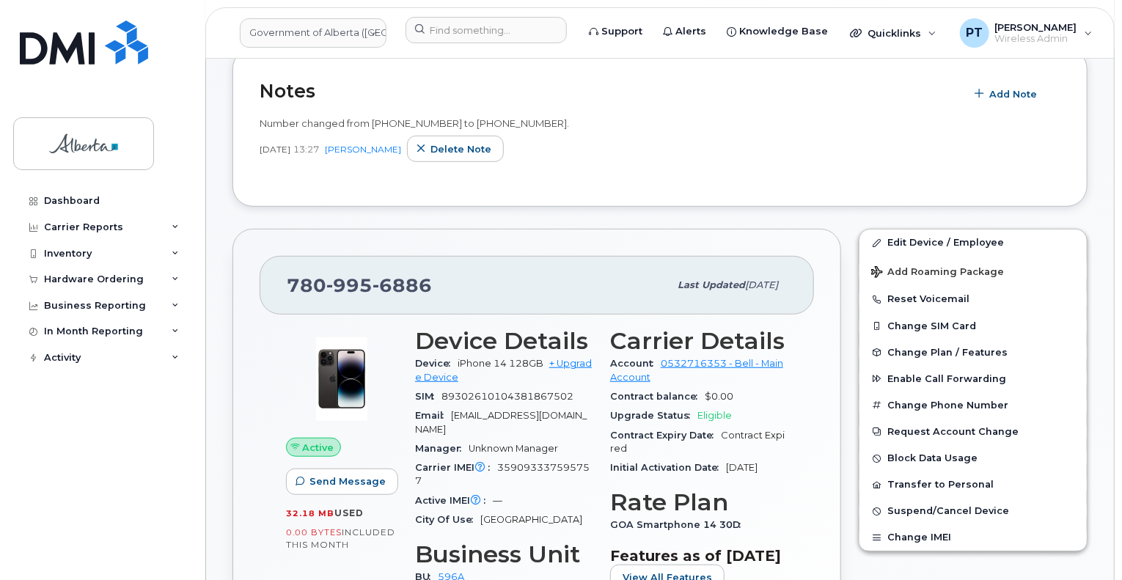
scroll to position [367, 0]
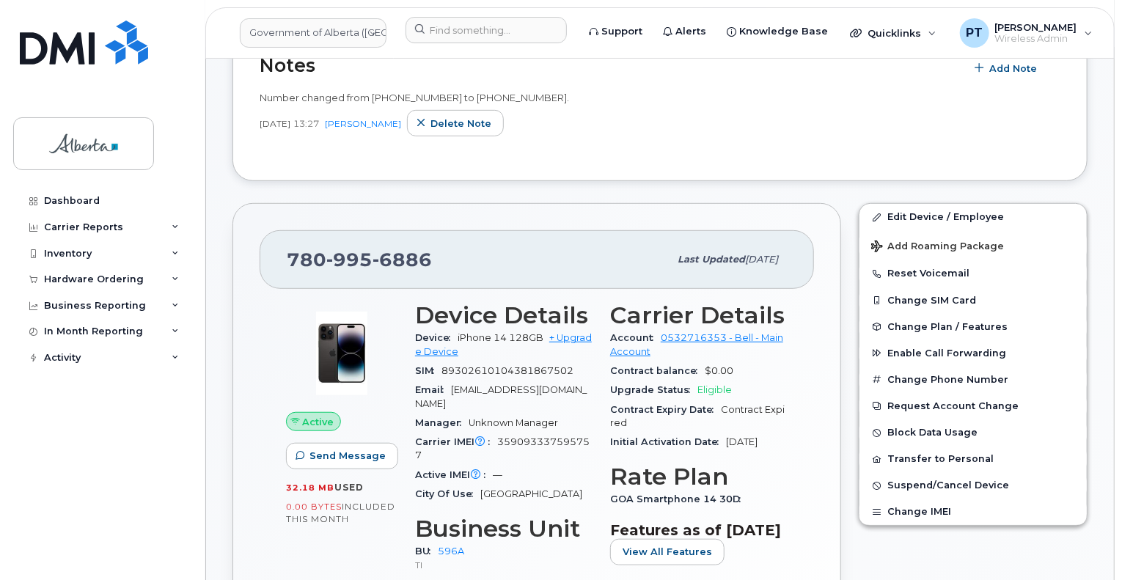
click at [516, 436] on span "359093337595757" at bounding box center [502, 448] width 174 height 24
copy span "359093337595757"
drag, startPoint x: 913, startPoint y: 199, endPoint x: 699, endPoint y: 365, distance: 271.7
click at [913, 204] on link "Edit Device / Employee" at bounding box center [972, 217] width 227 height 26
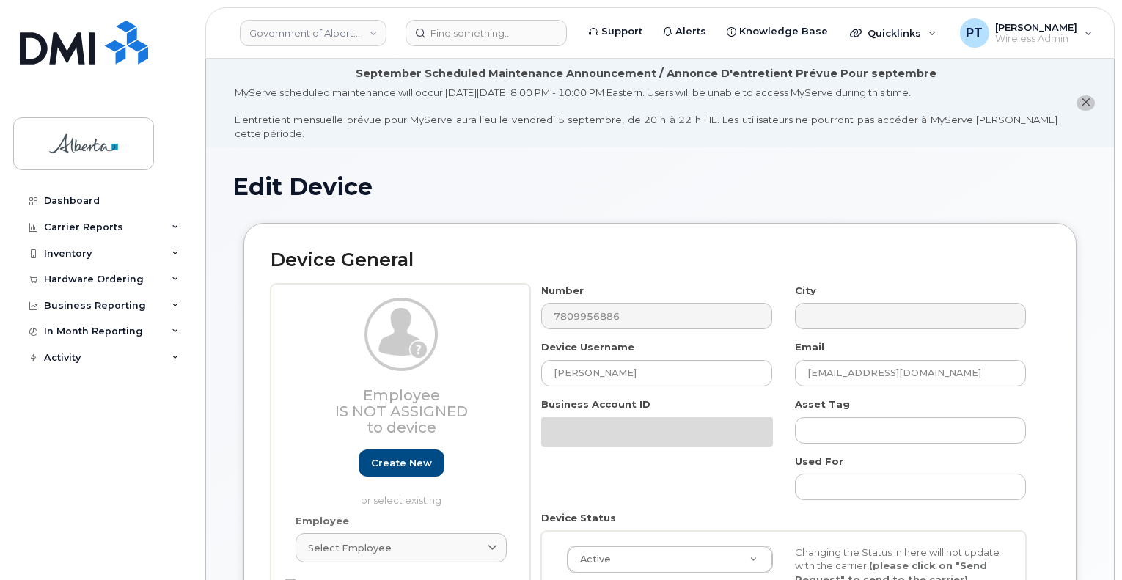
select select "4797729"
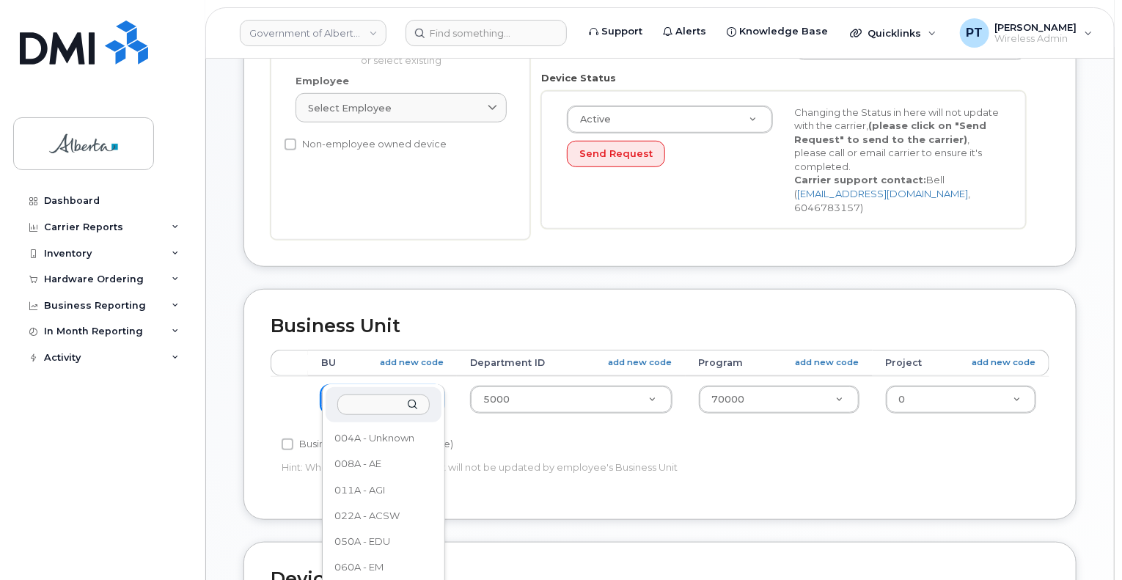
scroll to position [818, 0]
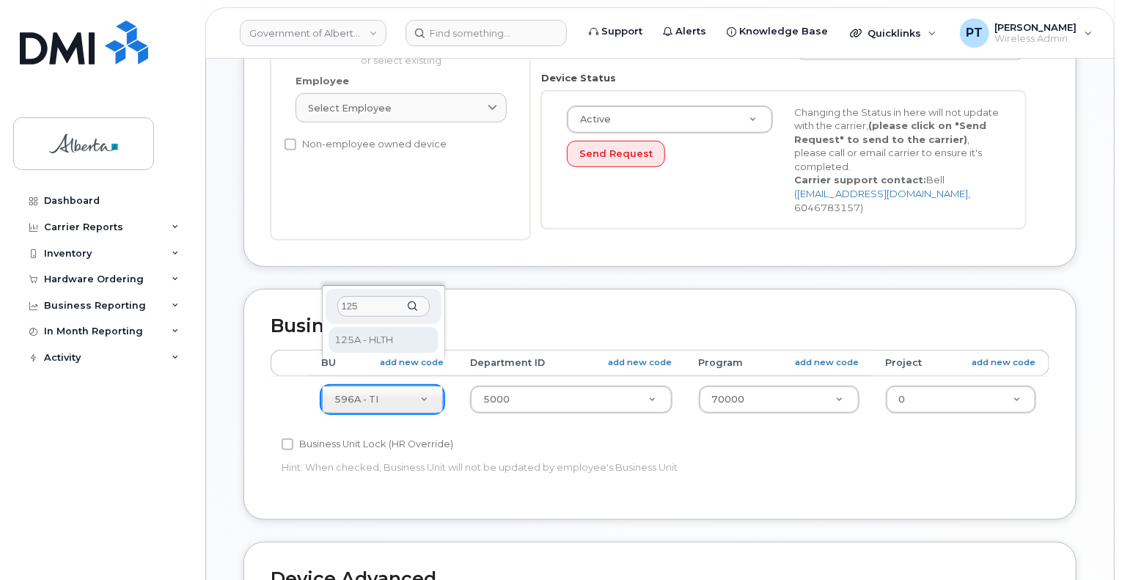
type input "125"
select select "4120335"
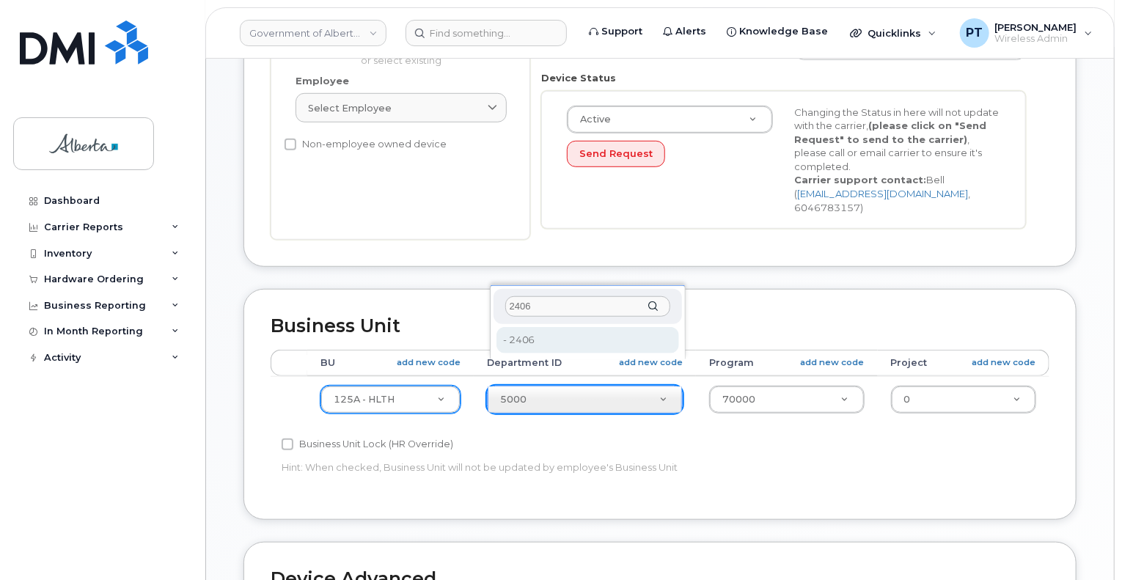
type input "2406"
drag, startPoint x: 518, startPoint y: 342, endPoint x: 592, endPoint y: 417, distance: 105.8
type input "4120360"
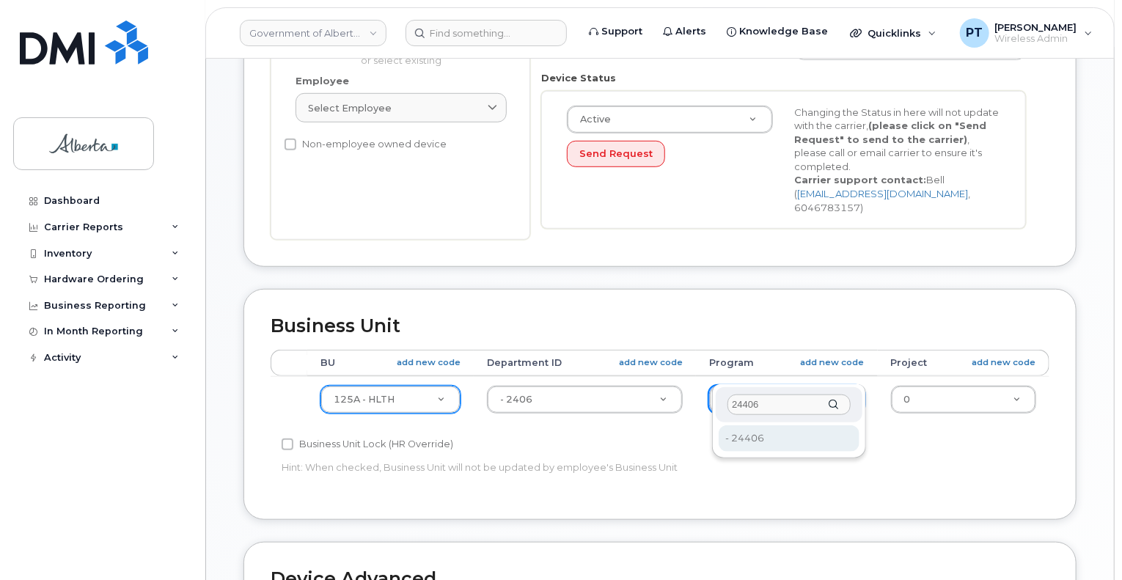
type input "24406"
type input "4120392"
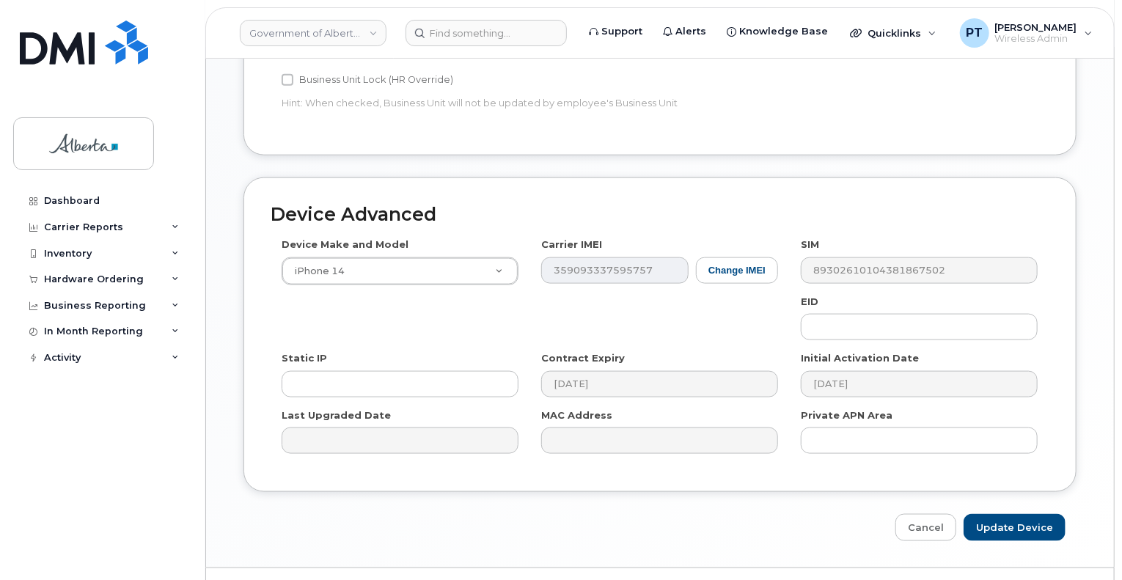
scroll to position [809, 0]
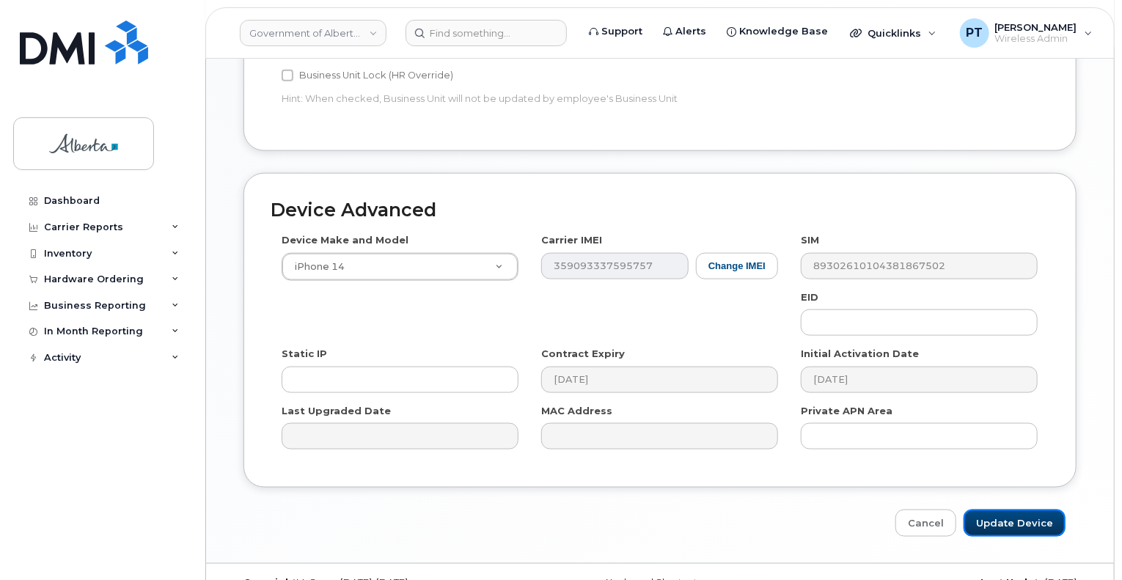
drag, startPoint x: 995, startPoint y: 490, endPoint x: 227, endPoint y: 414, distance: 771.4
click at [994, 510] on input "Update Device" at bounding box center [1014, 523] width 102 height 27
type input "Saving..."
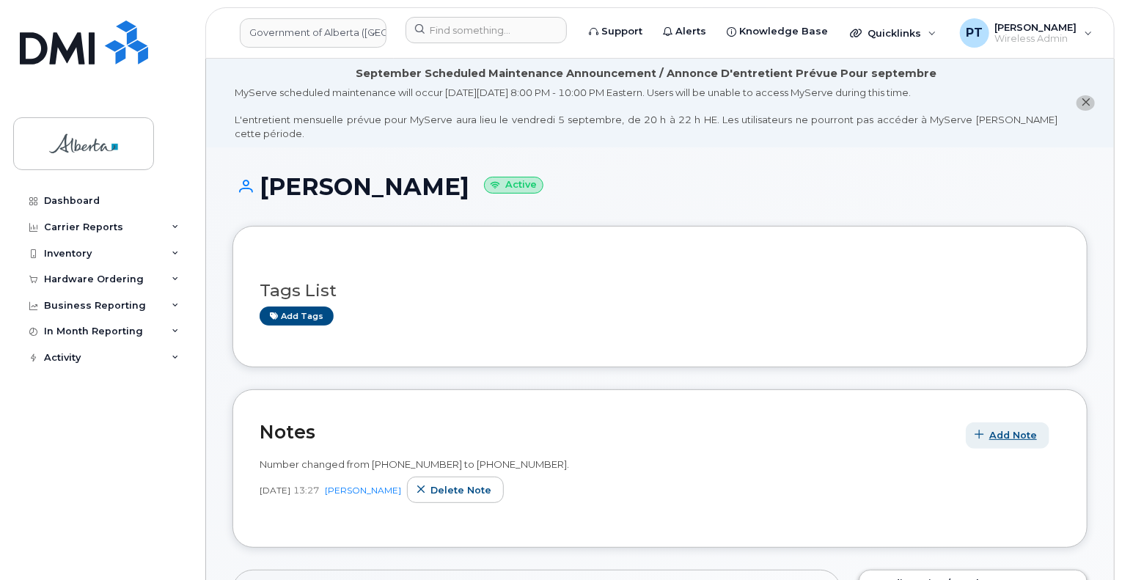
click at [987, 428] on span "button" at bounding box center [980, 435] width 14 height 14
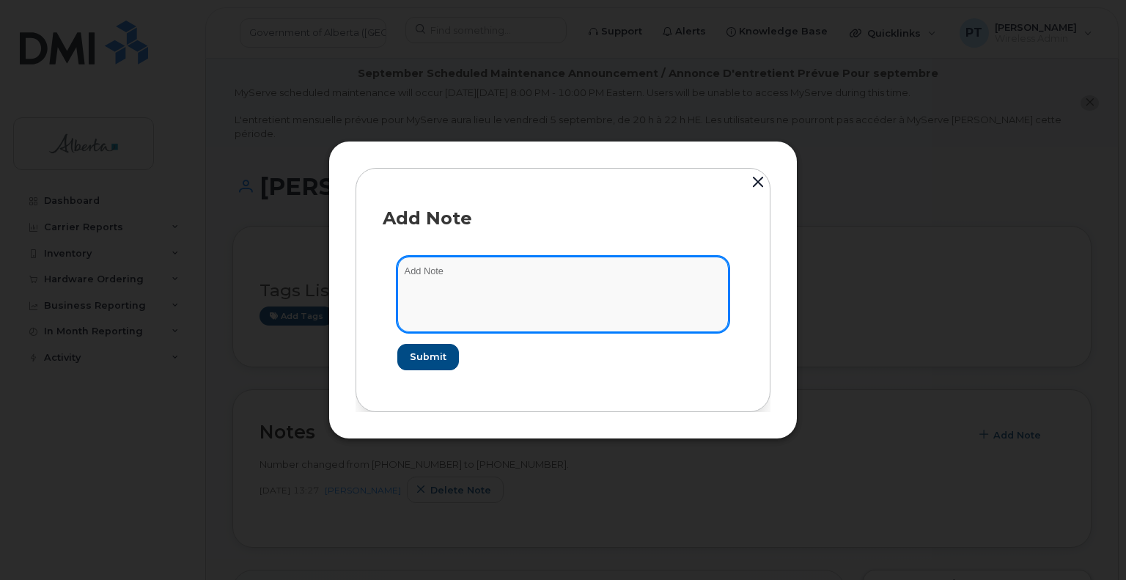
click at [435, 268] on textarea at bounding box center [562, 294] width 331 height 75
paste textarea "SCTASK0842245"
click at [513, 267] on textarea "SCTASK0842245 -" at bounding box center [562, 294] width 331 height 75
paste textarea "Plan User Transfer - Number Only 7809956886 iPhone 14 IMEI 359093337595757 IMEI…"
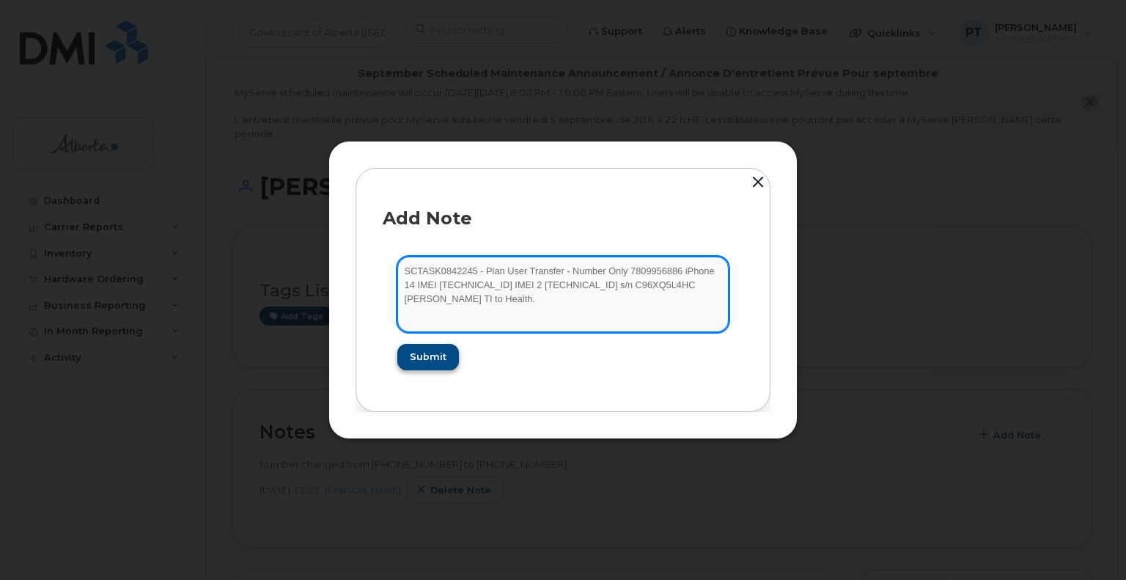
type textarea "SCTASK0842245 - Plan User Transfer - Number Only 7809956886 iPhone 14 IMEI 3590…"
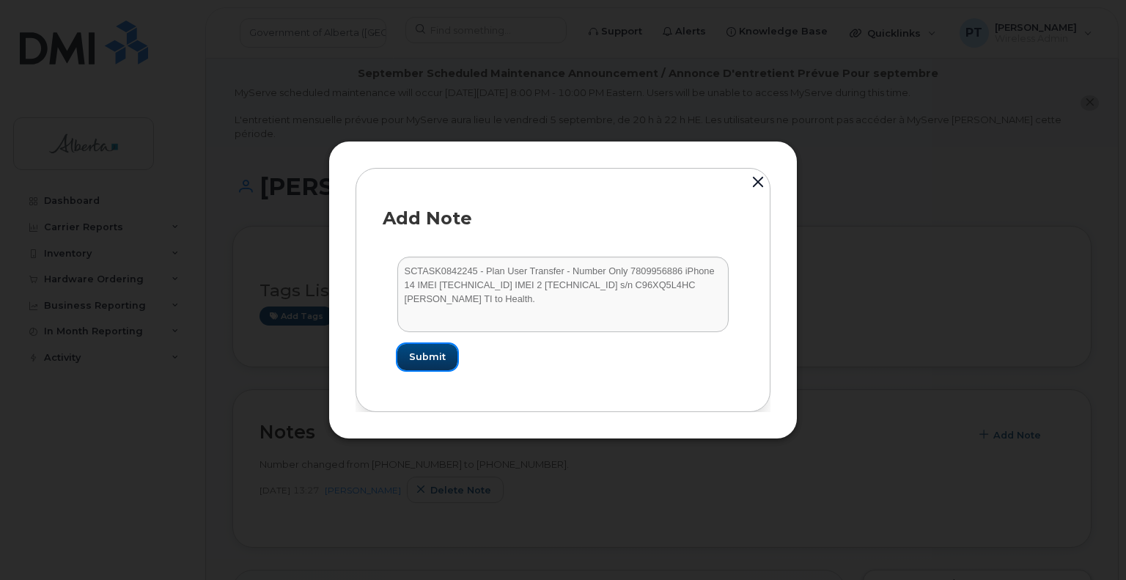
click at [424, 355] on span "Submit" at bounding box center [427, 357] width 37 height 14
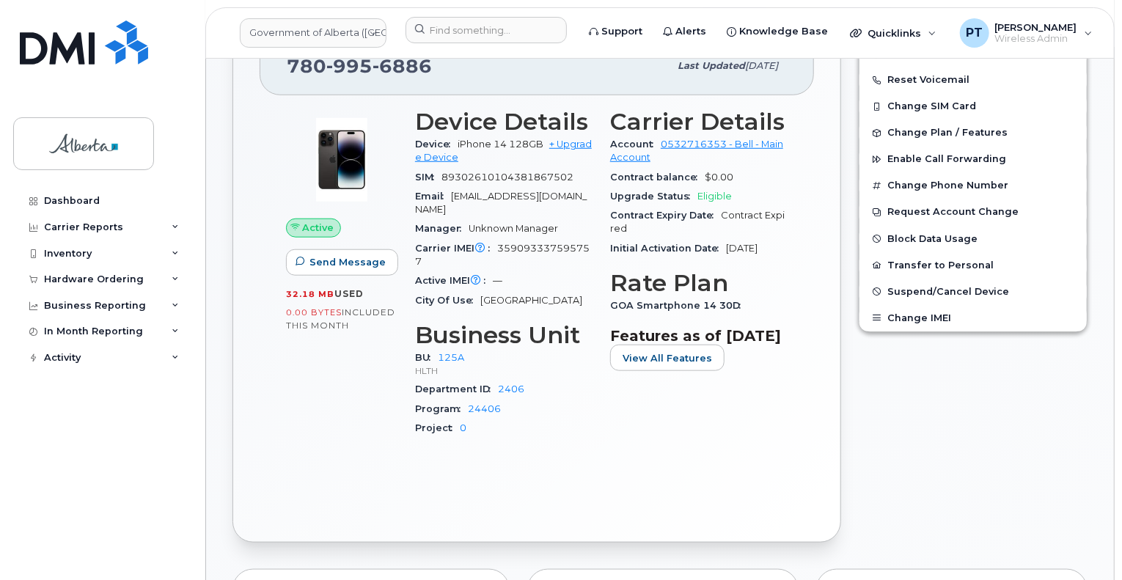
scroll to position [587, 0]
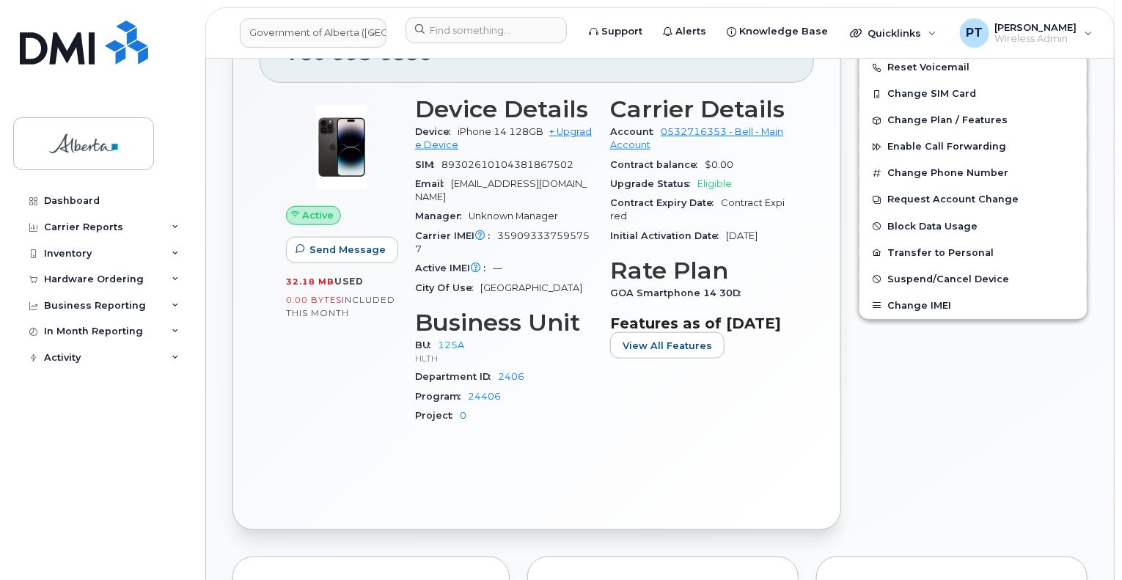
click at [361, 468] on div "Active Send Message 32.18 MB  used 0.00 Bytes  included this month Device Detai…" at bounding box center [537, 293] width 554 height 420
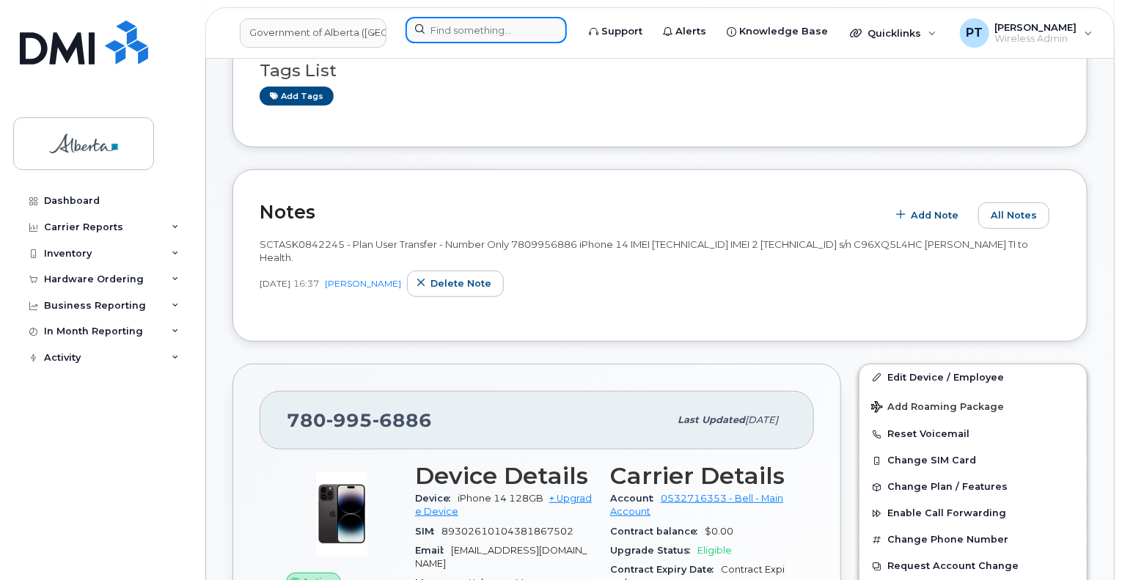
click at [475, 32] on input at bounding box center [485, 30] width 161 height 26
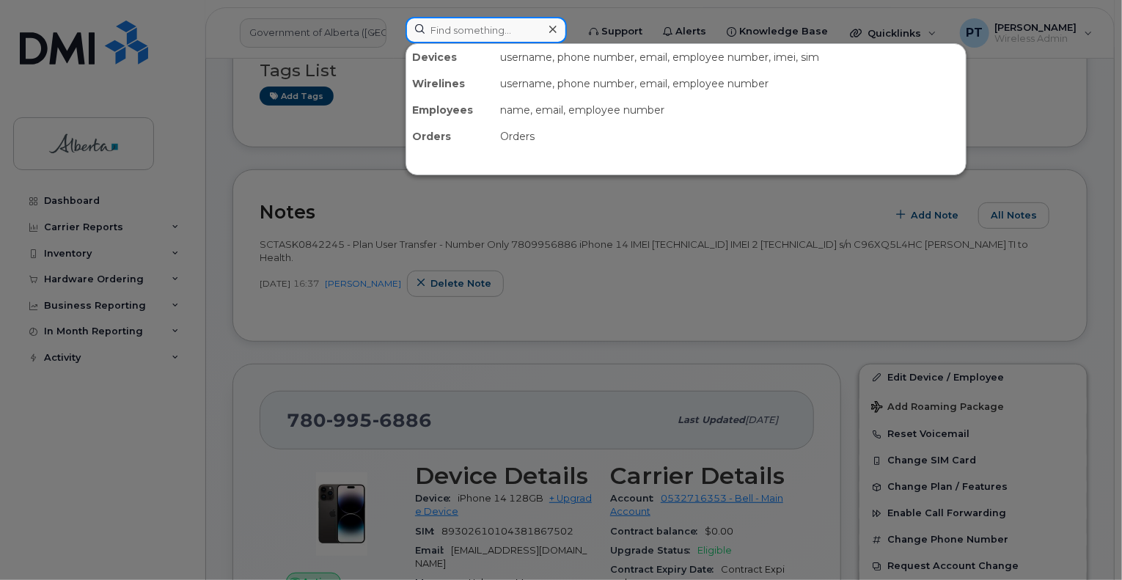
paste input "5873405634"
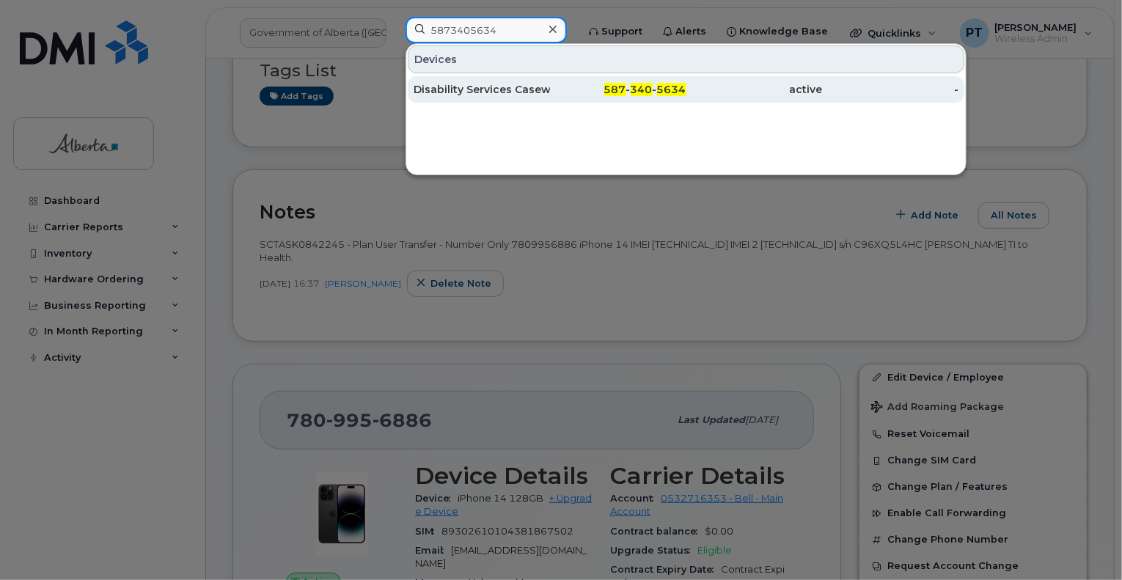
type input "5873405634"
click at [454, 87] on div "Disability Services Caseworker 2" at bounding box center [481, 89] width 136 height 15
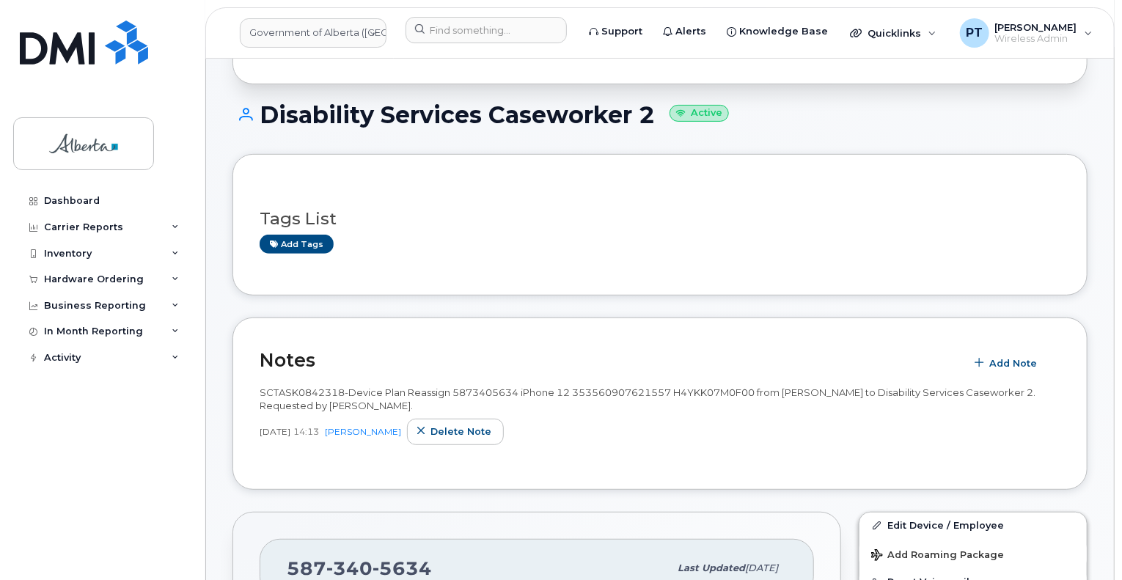
scroll to position [220, 0]
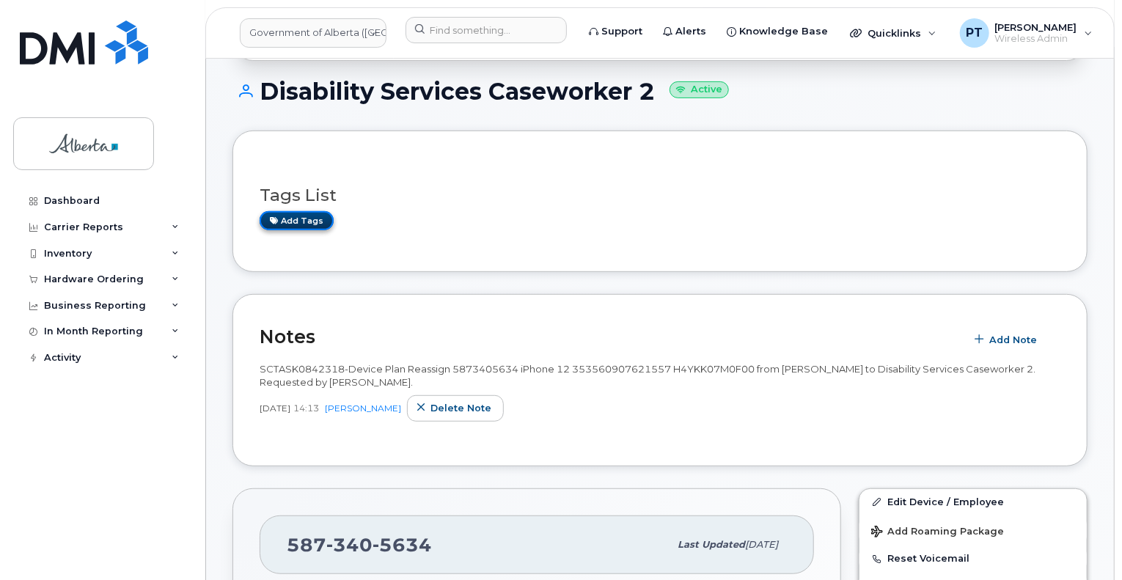
click at [304, 211] on link "Add tags" at bounding box center [297, 220] width 74 height 18
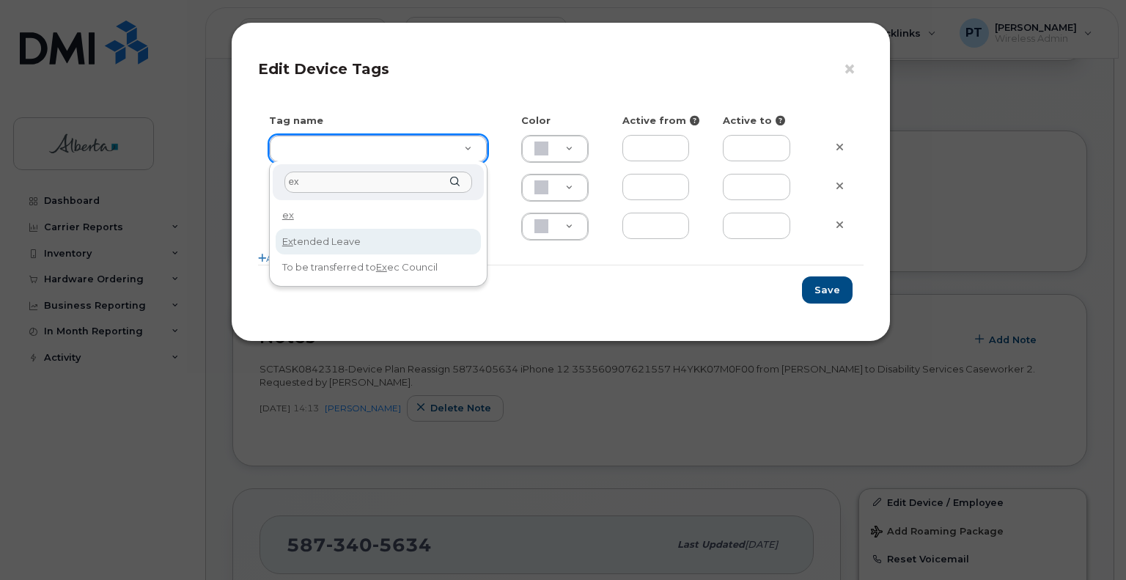
type input "ex"
type input "Extended Leave"
type input "F8C6C8"
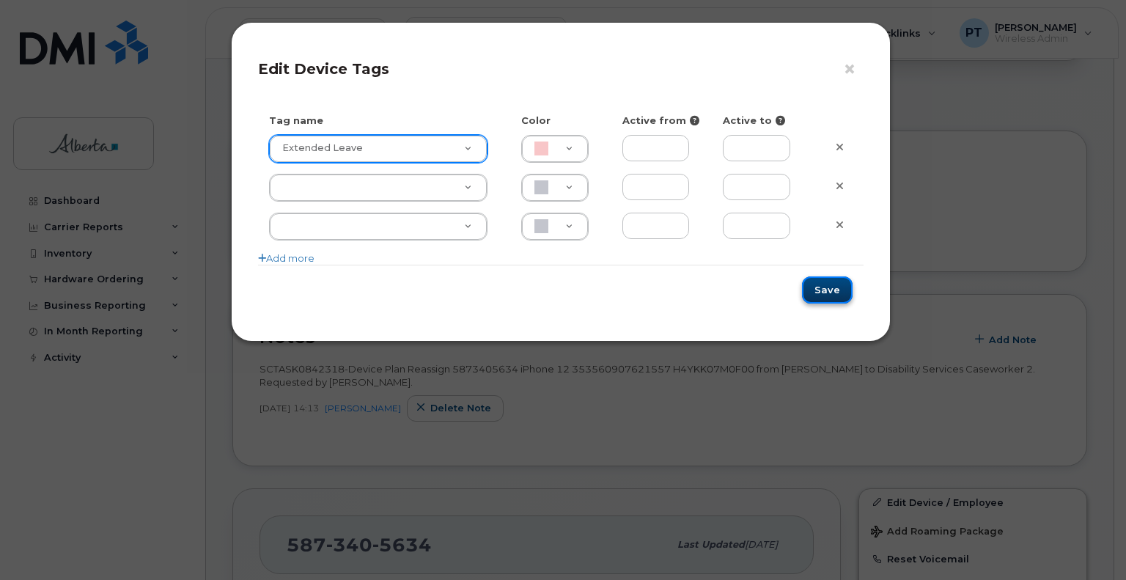
click at [833, 293] on button "Save" at bounding box center [827, 289] width 51 height 27
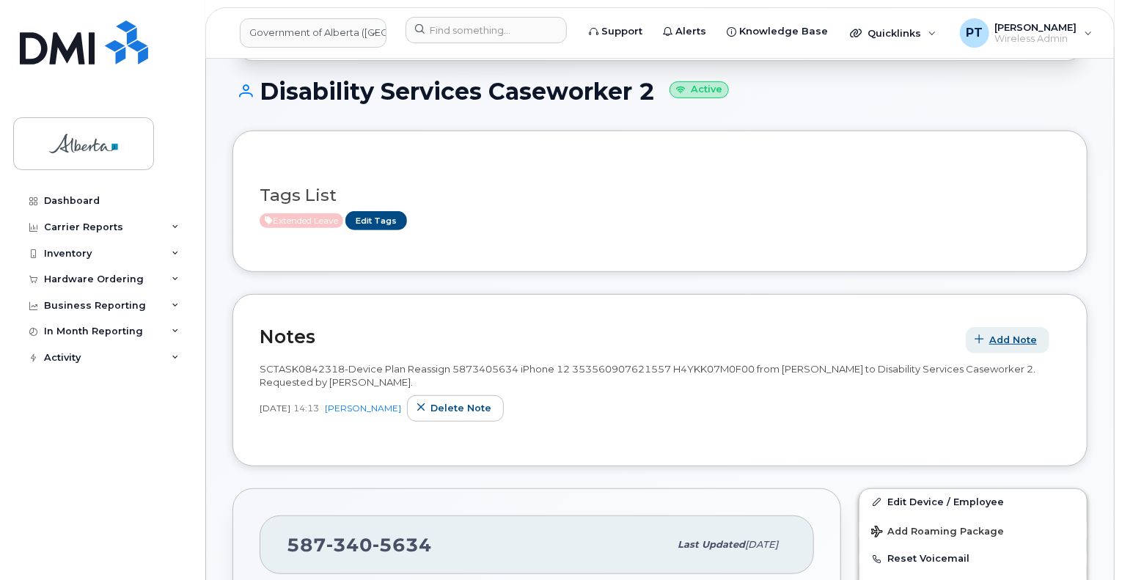
click at [990, 327] on button "Add Note" at bounding box center [1008, 340] width 84 height 26
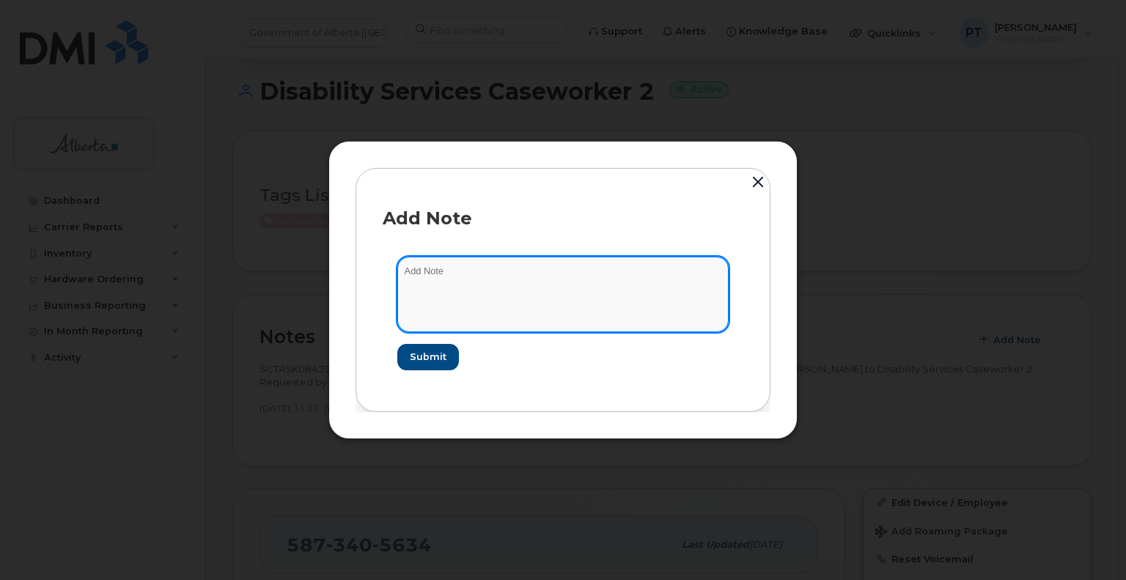
click at [429, 273] on textarea at bounding box center [562, 294] width 331 height 75
paste textarea "SCTASK0842317"
type textarea "SCTASK0842317 - Plan Suspend"
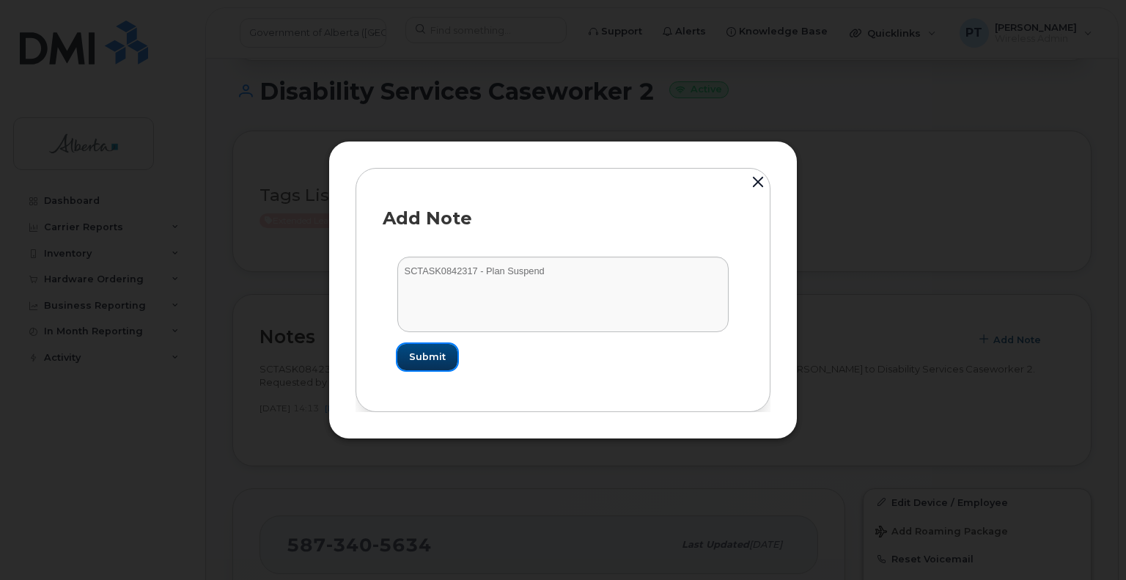
click at [437, 356] on span "Submit" at bounding box center [427, 357] width 37 height 14
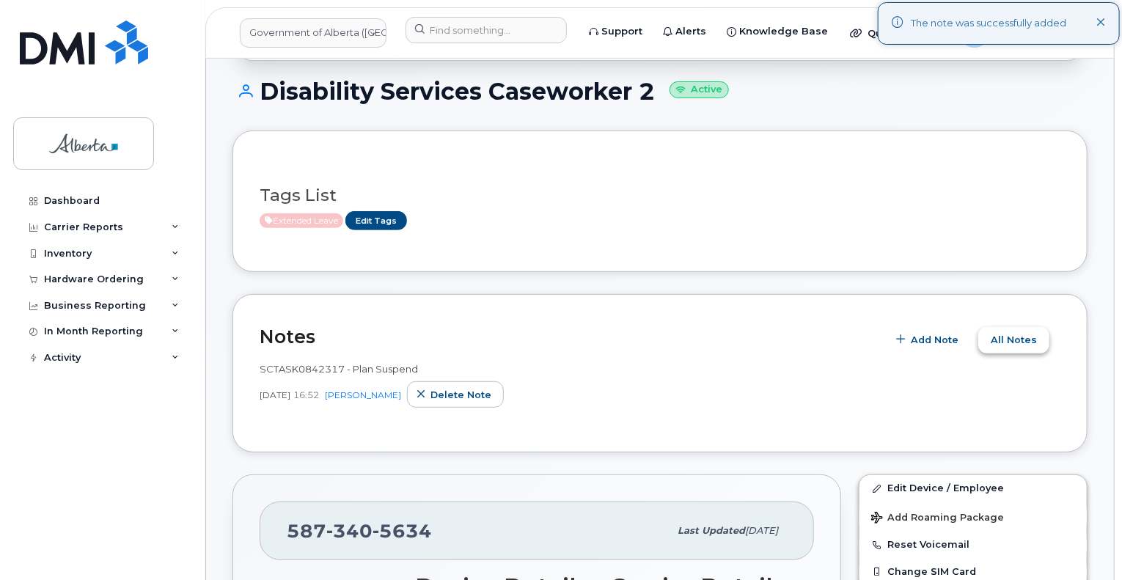
click at [1021, 332] on button "All Notes" at bounding box center [1013, 340] width 71 height 26
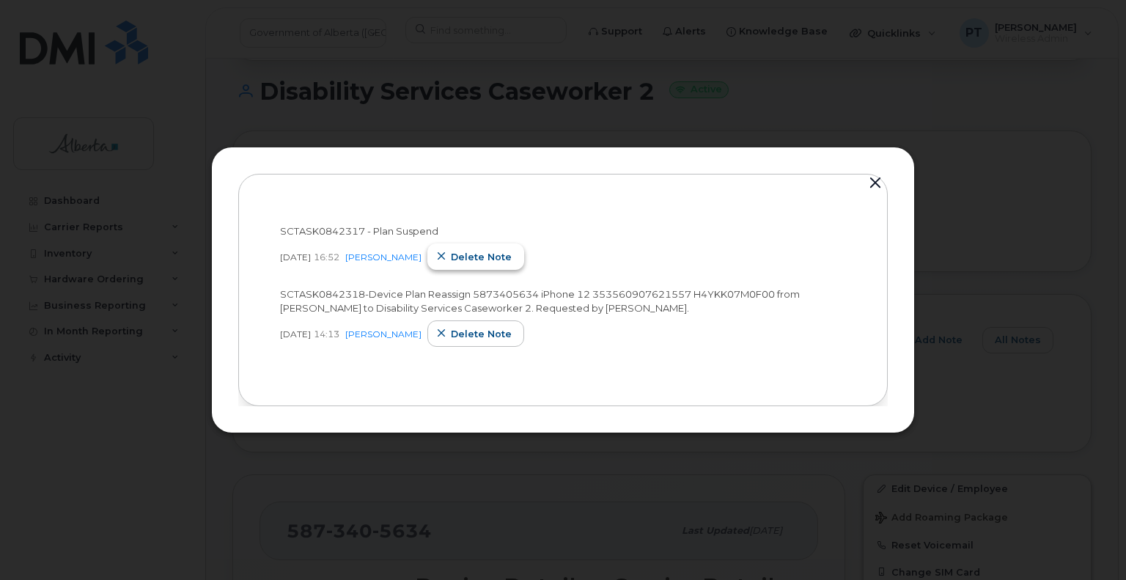
drag, startPoint x: 463, startPoint y: 262, endPoint x: 625, endPoint y: 51, distance: 266.1
click at [463, 262] on span "Delete note" at bounding box center [481, 257] width 61 height 14
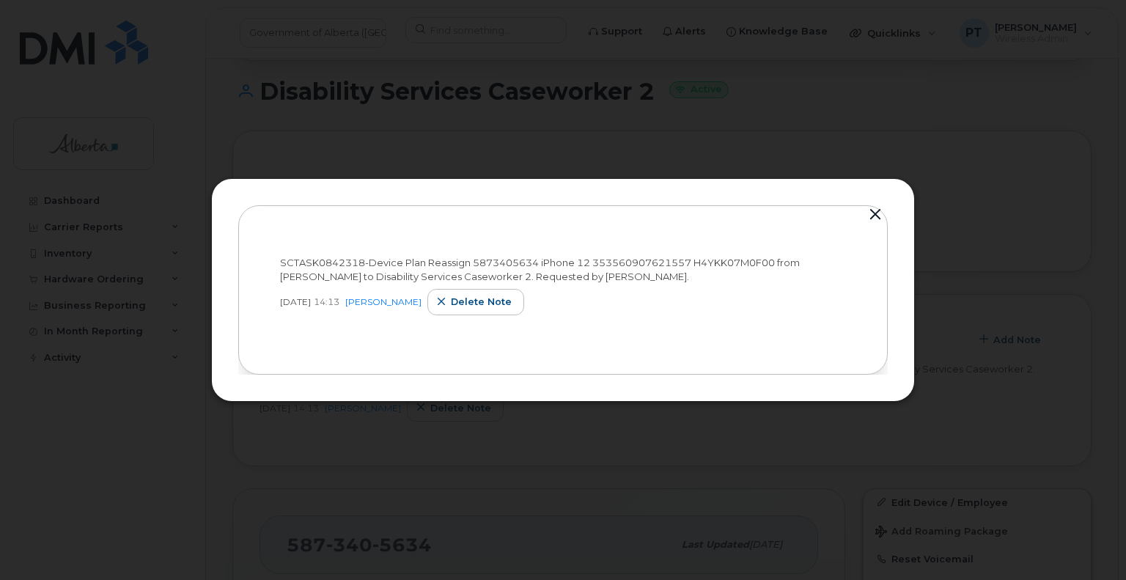
click at [876, 218] on button "button" at bounding box center [875, 215] width 22 height 21
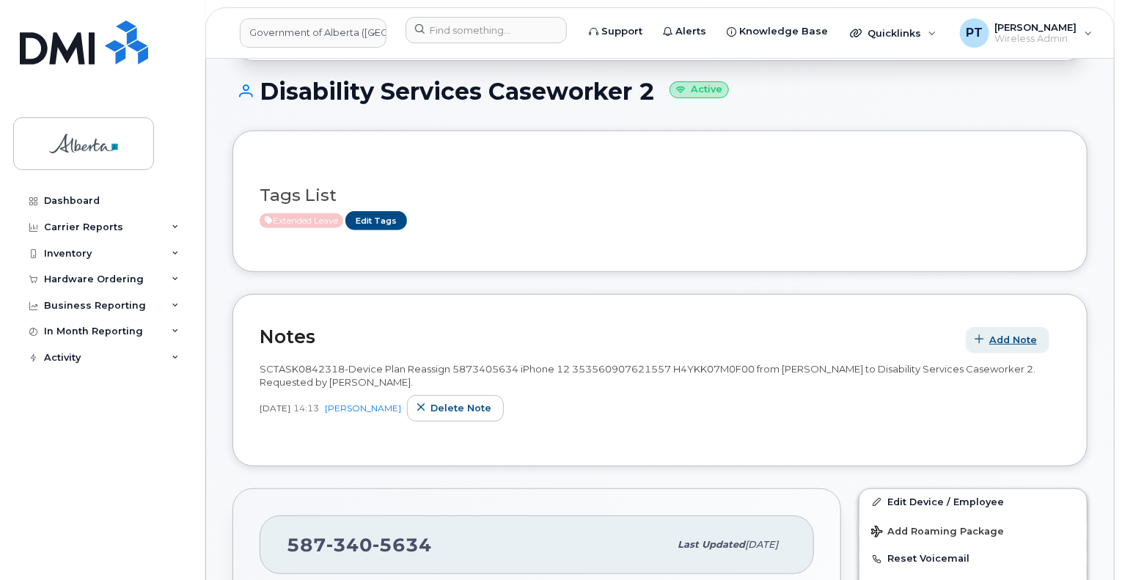
click at [985, 335] on icon "button" at bounding box center [980, 340] width 10 height 10
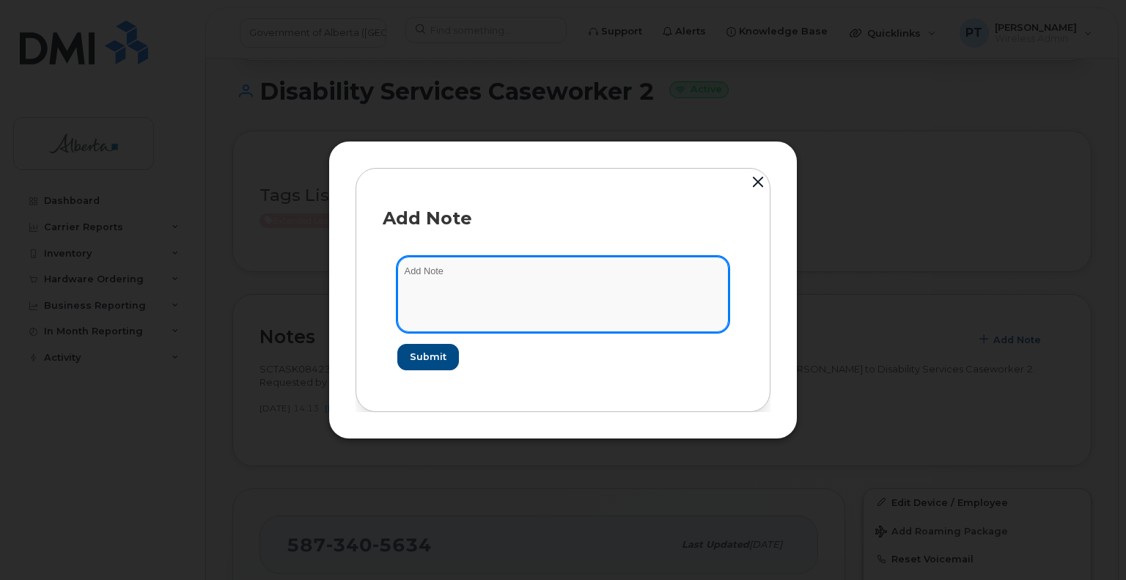
paste textarea "SCTASK0842317"
type textarea "SCTASK0842317 - Plan Suspend submitted by Maggie McGhee."
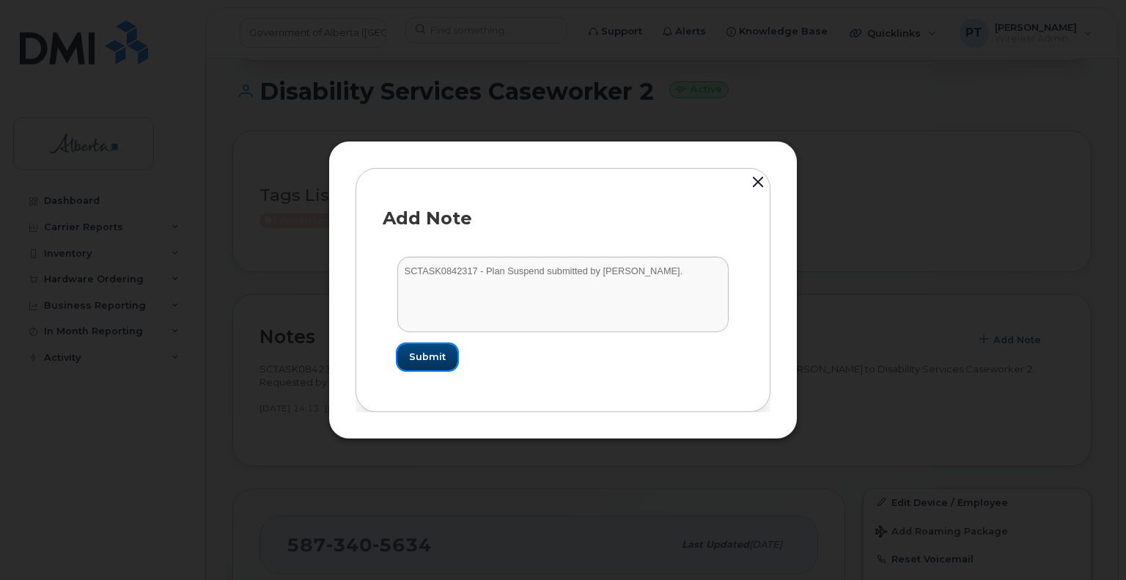
click at [429, 360] on span "Submit" at bounding box center [427, 357] width 37 height 14
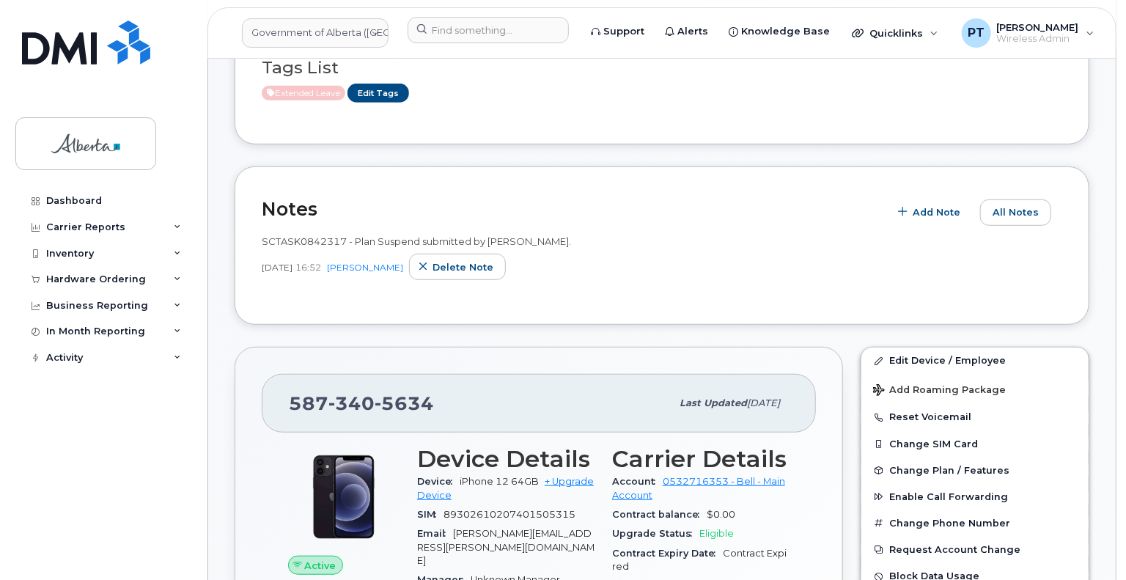
scroll to position [513, 0]
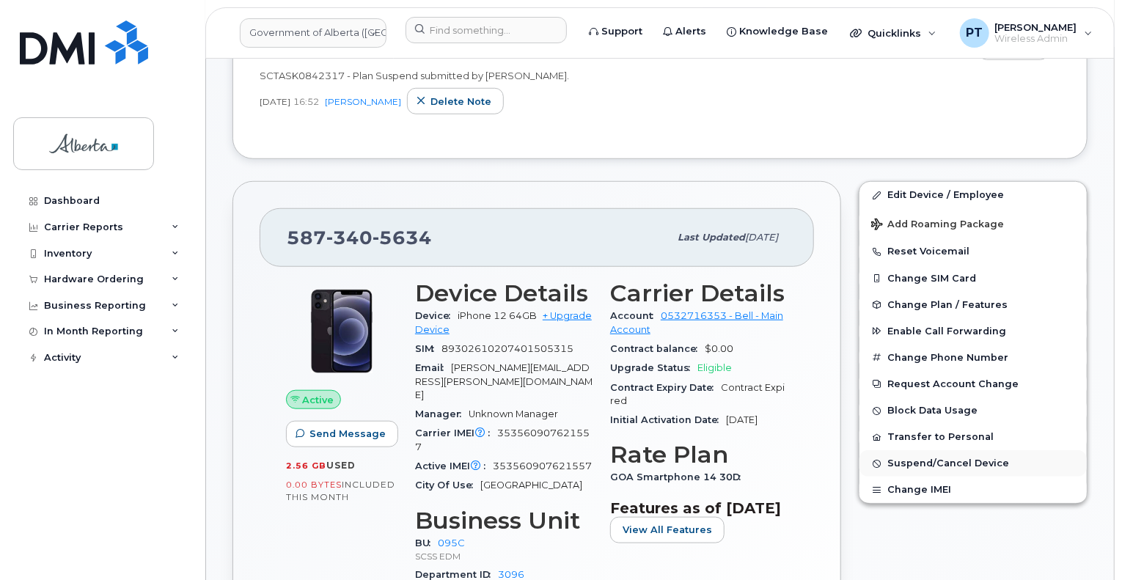
click at [918, 458] on span "Suspend/Cancel Device" at bounding box center [948, 463] width 122 height 11
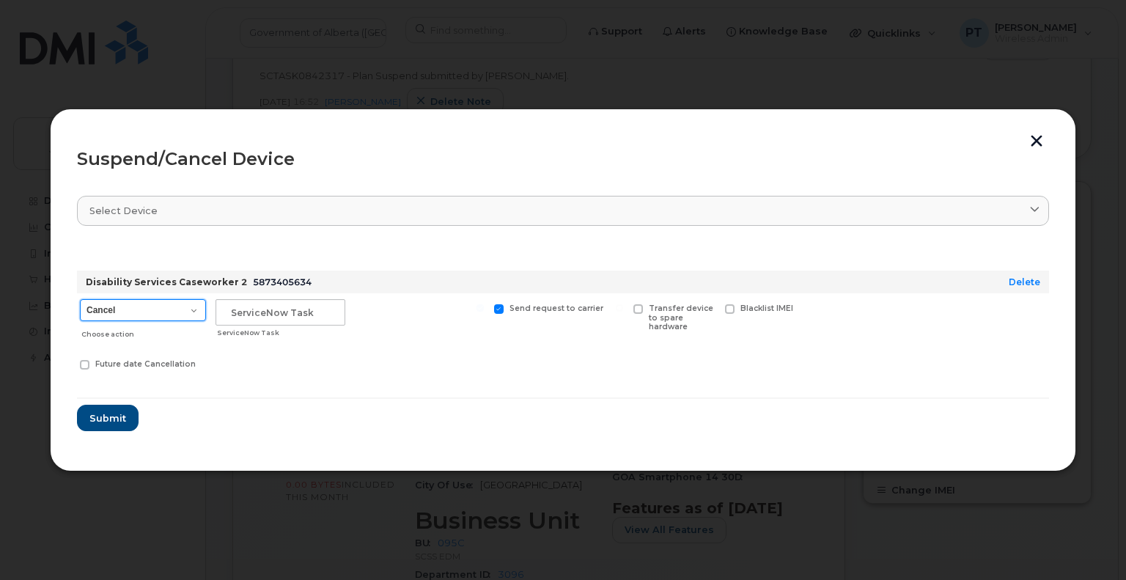
drag, startPoint x: 138, startPoint y: 312, endPoint x: 130, endPoint y: 320, distance: 10.9
click at [138, 312] on select "Cancel Suspend - Extend Suspension Suspend - Reduced Rate Suspend - Lost Device…" at bounding box center [143, 310] width 126 height 22
select select "[object Object]"
click at [80, 299] on select "Cancel Suspend - Extend Suspension Suspend - Reduced Rate Suspend - Lost Device…" at bounding box center [143, 310] width 126 height 22
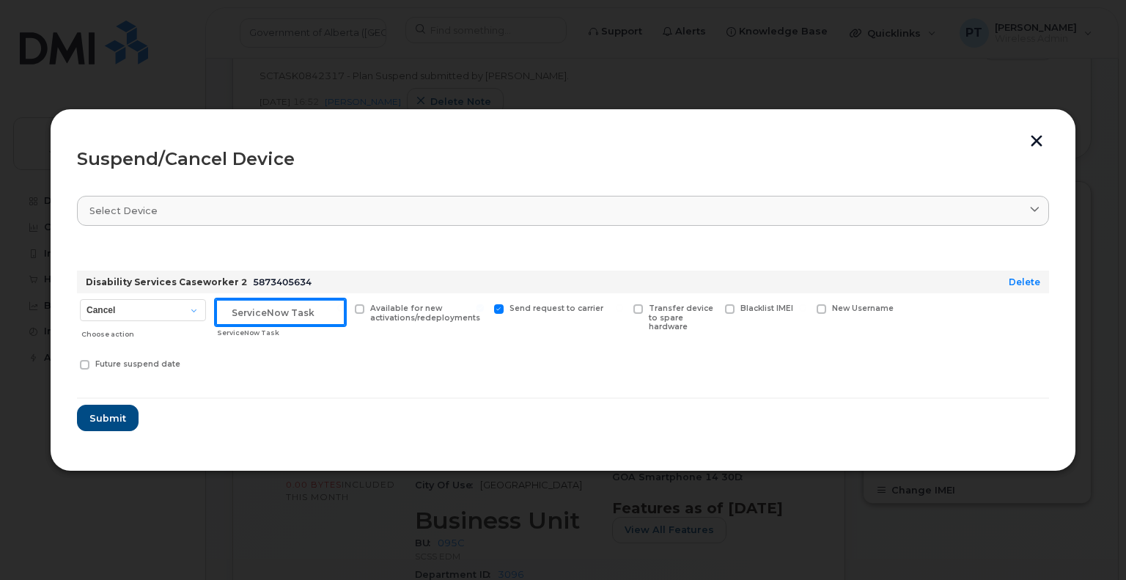
click at [249, 314] on input "text" at bounding box center [281, 312] width 130 height 26
paste input "SCTASK0842317"
type input "SCTASK0842317 Suspend"
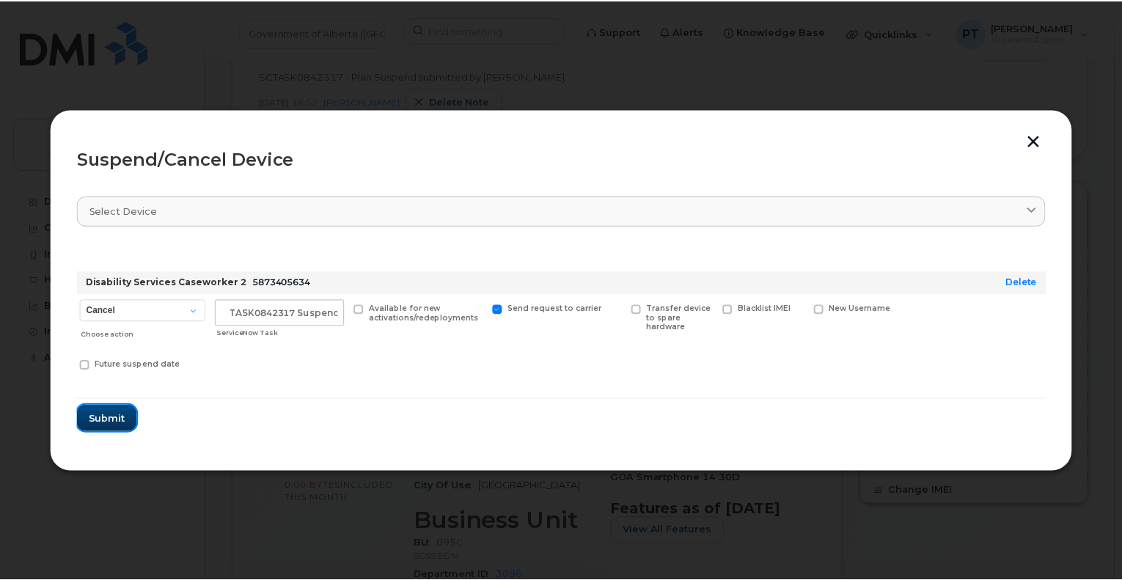
scroll to position [0, 0]
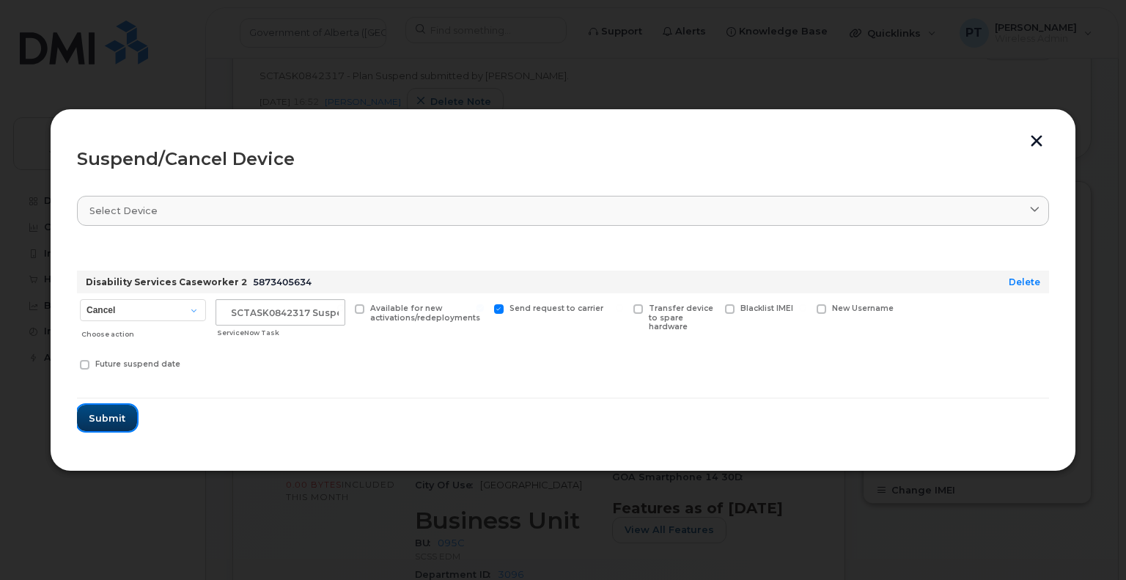
click at [87, 419] on button "Submit" at bounding box center [107, 418] width 60 height 26
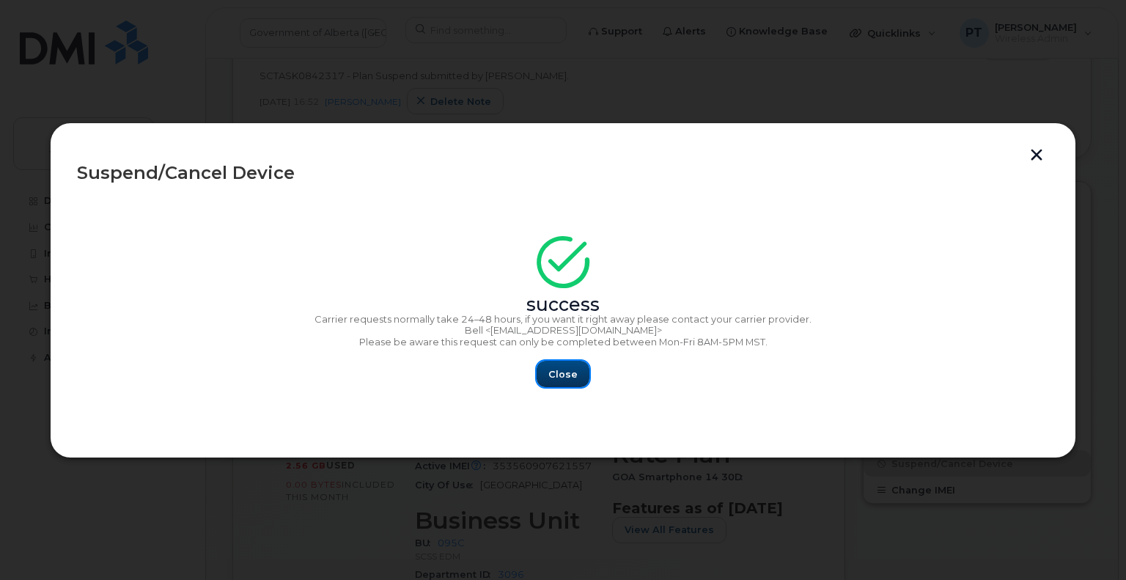
click at [570, 372] on span "Close" at bounding box center [562, 374] width 29 height 14
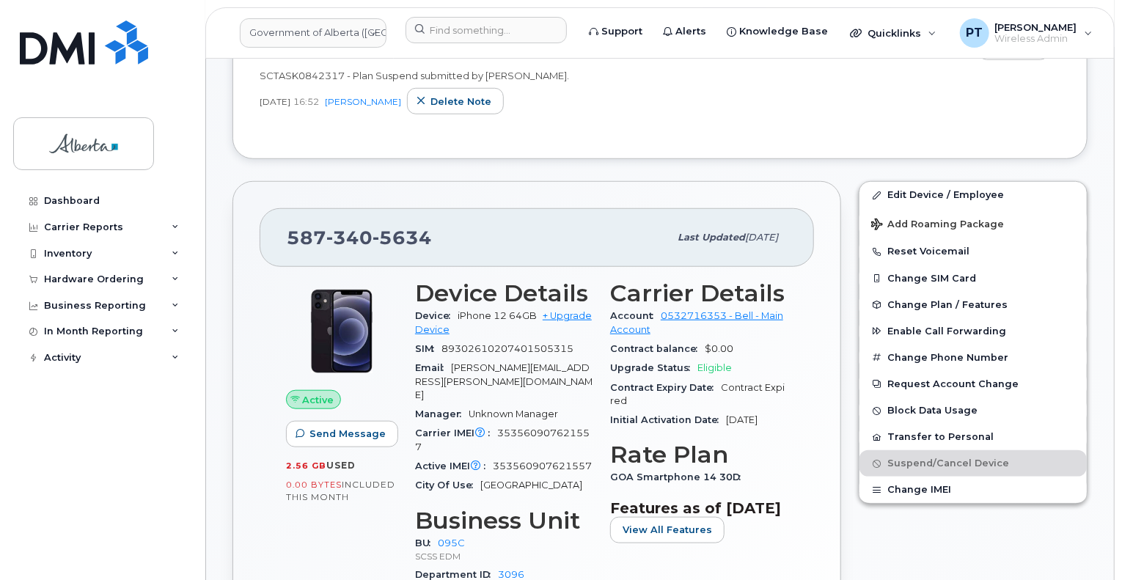
scroll to position [293, 0]
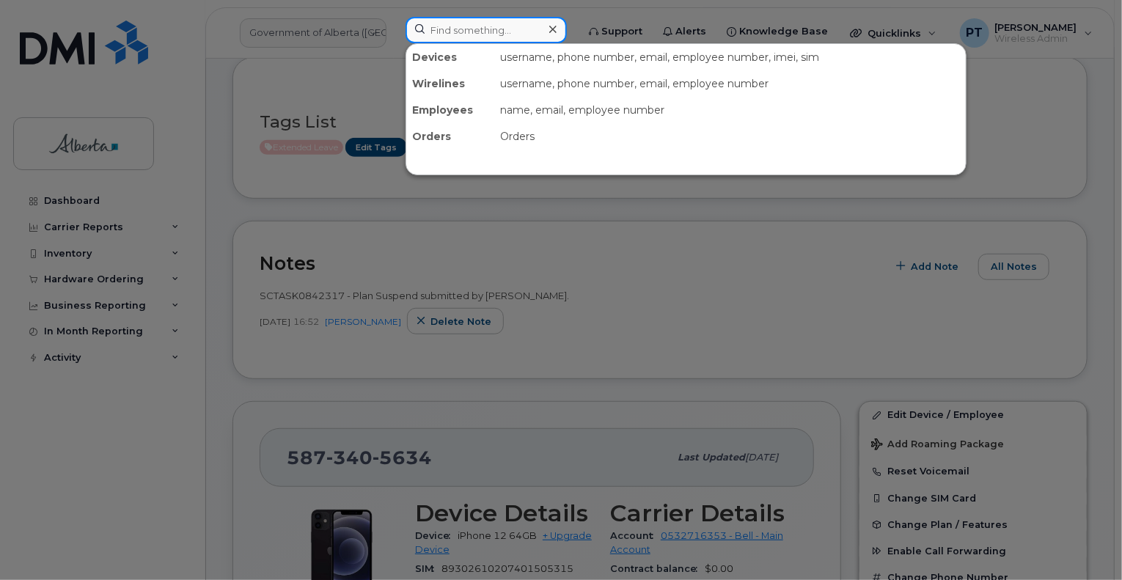
click at [456, 31] on input at bounding box center [485, 30] width 161 height 26
paste input "4035897582"
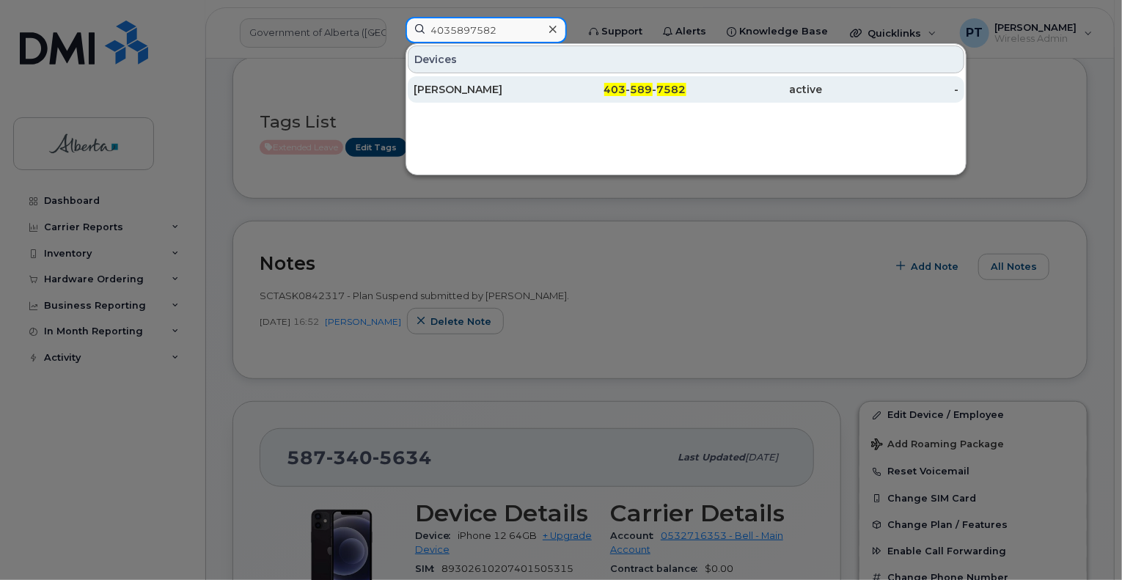
type input "4035897582"
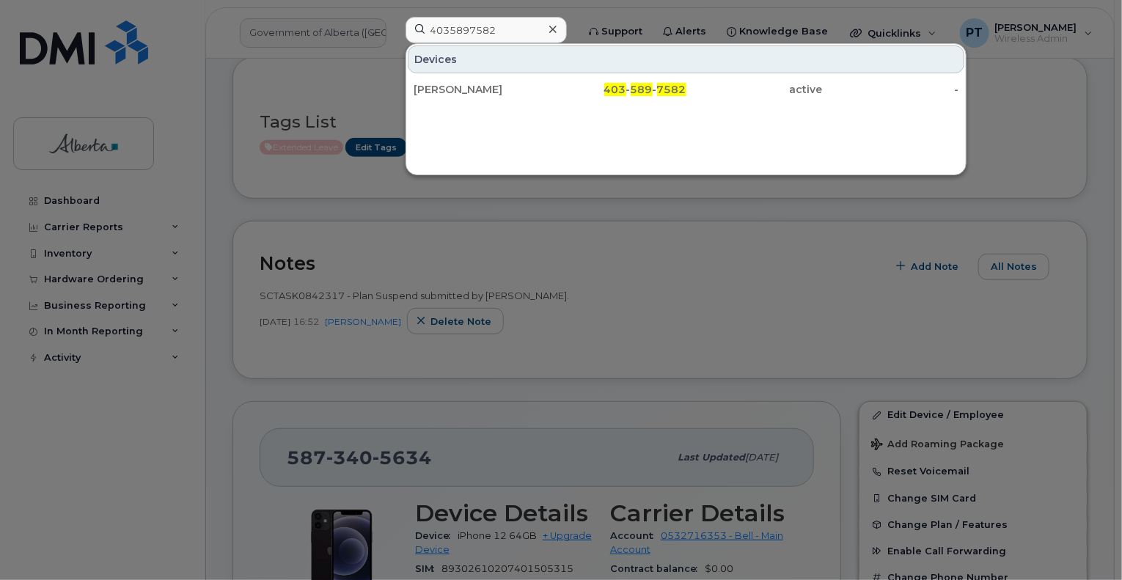
drag, startPoint x: 452, startPoint y: 91, endPoint x: 1029, endPoint y: 258, distance: 601.4
click at [452, 91] on div "[PERSON_NAME]" at bounding box center [481, 89] width 136 height 15
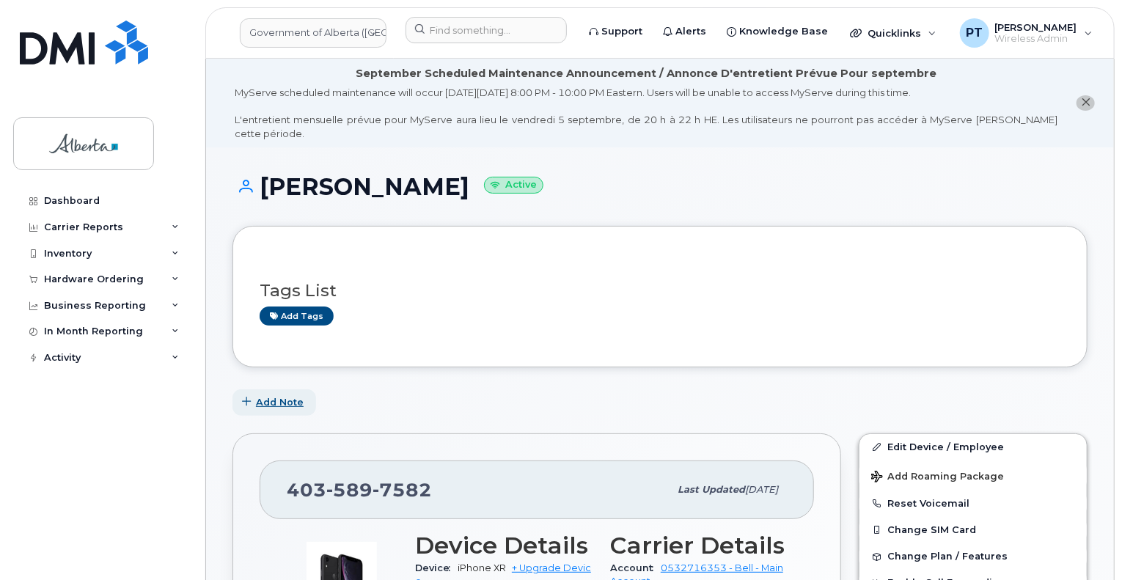
click at [262, 395] on span "Add Note" at bounding box center [280, 402] width 48 height 14
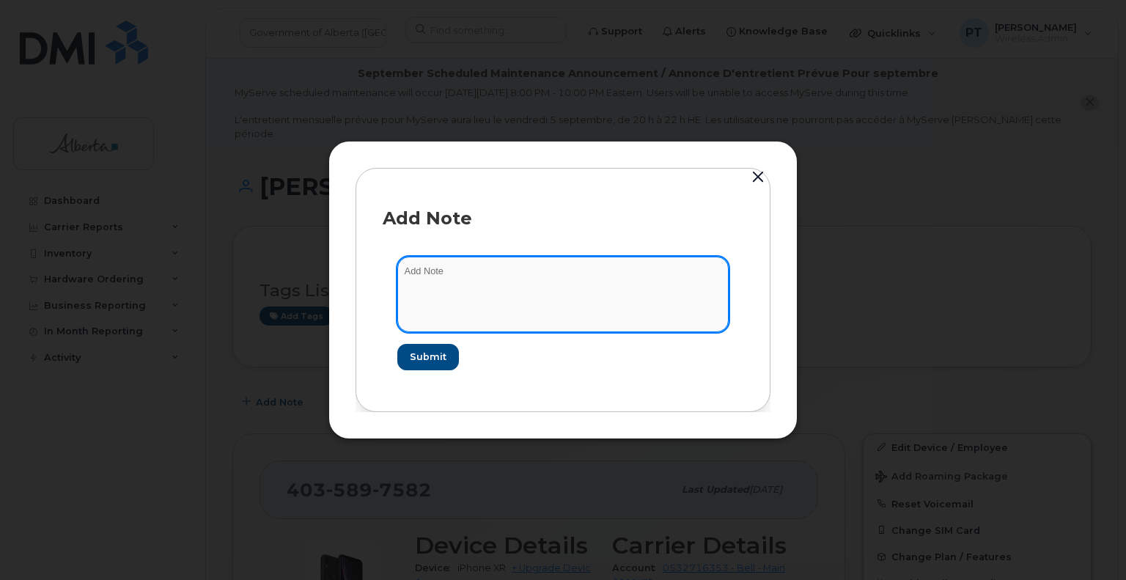
click at [421, 275] on textarea at bounding box center [562, 294] width 331 height 75
paste textarea "SCTASK0842500"
type textarea "SCTASK0842500 - Plan Suspend submitted by Makiko Owa."
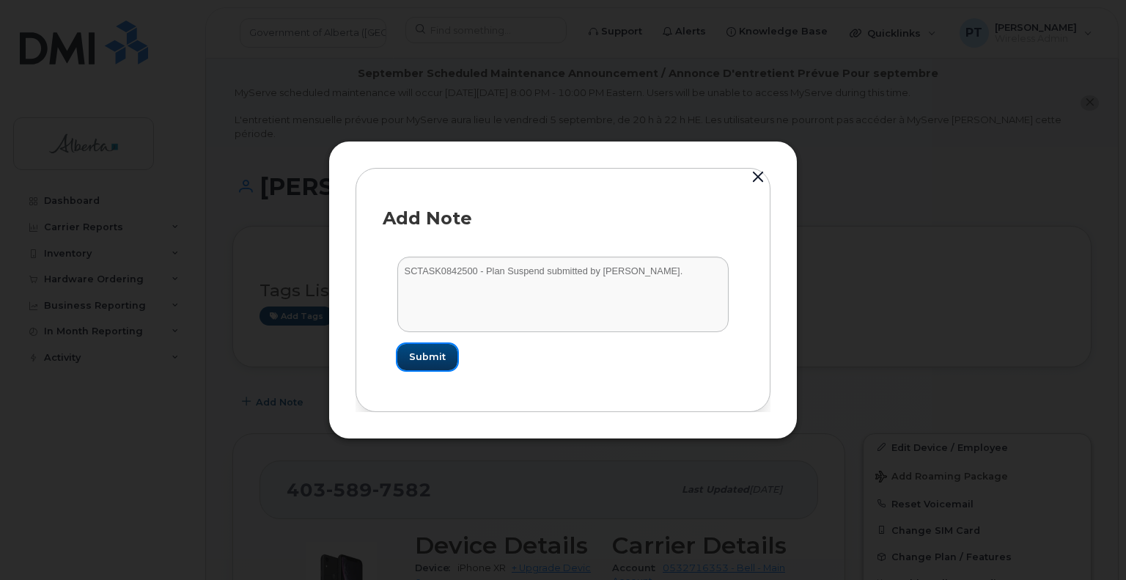
click at [424, 354] on span "Submit" at bounding box center [427, 357] width 37 height 14
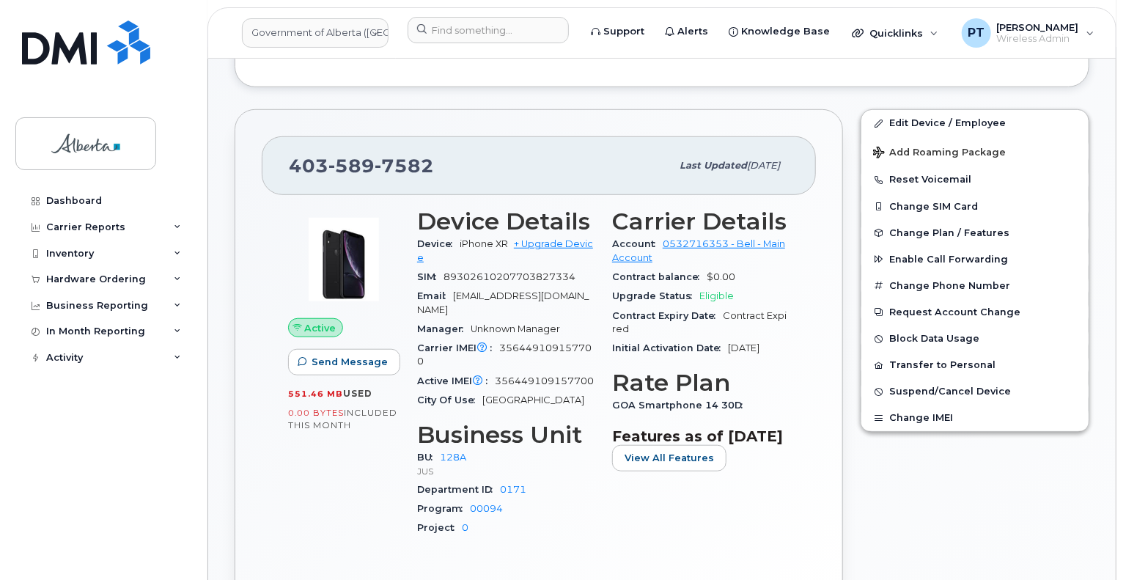
scroll to position [513, 0]
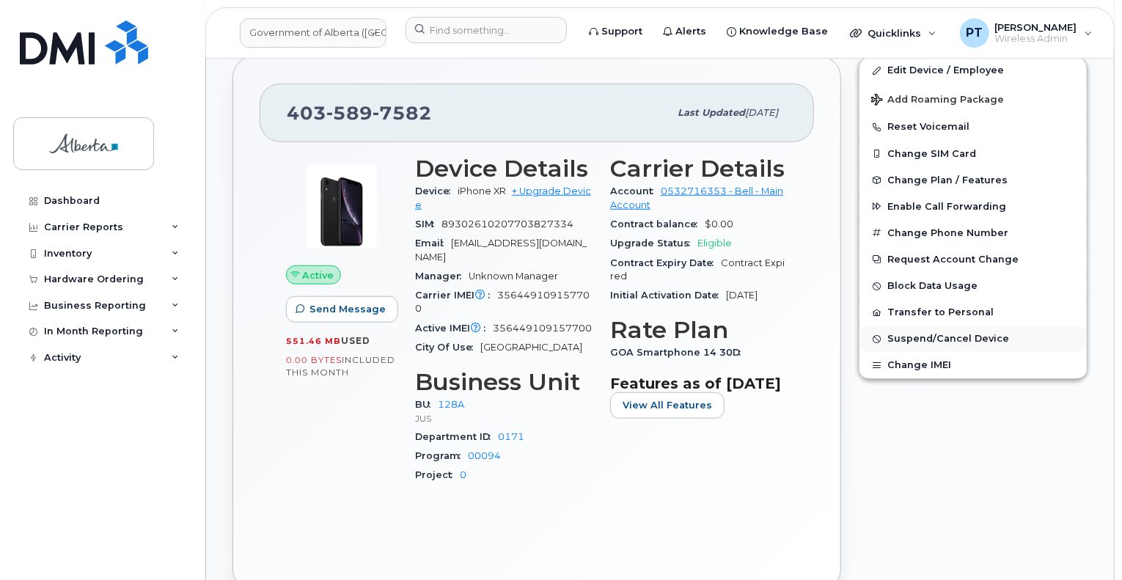
click at [915, 334] on span "Suspend/Cancel Device" at bounding box center [948, 339] width 122 height 11
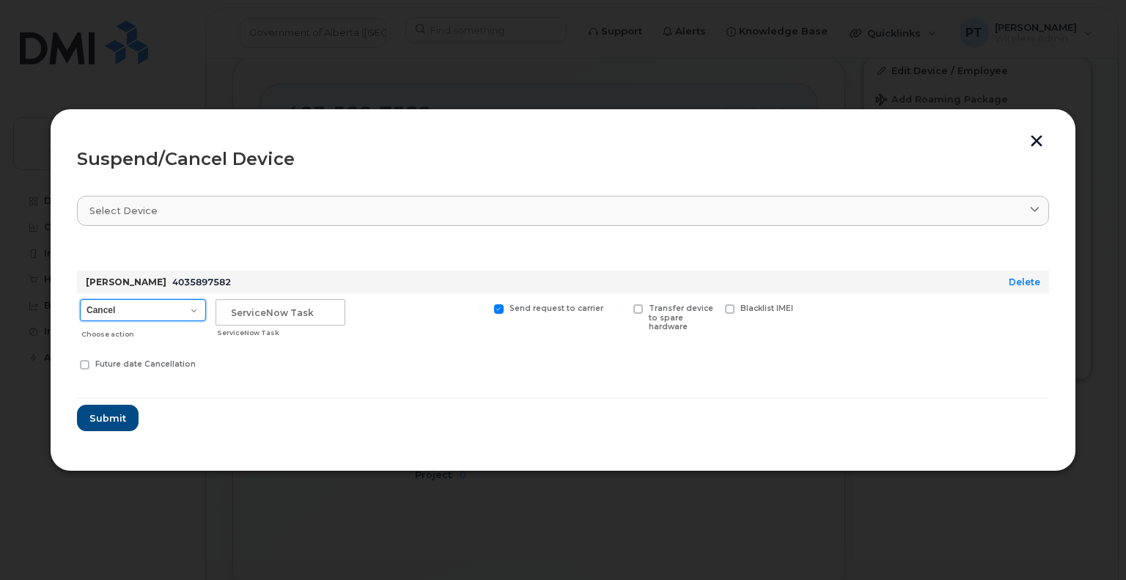
click at [150, 313] on select "Cancel Suspend - Extend Suspension Suspend - Reduced Rate Suspend - Lost Device…" at bounding box center [143, 310] width 126 height 22
select select "[object Object]"
click at [80, 299] on select "Cancel Suspend - Extend Suspension Suspend - Reduced Rate Suspend - Lost Device…" at bounding box center [143, 310] width 126 height 22
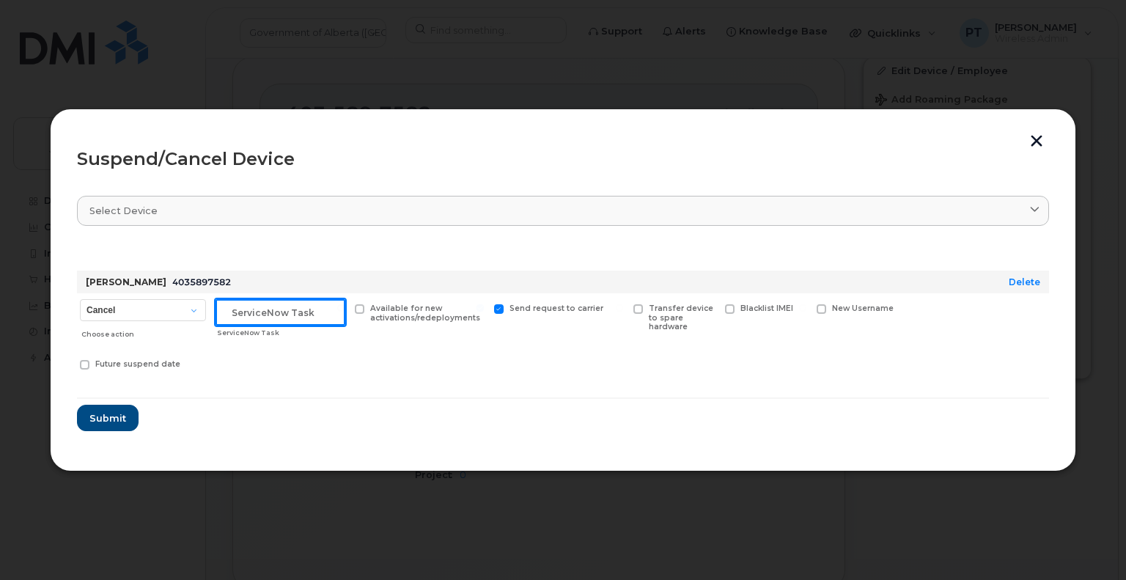
click at [276, 310] on input "text" at bounding box center [281, 312] width 130 height 26
paste input "SCTASK0842500"
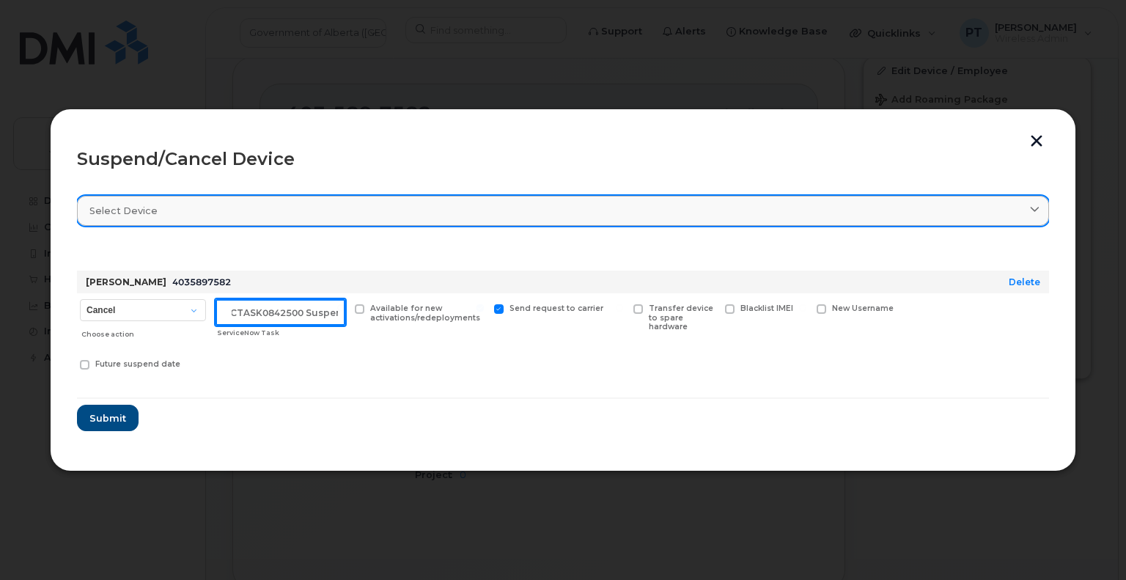
scroll to position [0, 14]
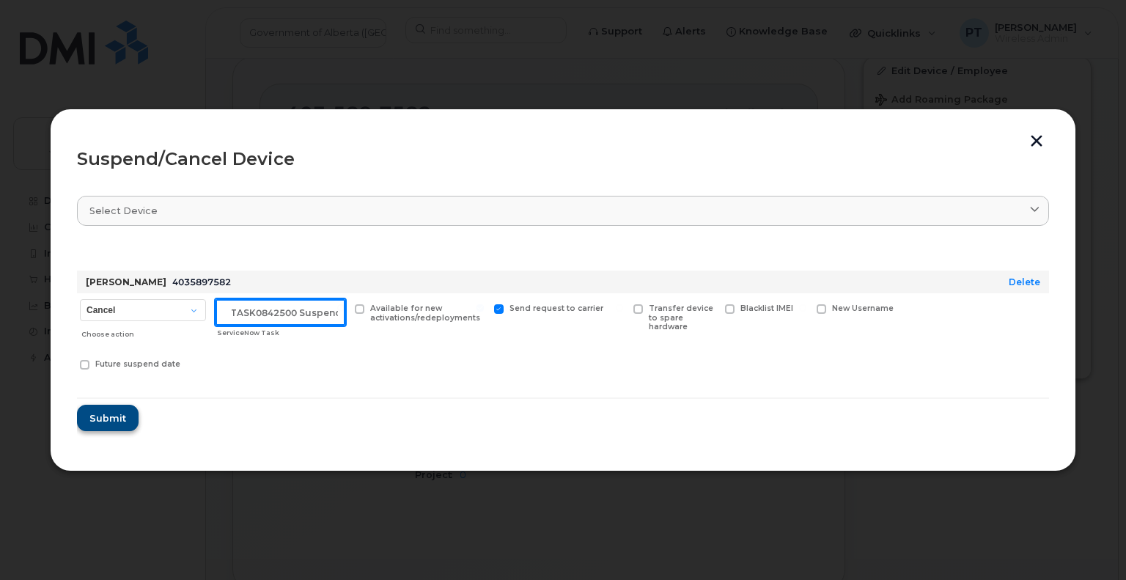
type input "SCTASK0842500 Suspend"
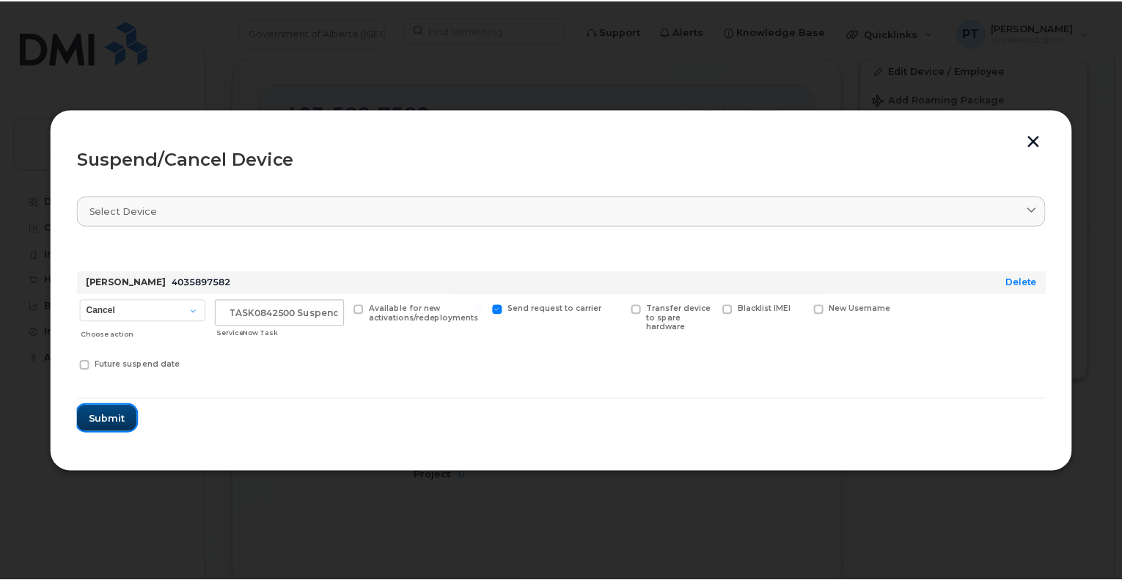
scroll to position [0, 0]
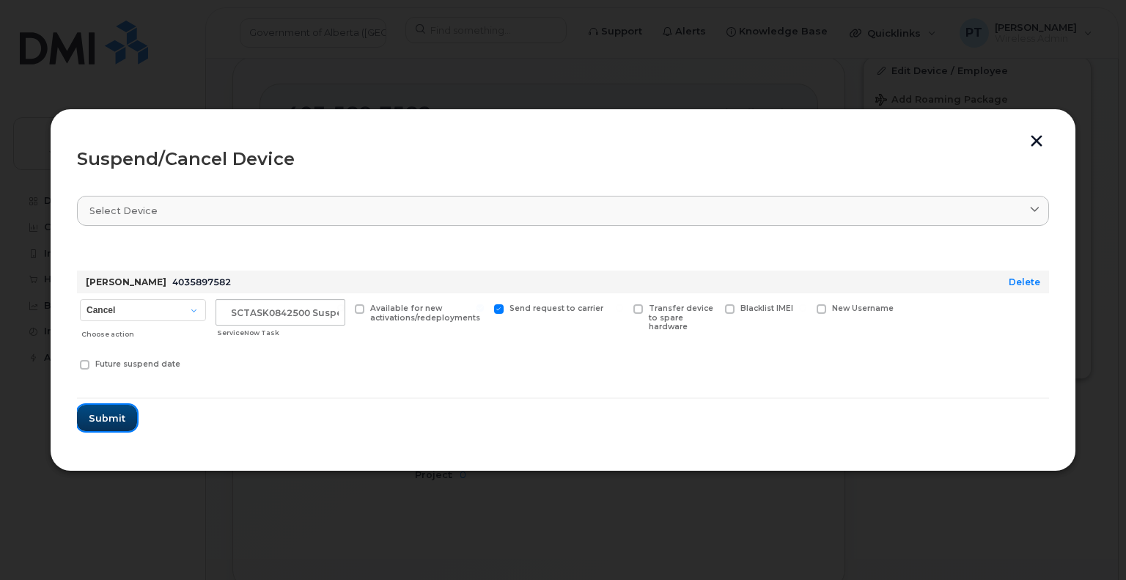
click at [116, 416] on span "Submit" at bounding box center [107, 418] width 37 height 14
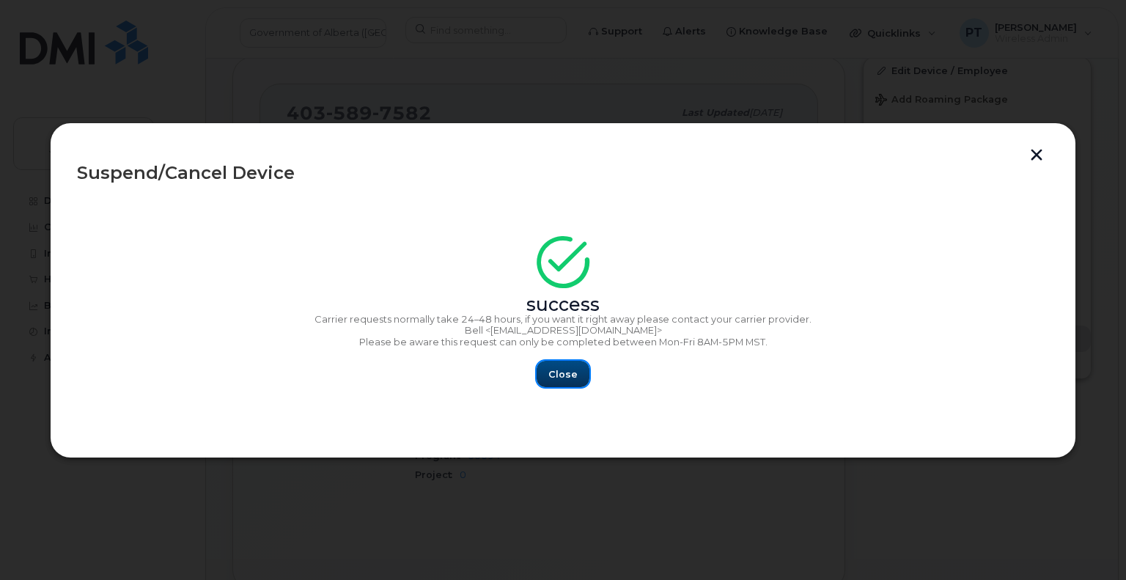
click at [559, 375] on span "Close" at bounding box center [562, 374] width 29 height 14
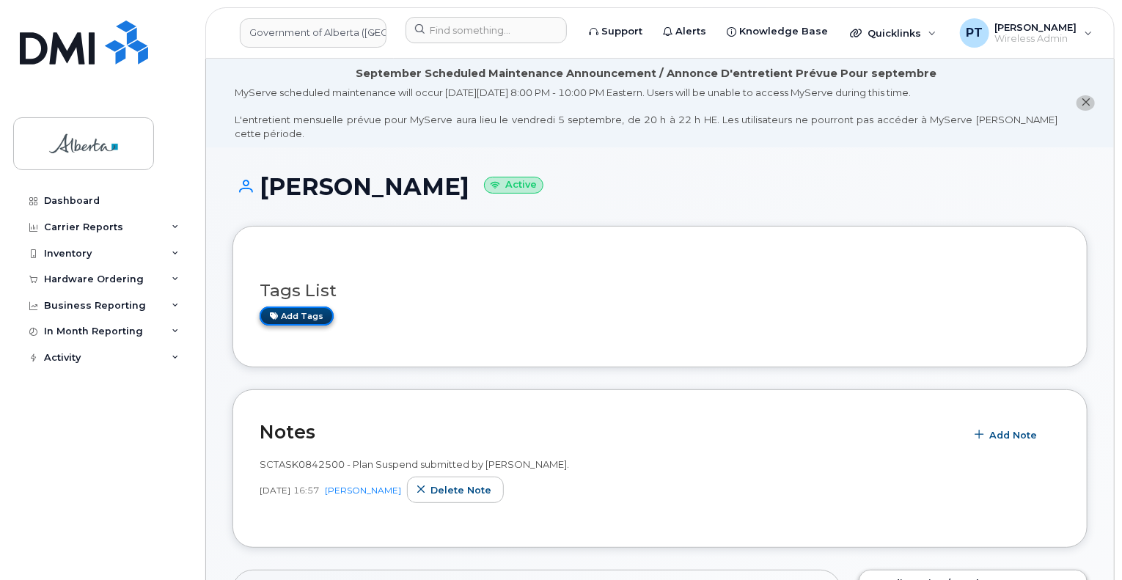
click at [312, 306] on link "Add tags" at bounding box center [297, 315] width 74 height 18
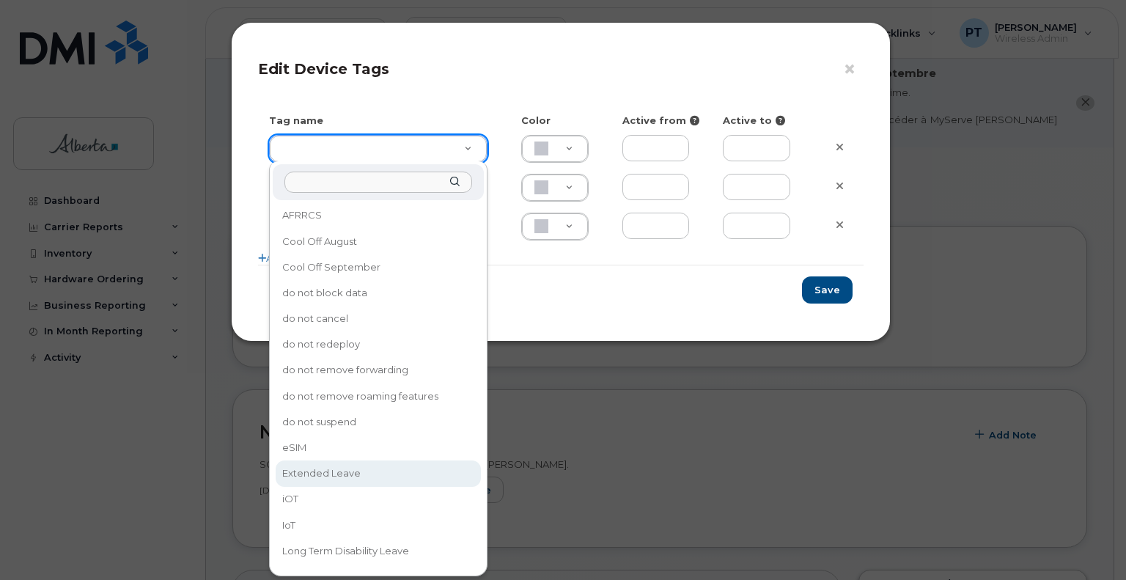
type input "Extended Leave"
type input "F8C6C8"
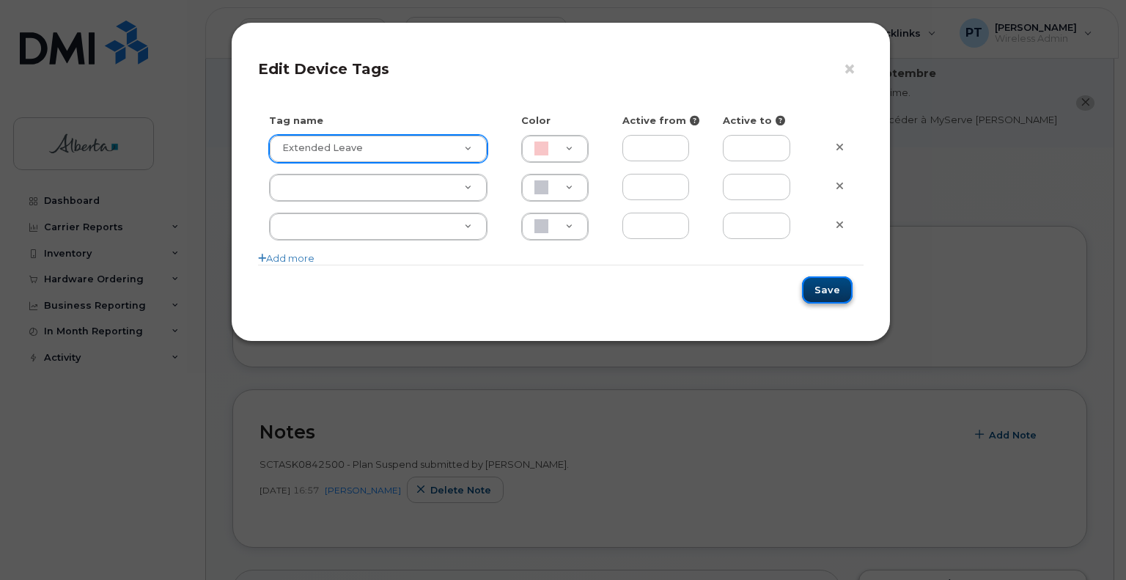
click at [833, 287] on button "Save" at bounding box center [827, 289] width 51 height 27
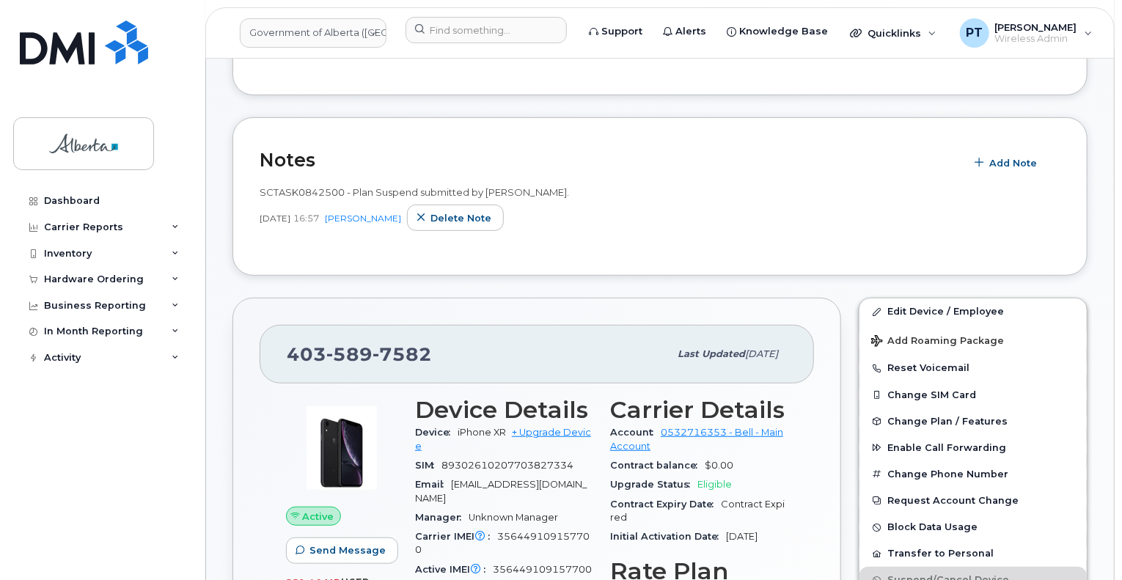
scroll to position [293, 0]
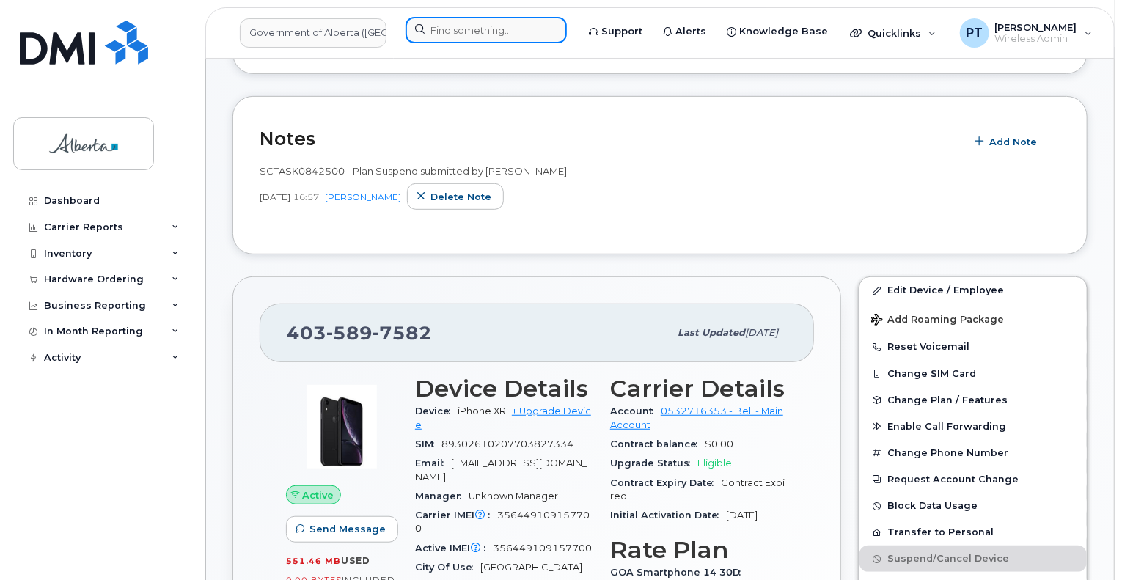
click at [466, 33] on input at bounding box center [485, 30] width 161 height 26
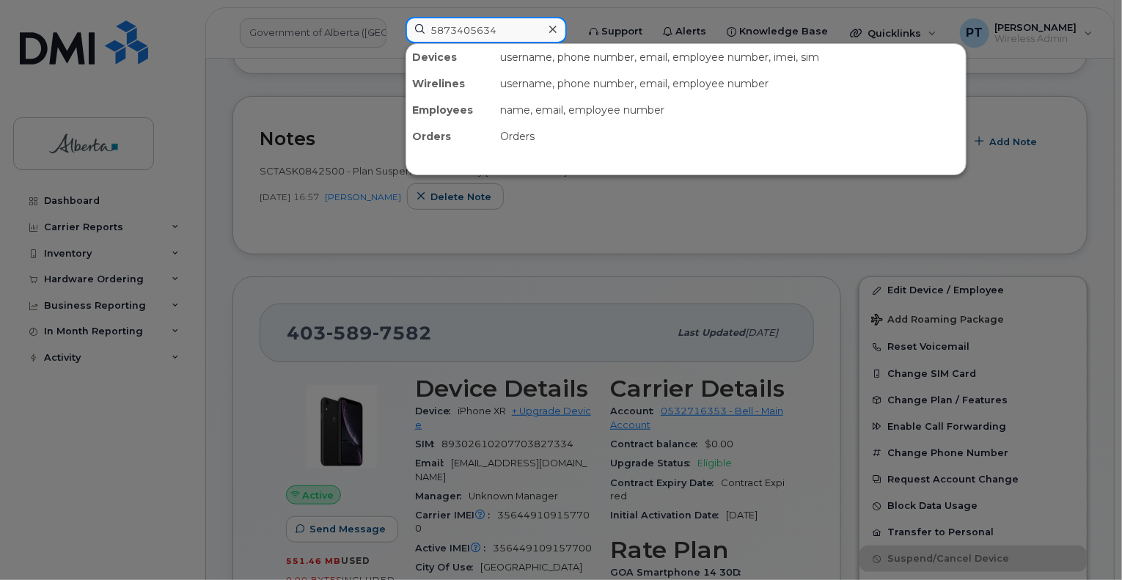
type input "5873405634"
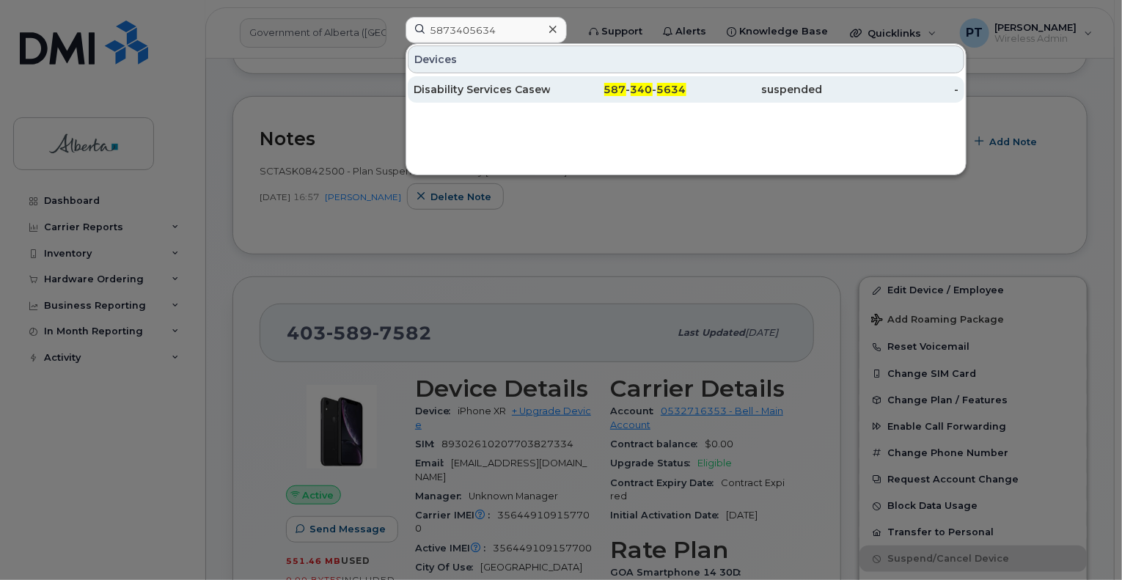
click at [493, 85] on div "Disability Services Caseworker 2" at bounding box center [481, 89] width 136 height 15
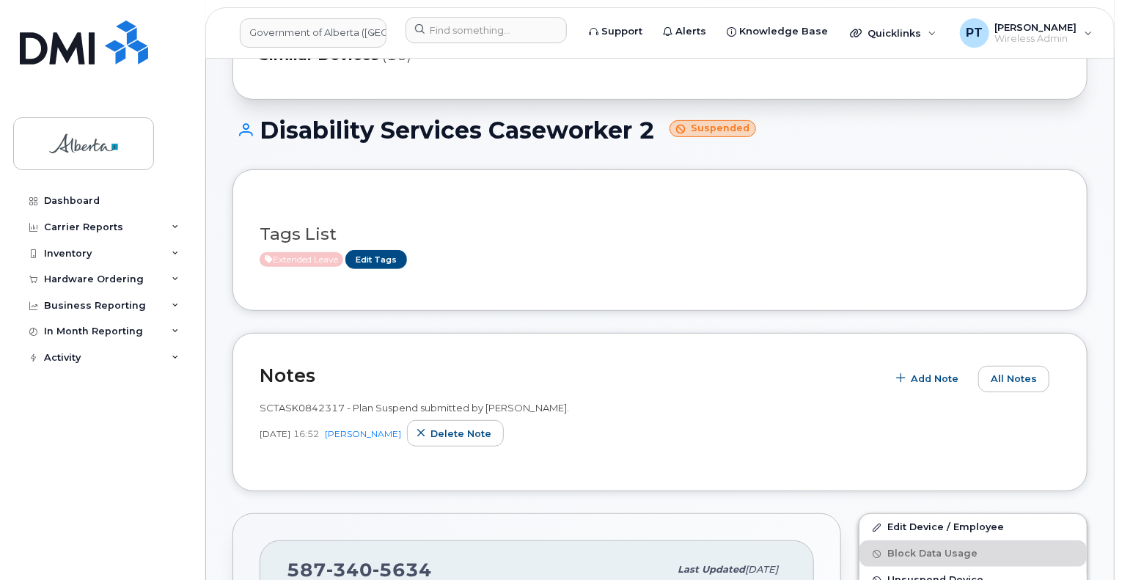
scroll to position [367, 0]
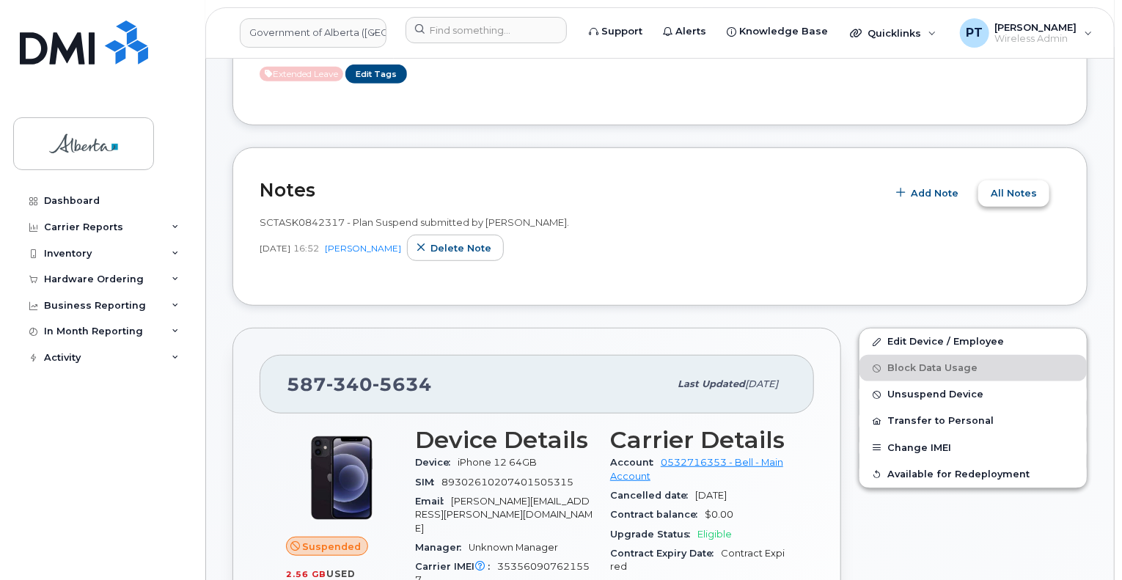
click at [1004, 186] on span "All Notes" at bounding box center [1013, 193] width 46 height 14
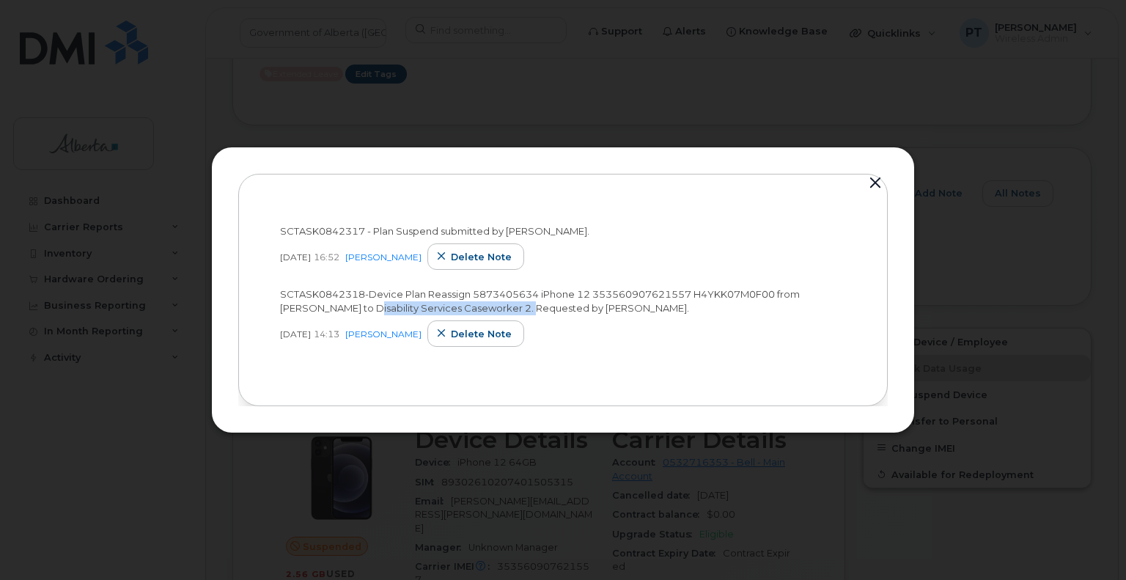
drag, startPoint x: 323, startPoint y: 312, endPoint x: 479, endPoint y: 308, distance: 156.2
click at [479, 308] on span "SCTASK0842318-Device Plan Reassign 5873405634 iPhone 12 353560907621557 H4YKK07…" at bounding box center [540, 301] width 520 height 26
copy span "Disability Services Caseworker 2."
click at [874, 180] on button "button" at bounding box center [875, 183] width 22 height 21
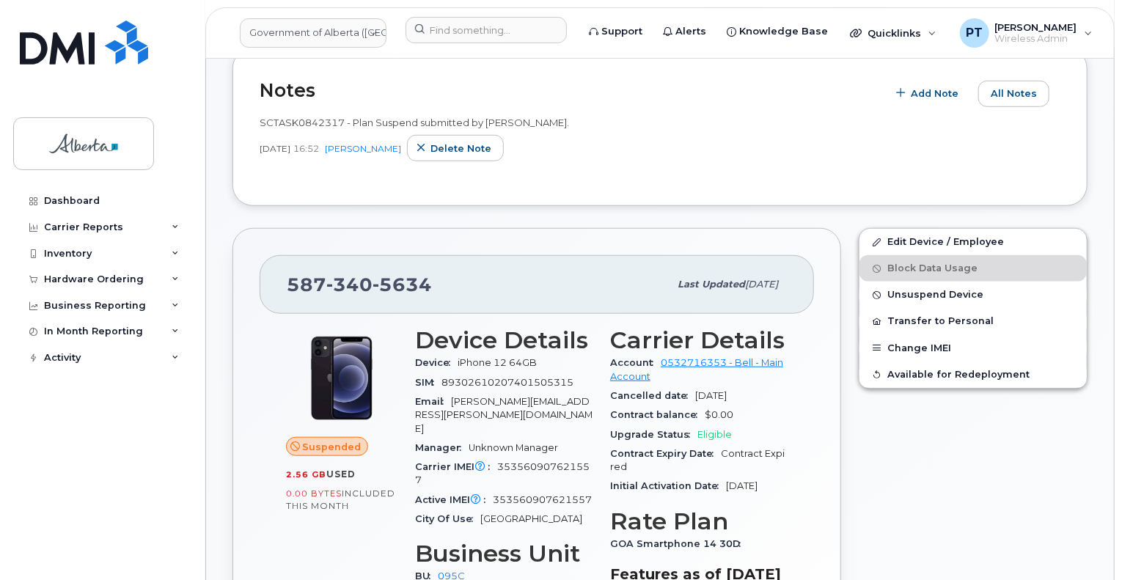
scroll to position [587, 0]
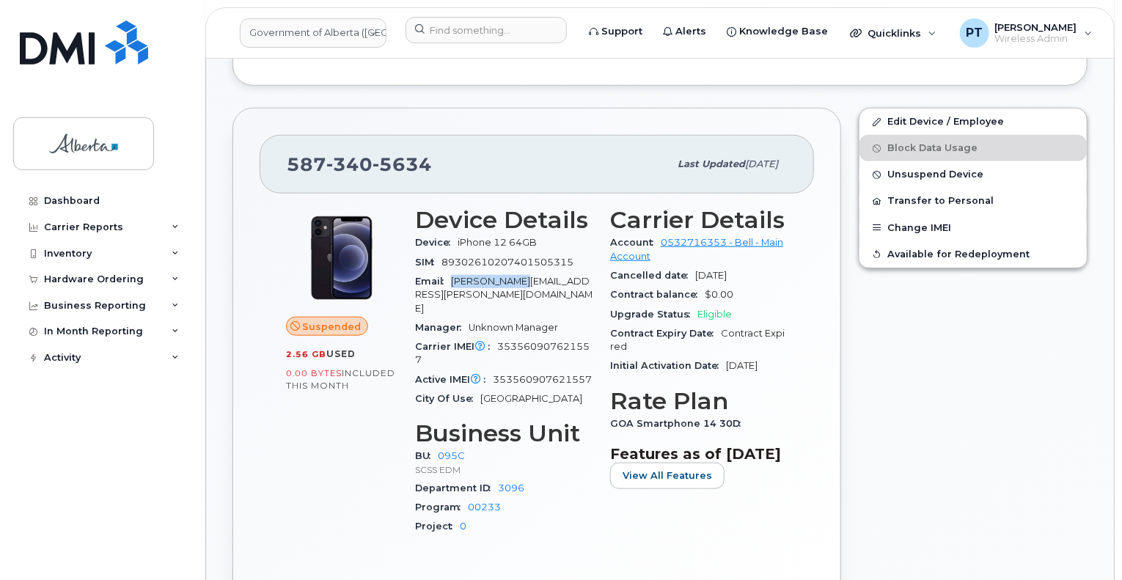
drag, startPoint x: 454, startPoint y: 268, endPoint x: 546, endPoint y: 268, distance: 92.4
click at [531, 276] on span "[PERSON_NAME][EMAIL_ADDRESS][PERSON_NAME][DOMAIN_NAME]" at bounding box center [503, 295] width 177 height 38
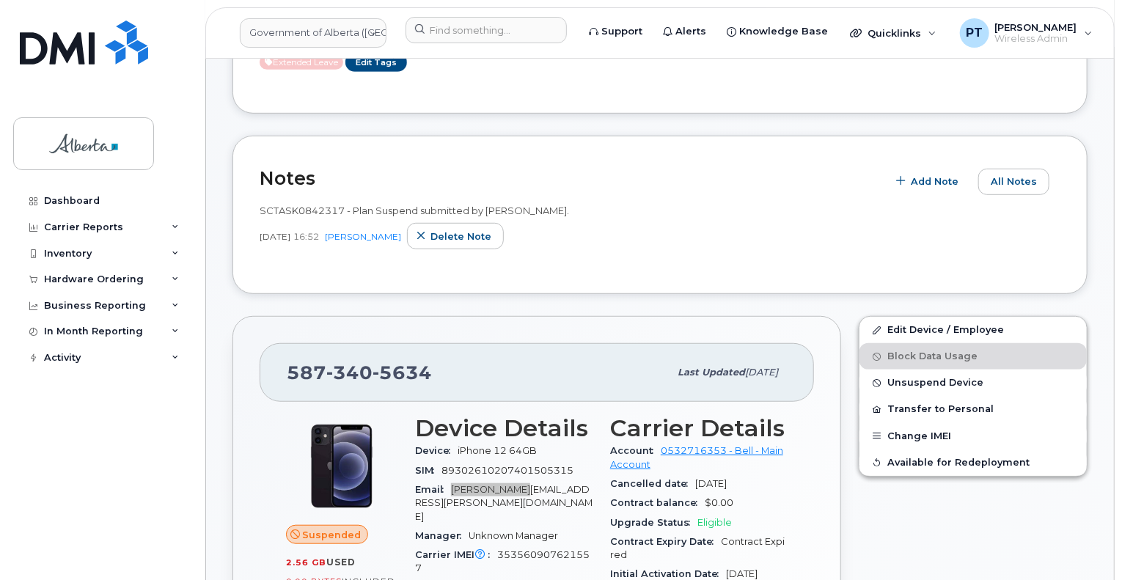
scroll to position [293, 0]
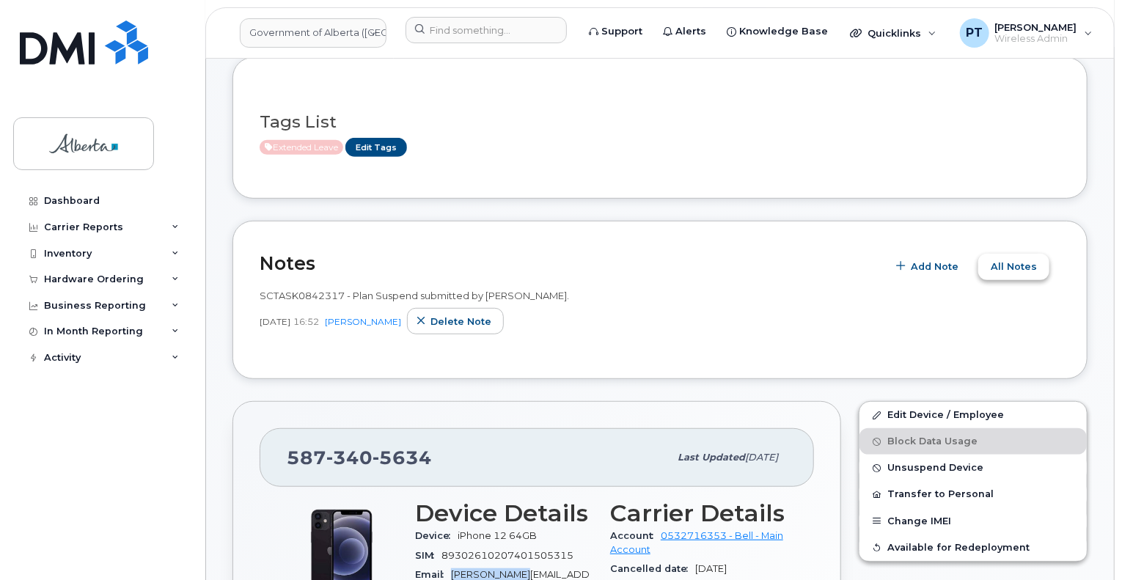
click at [999, 260] on span "All Notes" at bounding box center [1013, 267] width 46 height 14
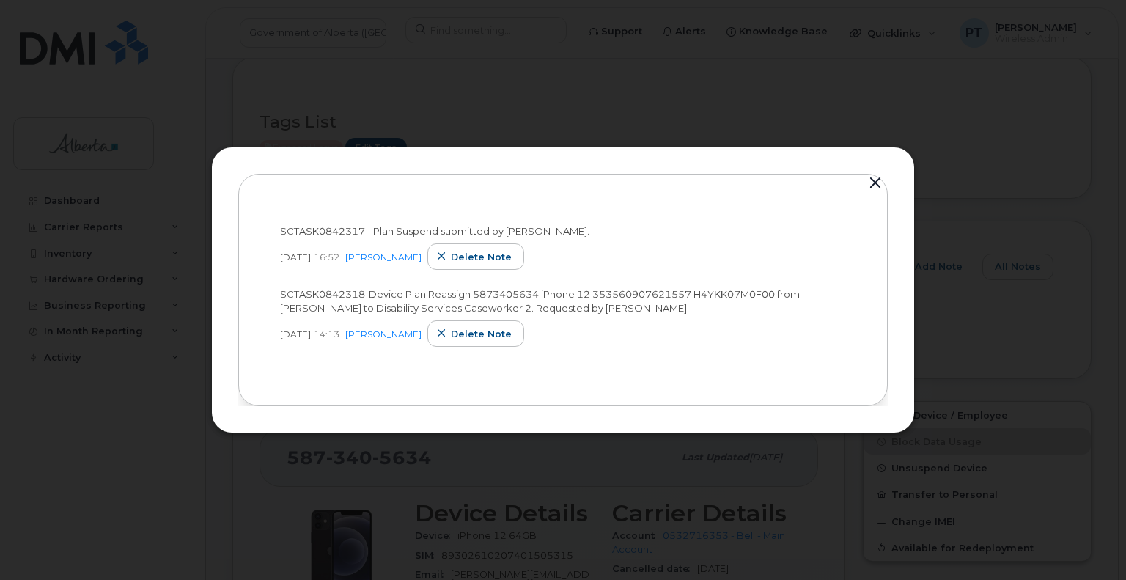
click at [320, 294] on span "SCTASK0842318-Device Plan Reassign 5873405634 iPhone 12 353560907621557 H4YKK07…" at bounding box center [540, 301] width 520 height 26
copy span "SCTASK0842318"
click at [878, 179] on button "button" at bounding box center [875, 183] width 22 height 21
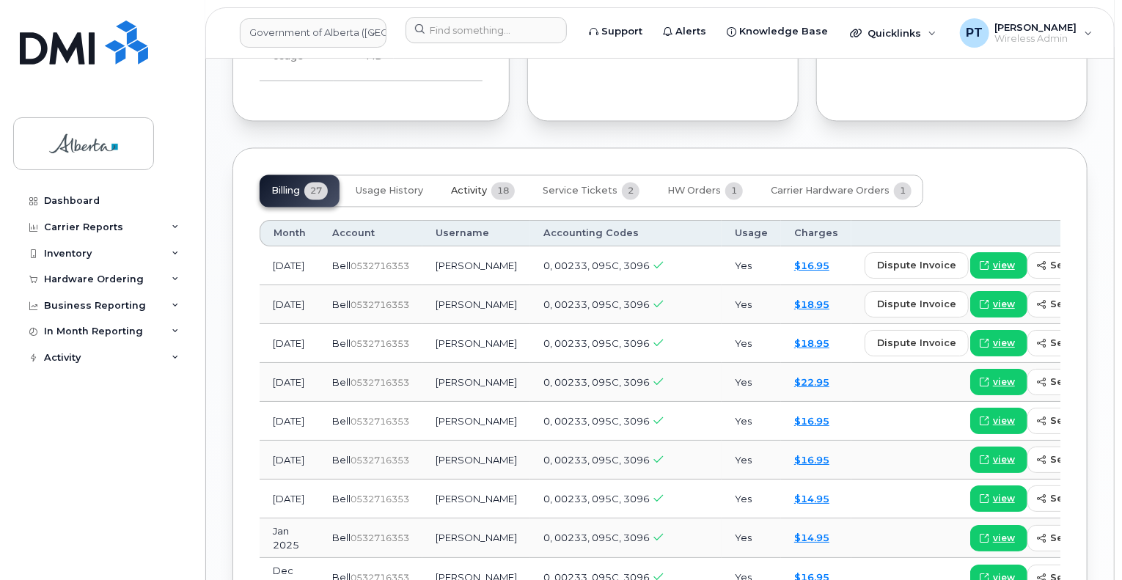
click at [464, 185] on span "Activity" at bounding box center [469, 191] width 36 height 12
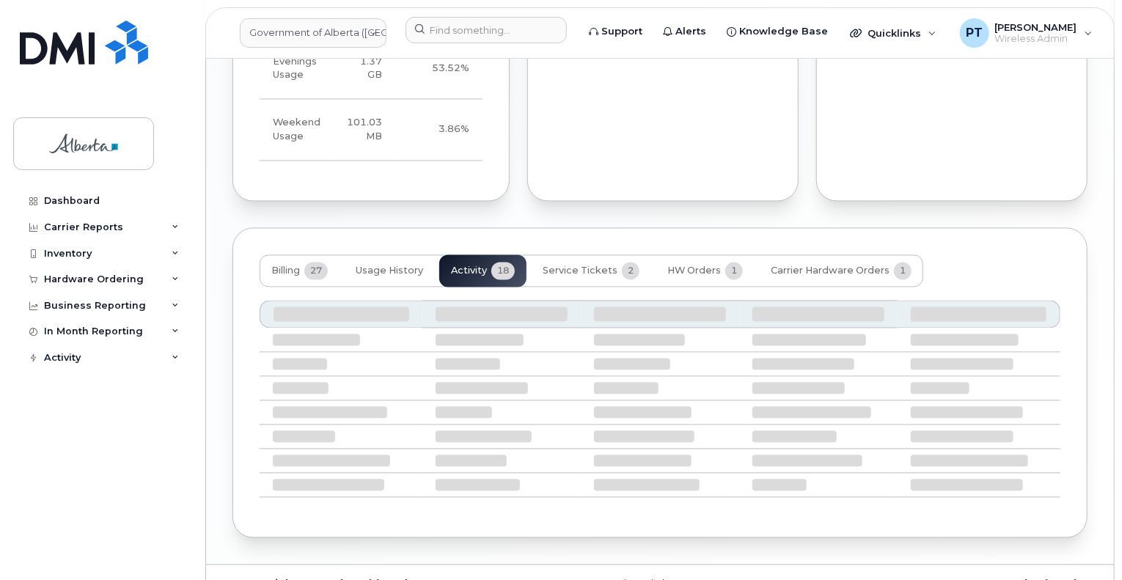
scroll to position [1466, 0]
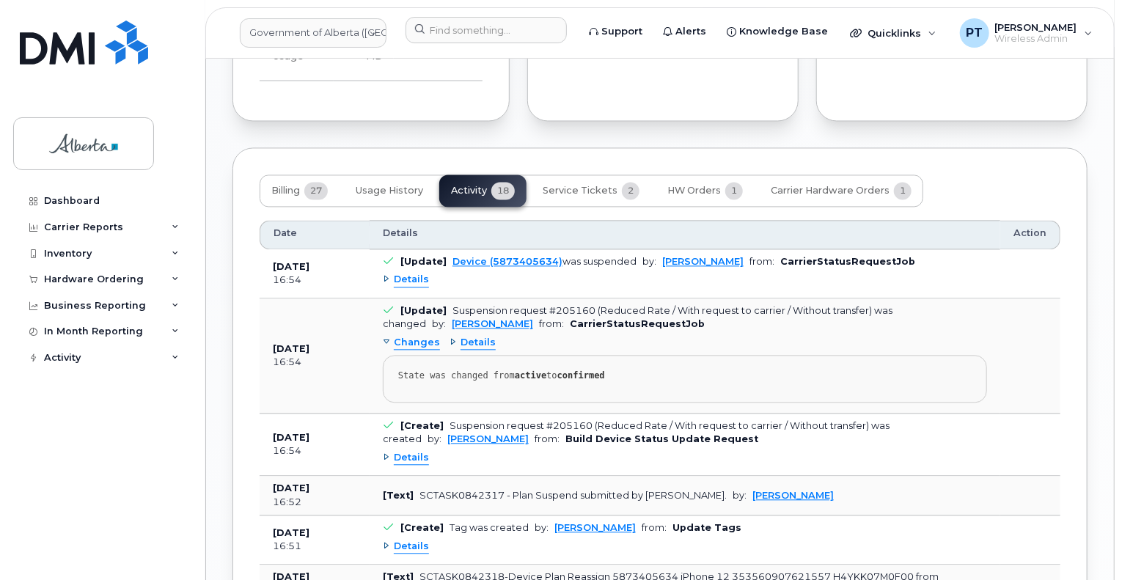
click at [408, 273] on span "Details" at bounding box center [411, 280] width 35 height 14
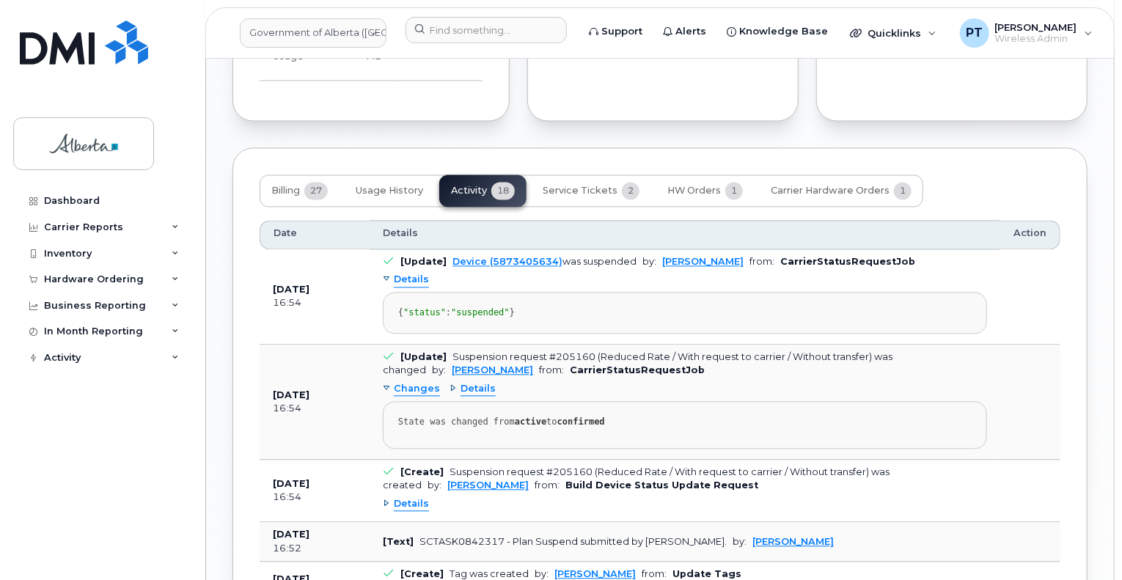
click at [408, 273] on span "Details" at bounding box center [411, 280] width 35 height 14
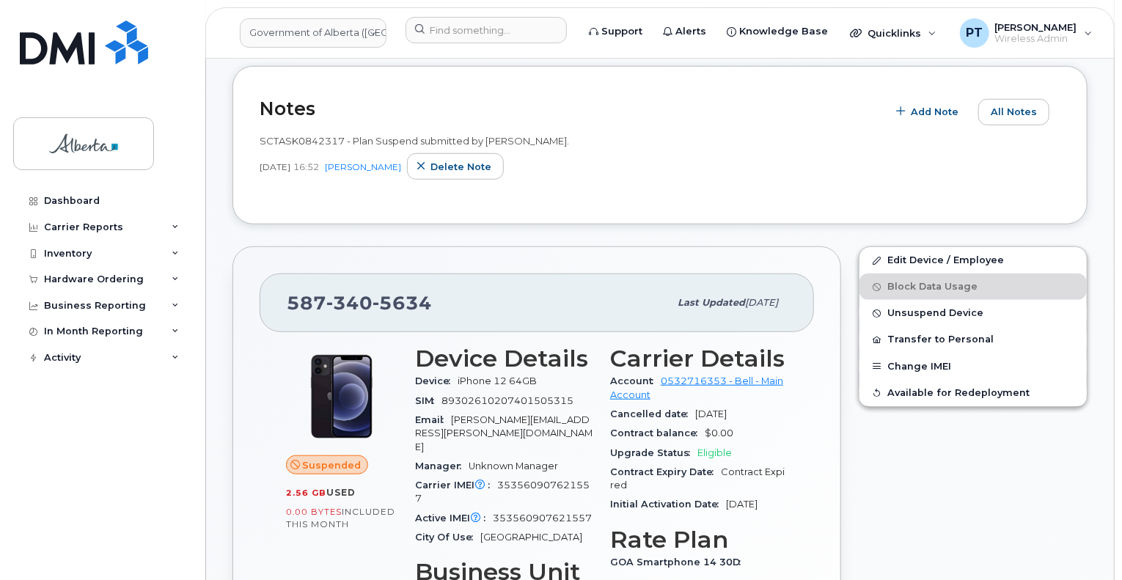
scroll to position [293, 0]
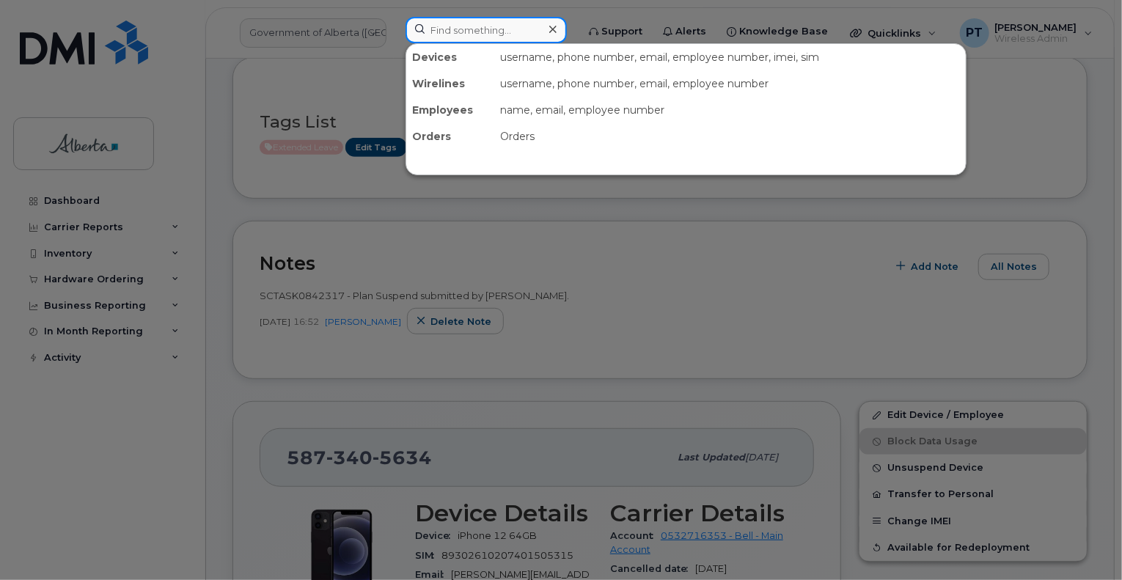
click at [459, 33] on input at bounding box center [485, 30] width 161 height 26
paste input "4035897582"
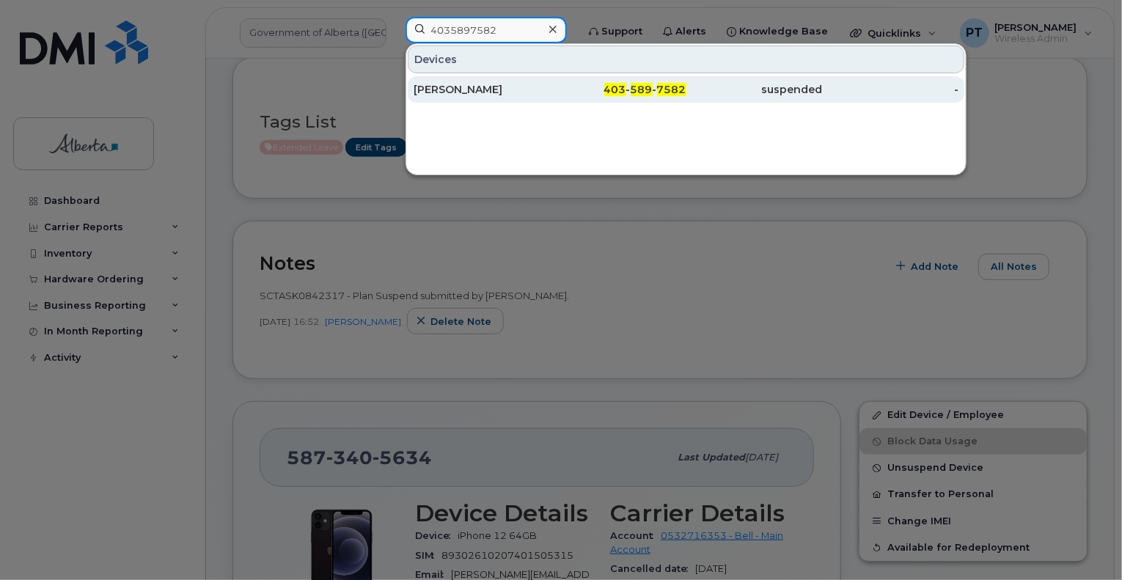
type input "4035897582"
click at [453, 88] on div "[PERSON_NAME]" at bounding box center [481, 89] width 136 height 15
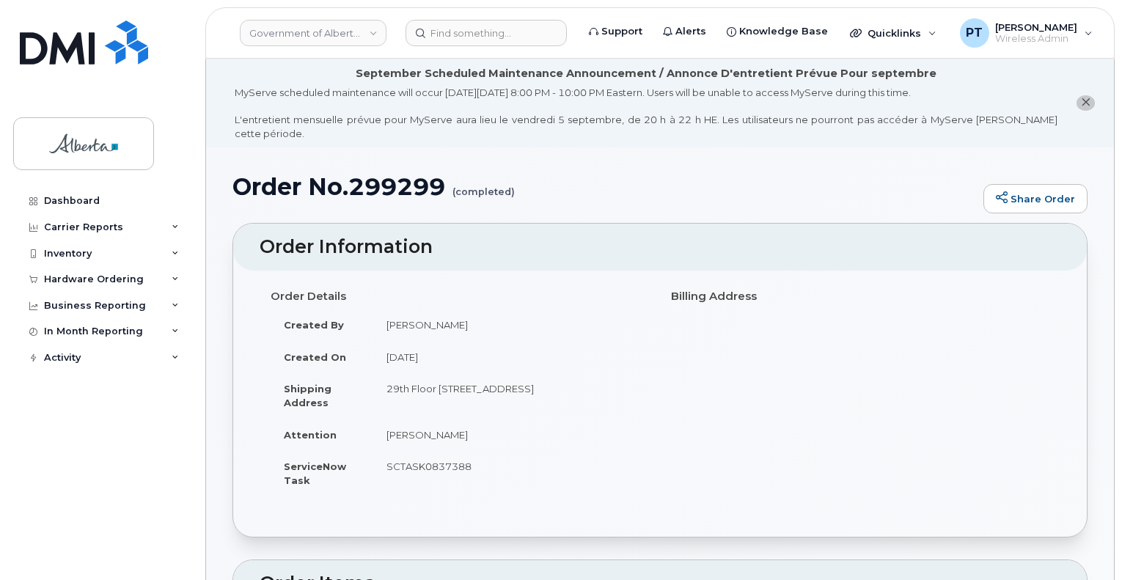
scroll to position [367, 0]
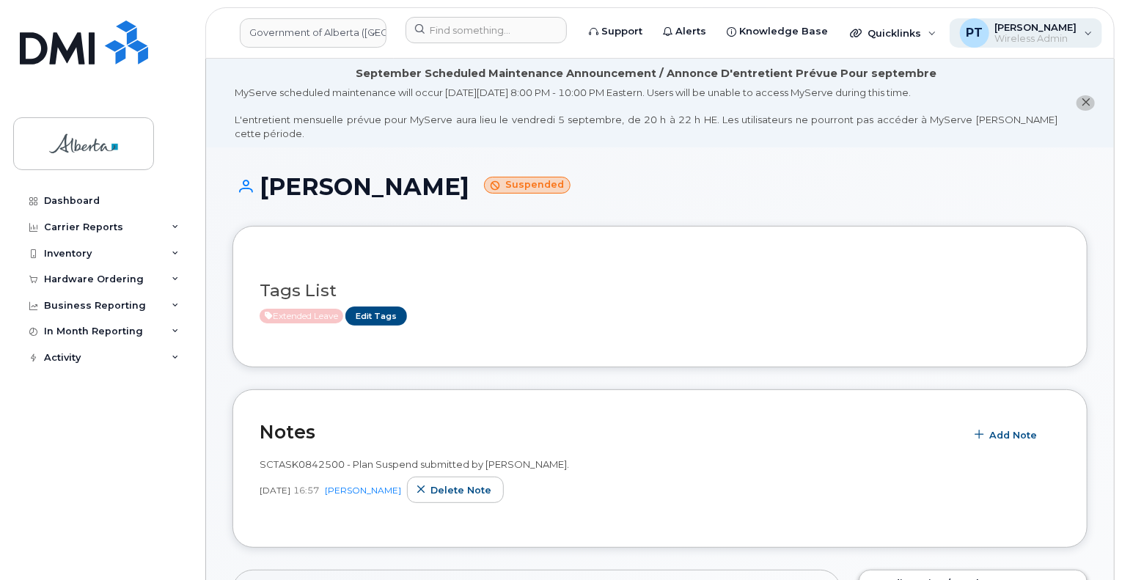
click at [1020, 23] on span "[PERSON_NAME]" at bounding box center [1036, 27] width 82 height 12
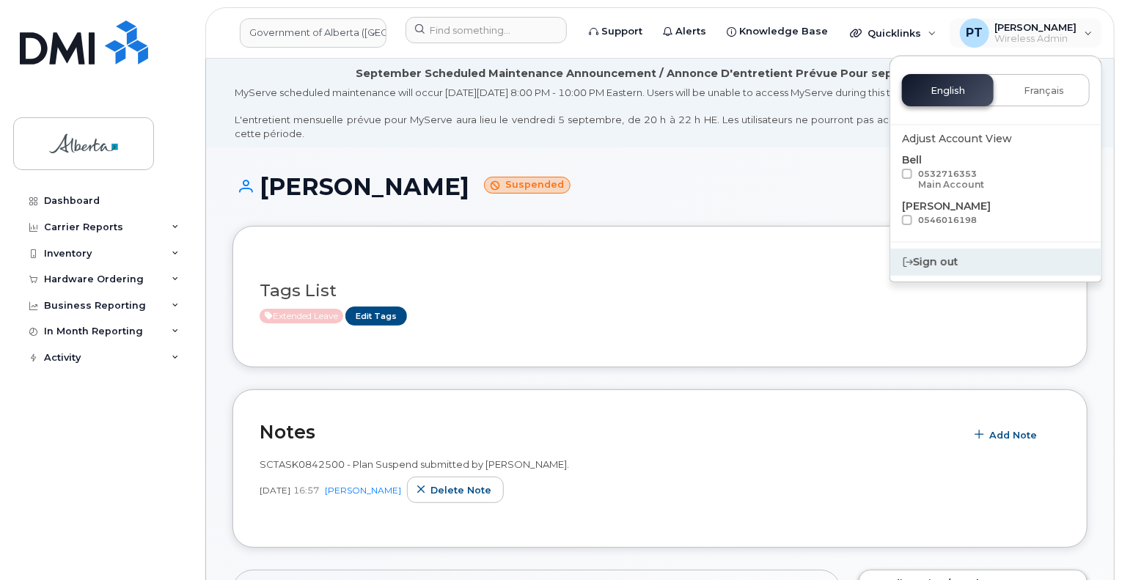
click at [952, 265] on div "Sign out" at bounding box center [995, 262] width 211 height 27
